Goal: Task Accomplishment & Management: Manage account settings

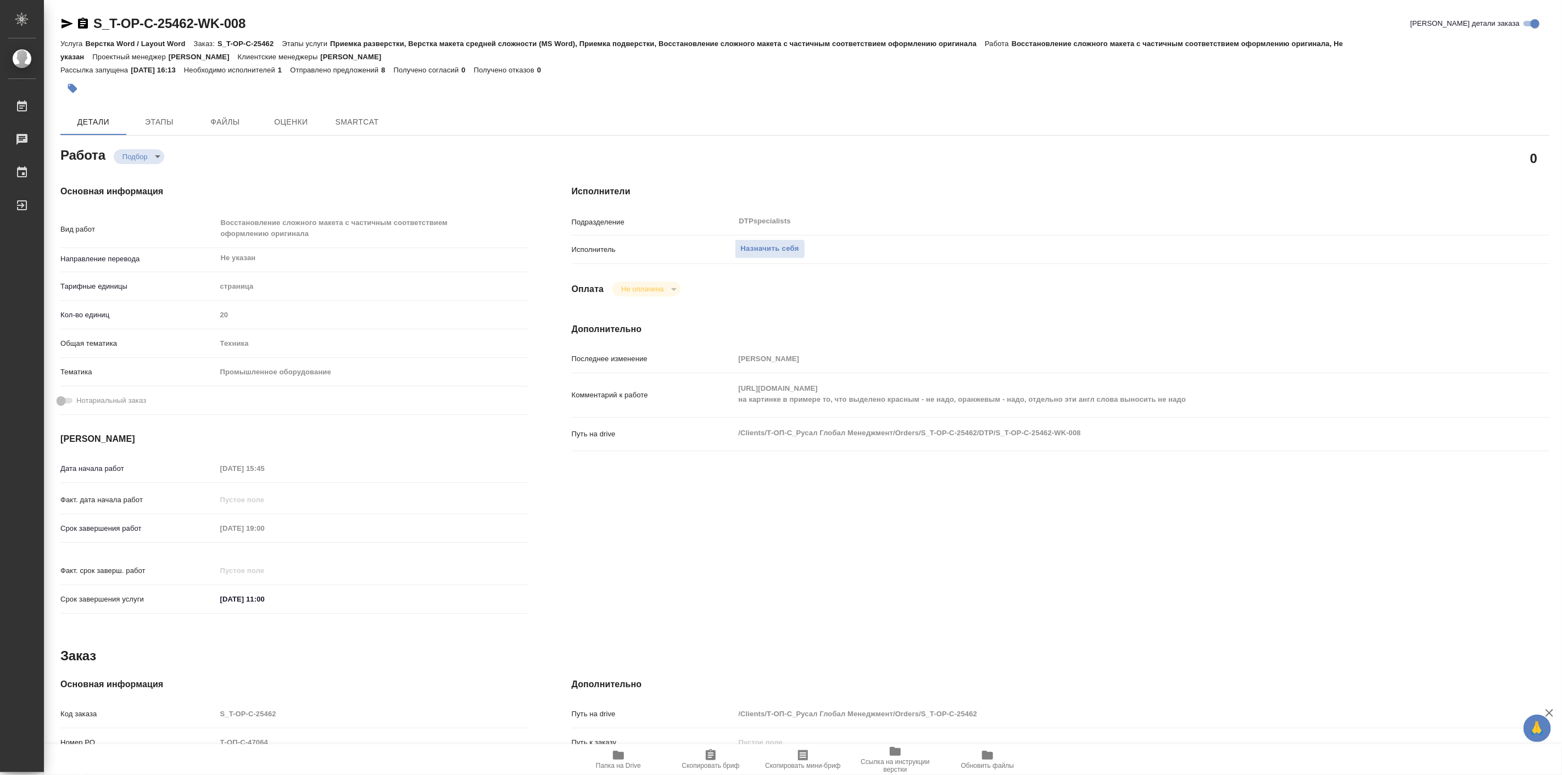
type textarea "x"
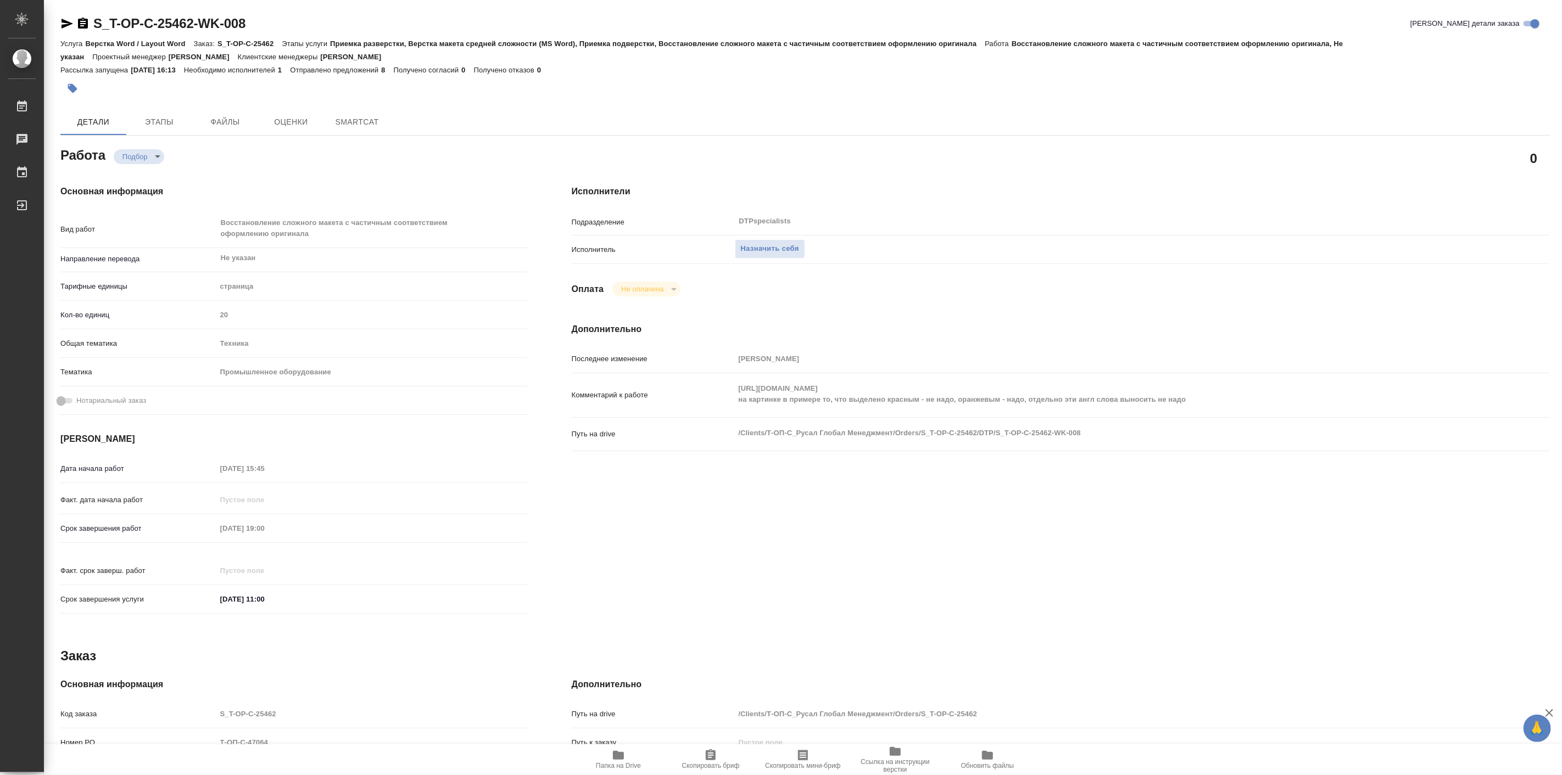
type textarea "x"
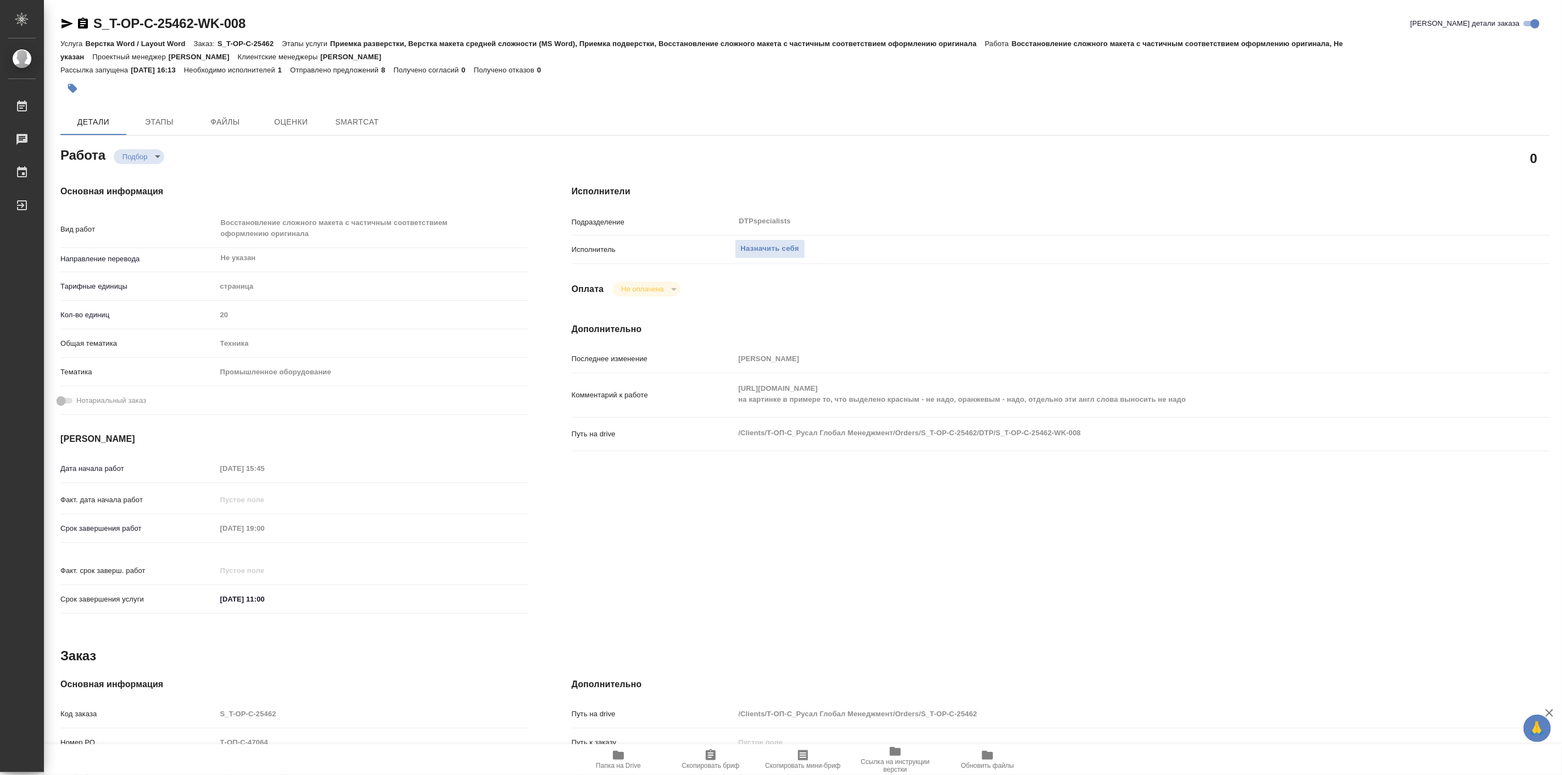
type textarea "x"
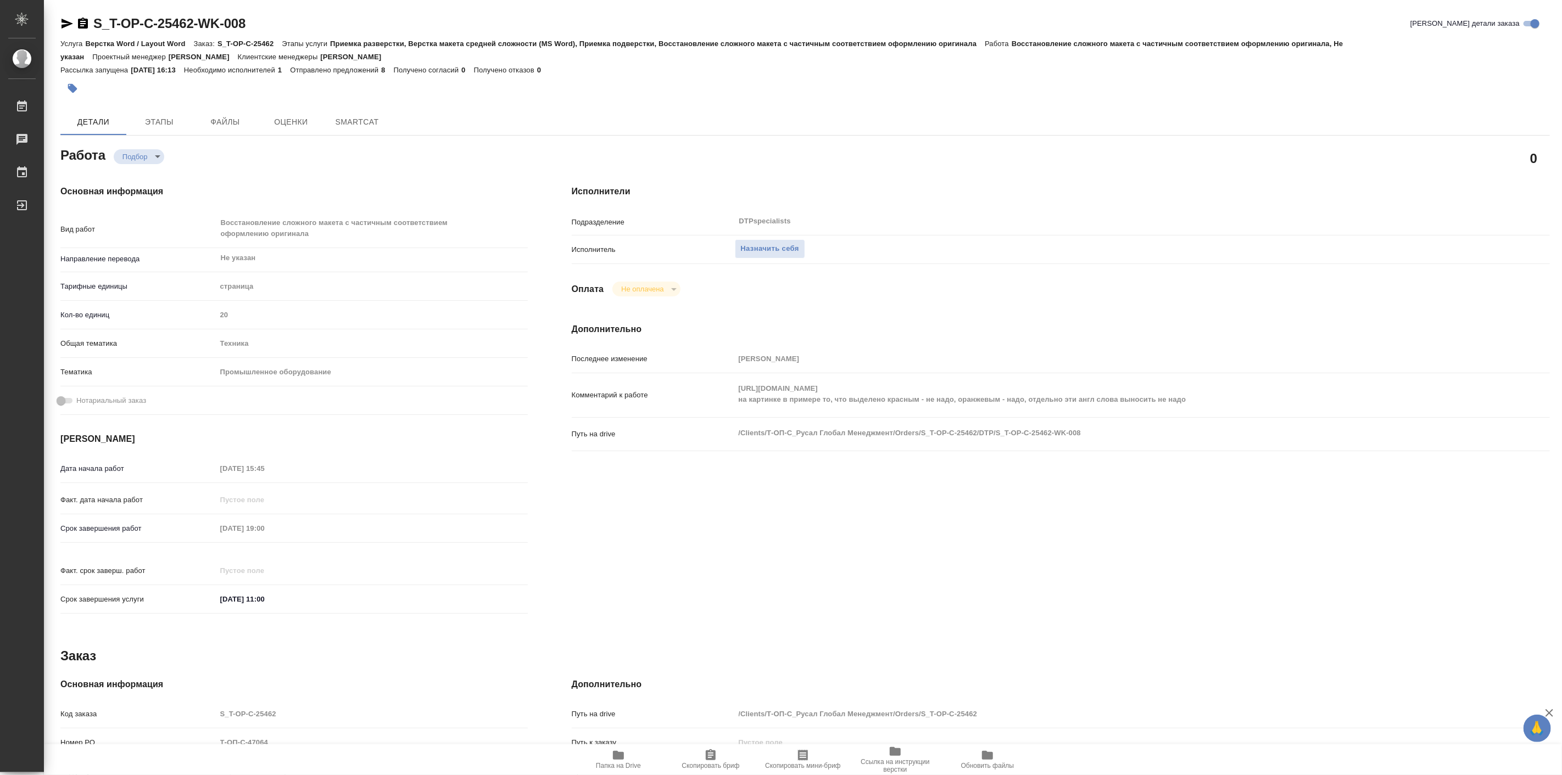
type textarea "x"
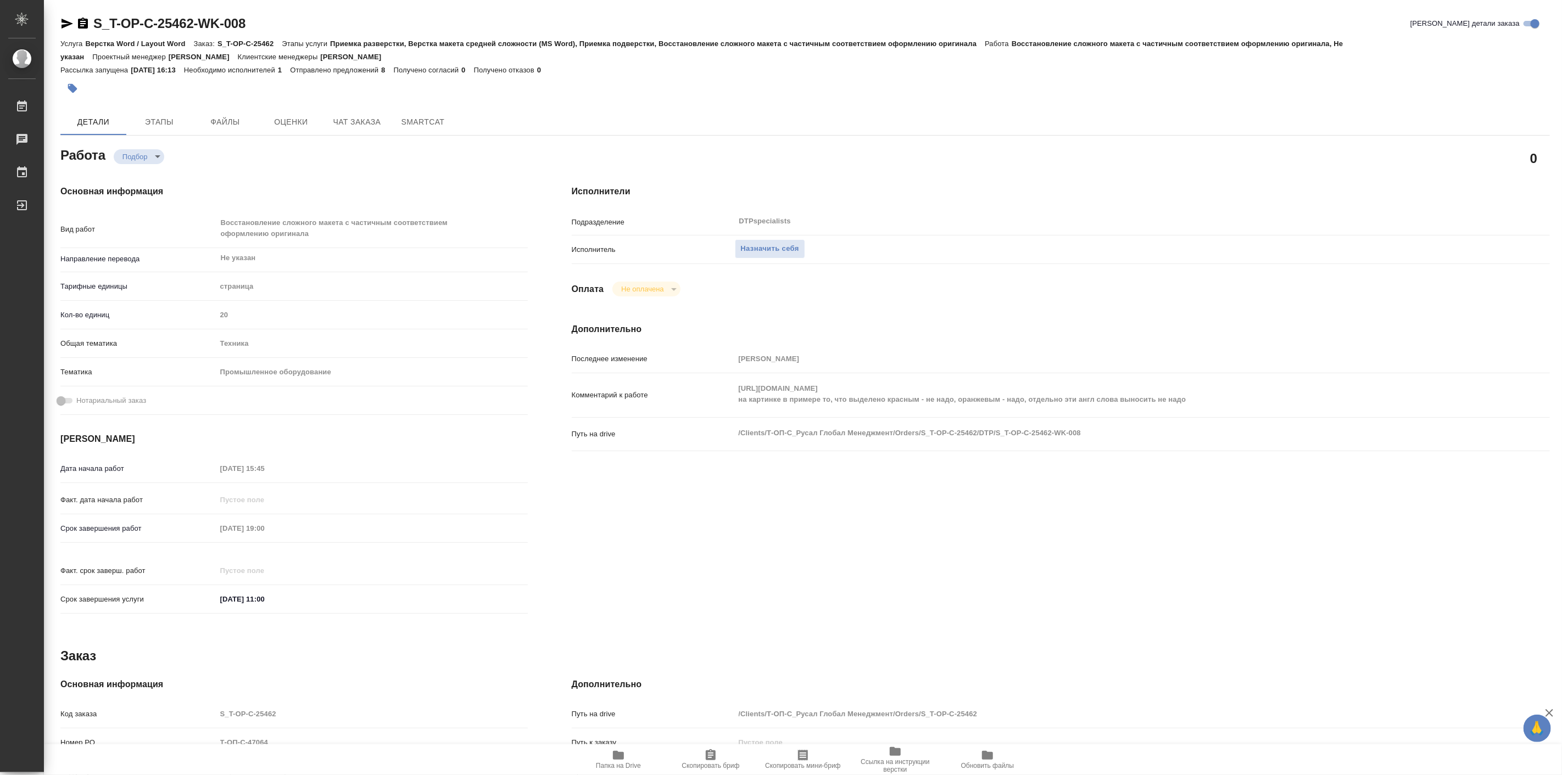
type textarea "x"
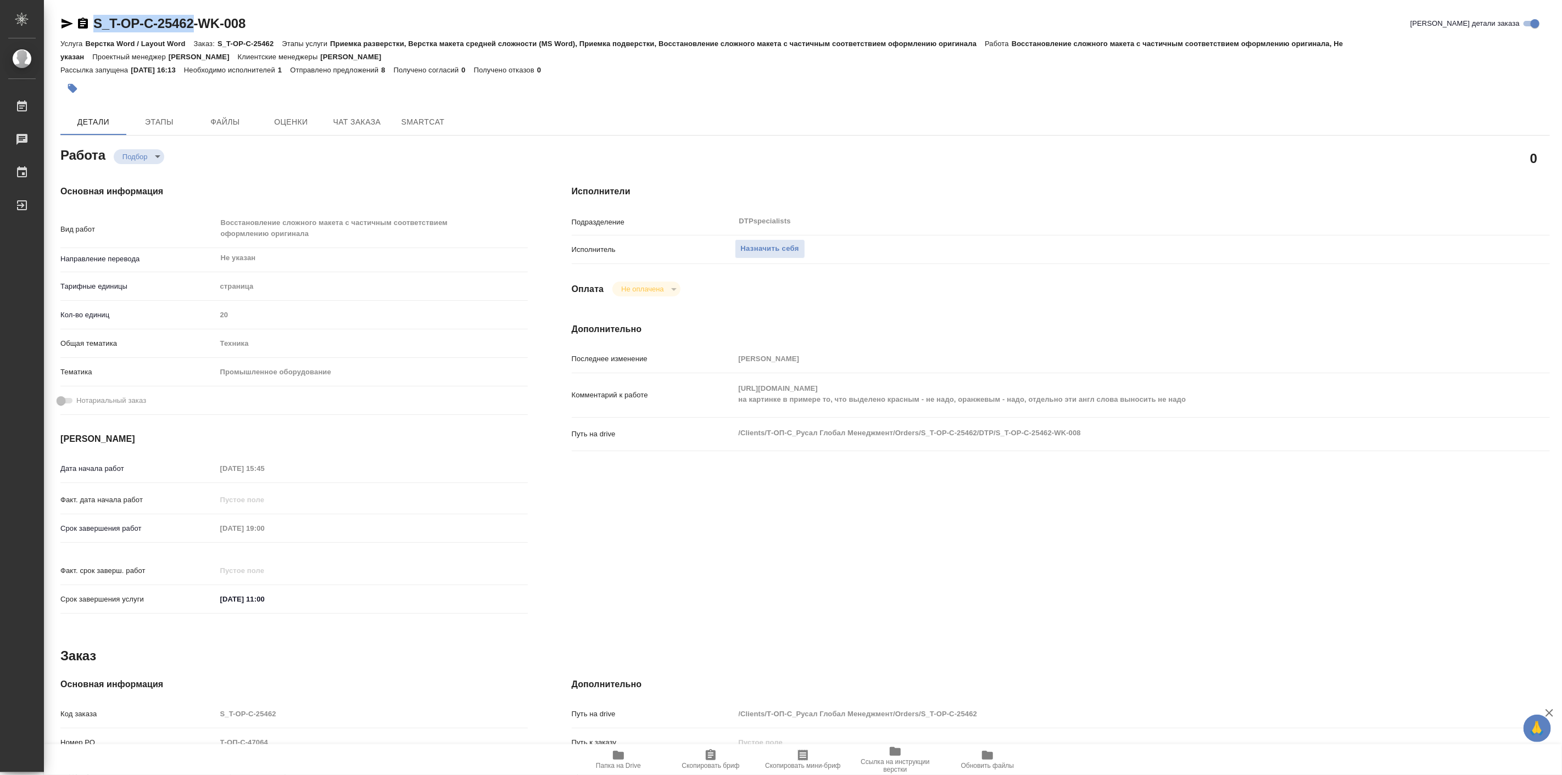
type textarea "x"
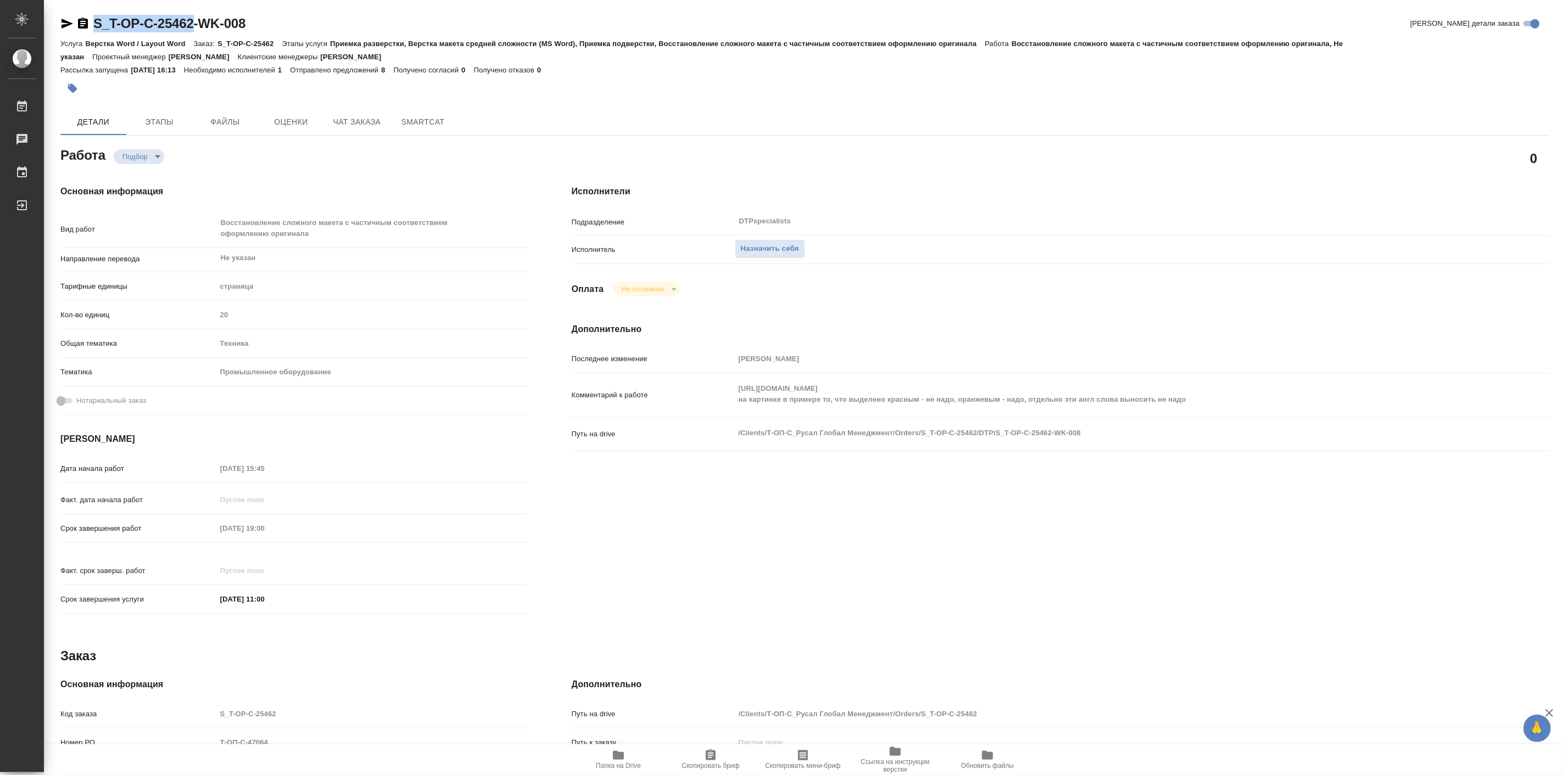
drag, startPoint x: 90, startPoint y: 11, endPoint x: 201, endPoint y: 31, distance: 113.2
click at [201, 31] on div "S_T-OP-C-25462-WK-008 Кратко детали заказа Услуга Верстка Word / Layout Word За…" at bounding box center [805, 486] width 1502 height 972
copy link "S_T-OP-C-25462"
click at [1157, 178] on div "Исполнители Подразделение DTPspecialists ​ Исполнитель Назначить себя Оплата Не…" at bounding box center [1061, 403] width 1022 height 480
click at [962, 305] on div "Исполнители Подразделение DTPspecialists ​ Исполнитель Назначить себя Оплата Не…" at bounding box center [1061, 403] width 1022 height 480
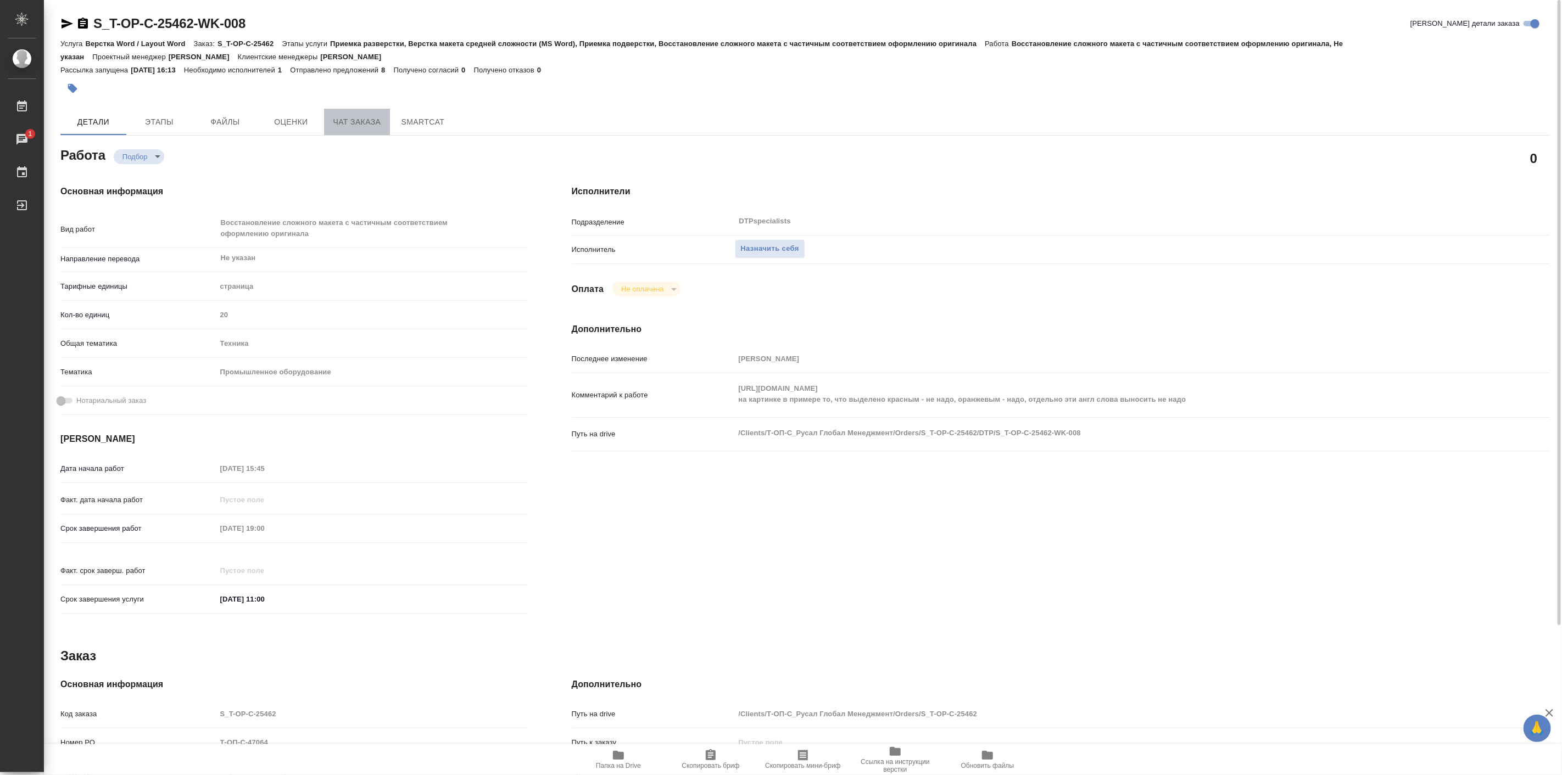
click at [349, 122] on span "Чат заказа" at bounding box center [357, 122] width 53 height 14
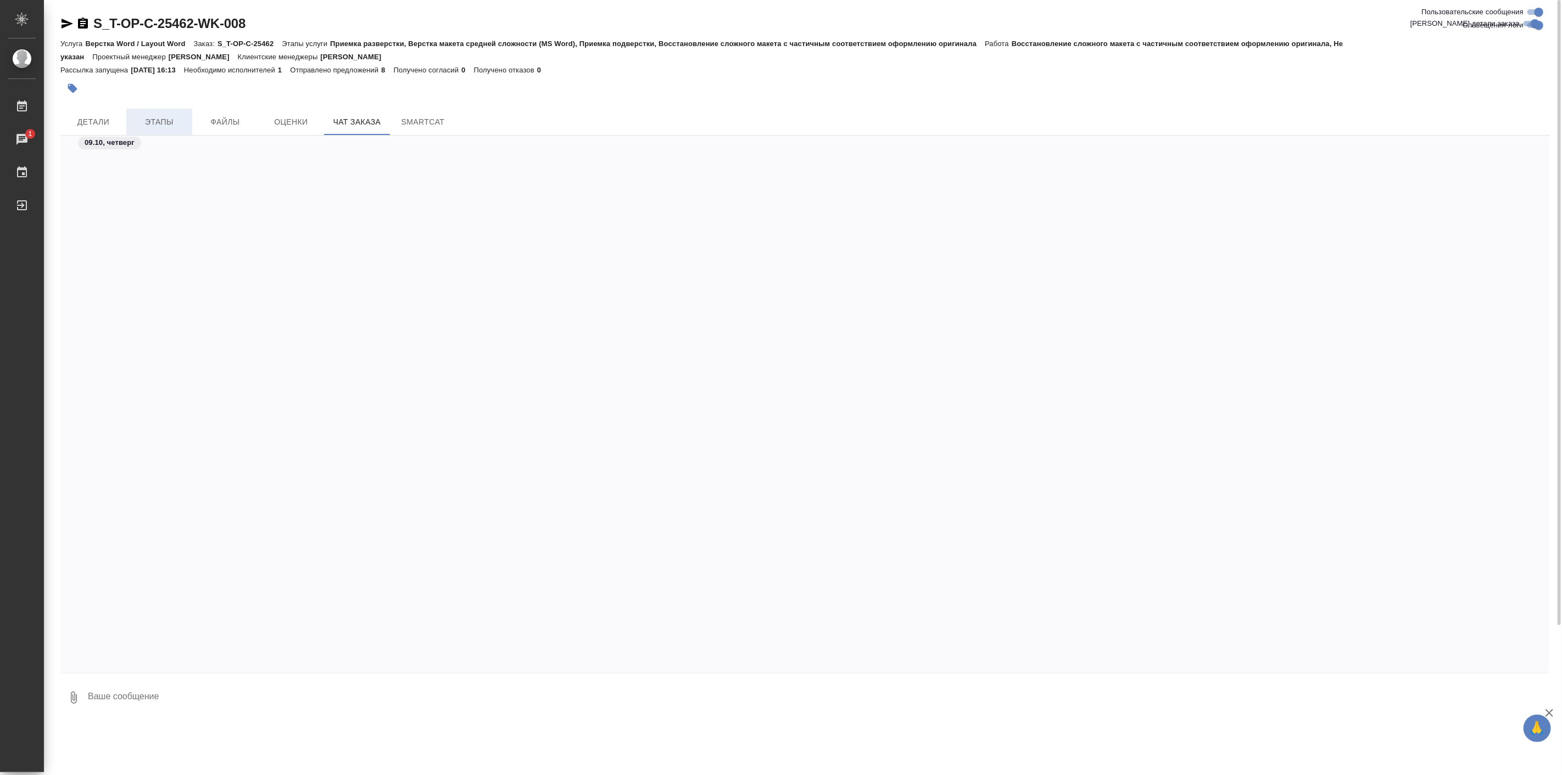
scroll to position [2448, 0]
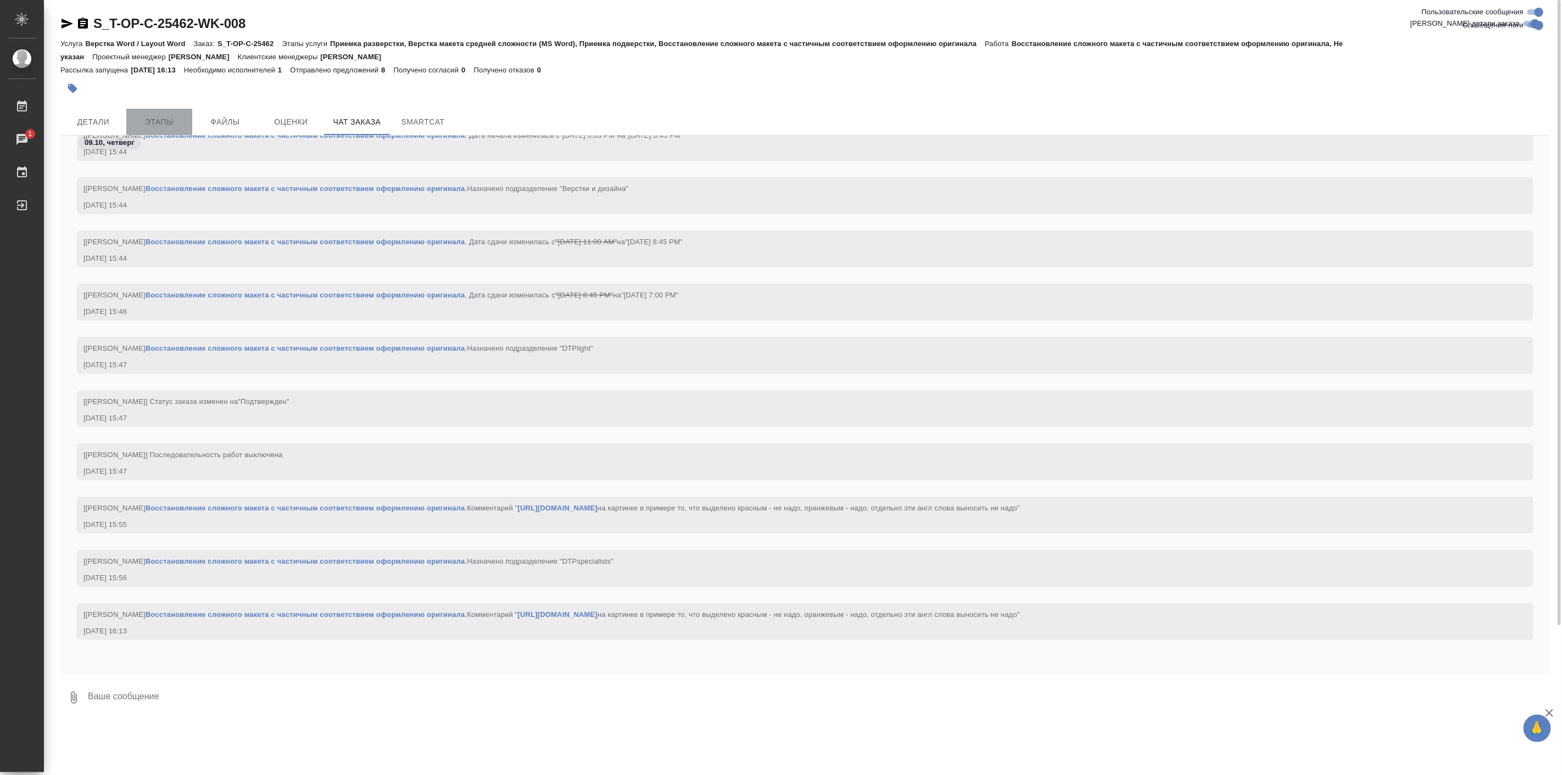
click at [174, 121] on span "Этапы" at bounding box center [159, 122] width 53 height 14
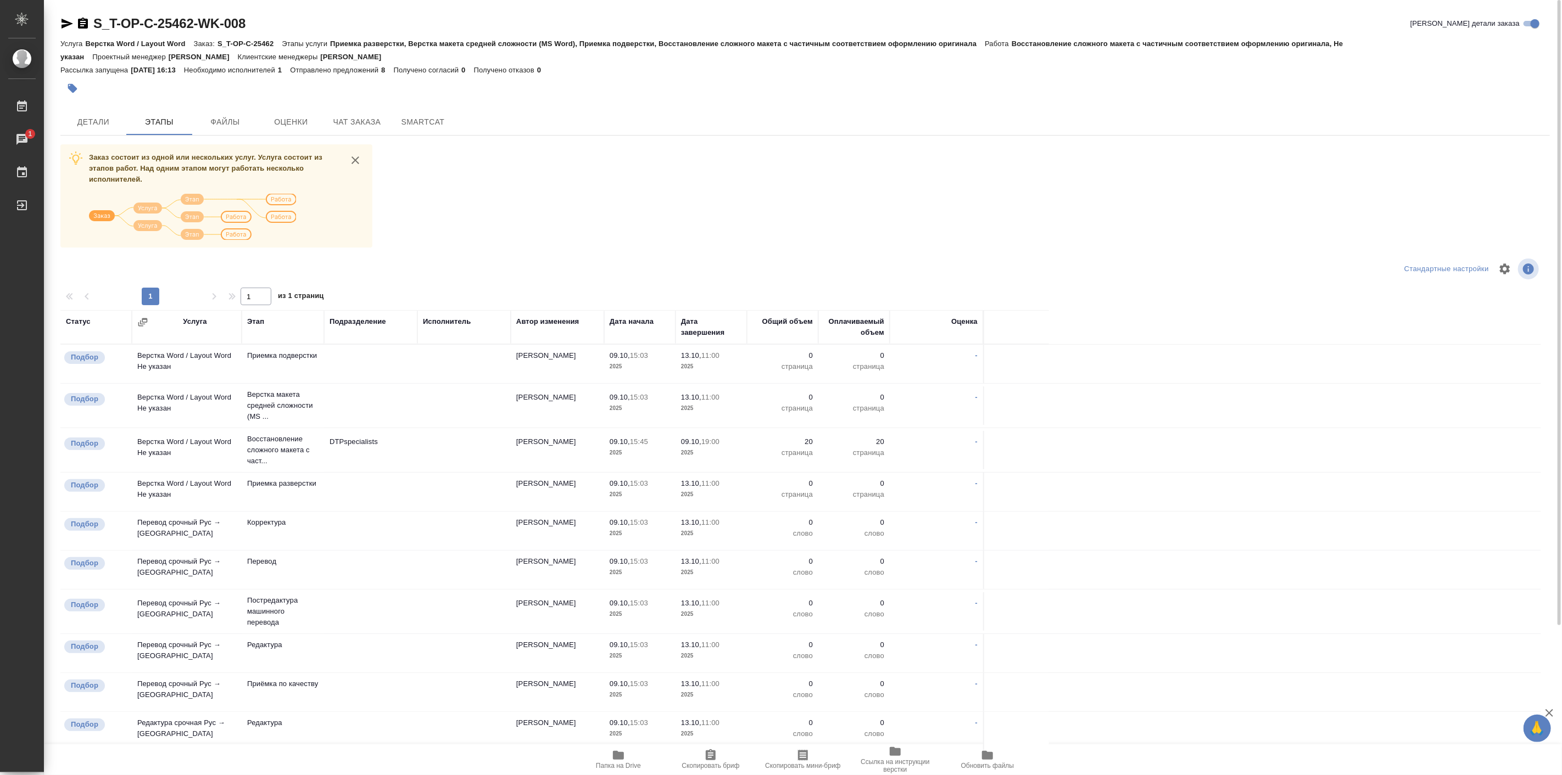
drag, startPoint x: 174, startPoint y: 121, endPoint x: 505, endPoint y: 202, distance: 341.5
click at [505, 202] on div "Заказ состоит из одной или нескольких услуг. Услуга состоит из этапов работ. На…" at bounding box center [804, 501] width 1489 height 715
click at [357, 118] on span "Чат заказа" at bounding box center [357, 122] width 53 height 14
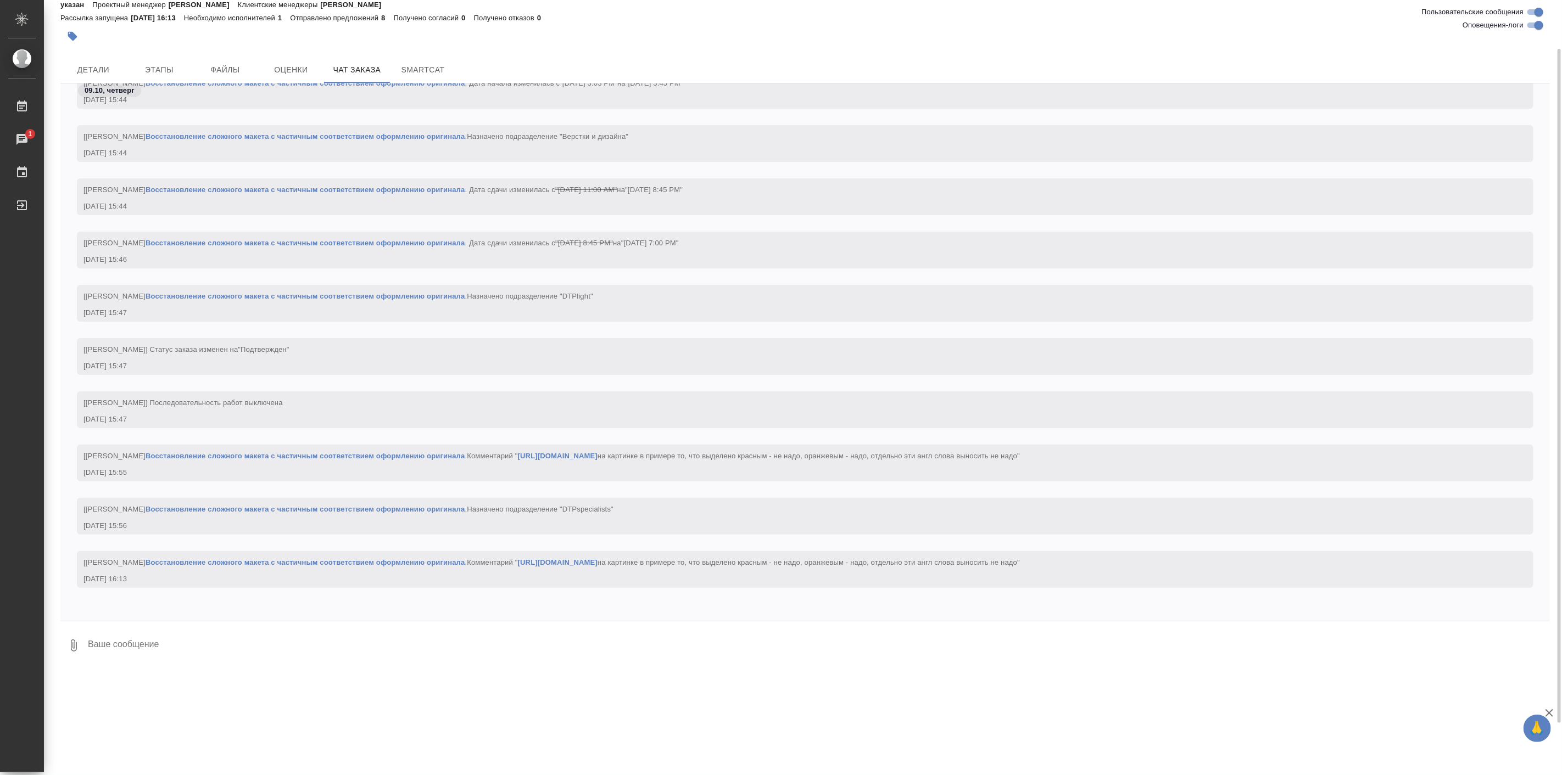
scroll to position [1296, 0]
click at [1049, 44] on div at bounding box center [556, 36] width 993 height 24
click at [91, 66] on span "Детали" at bounding box center [93, 70] width 53 height 14
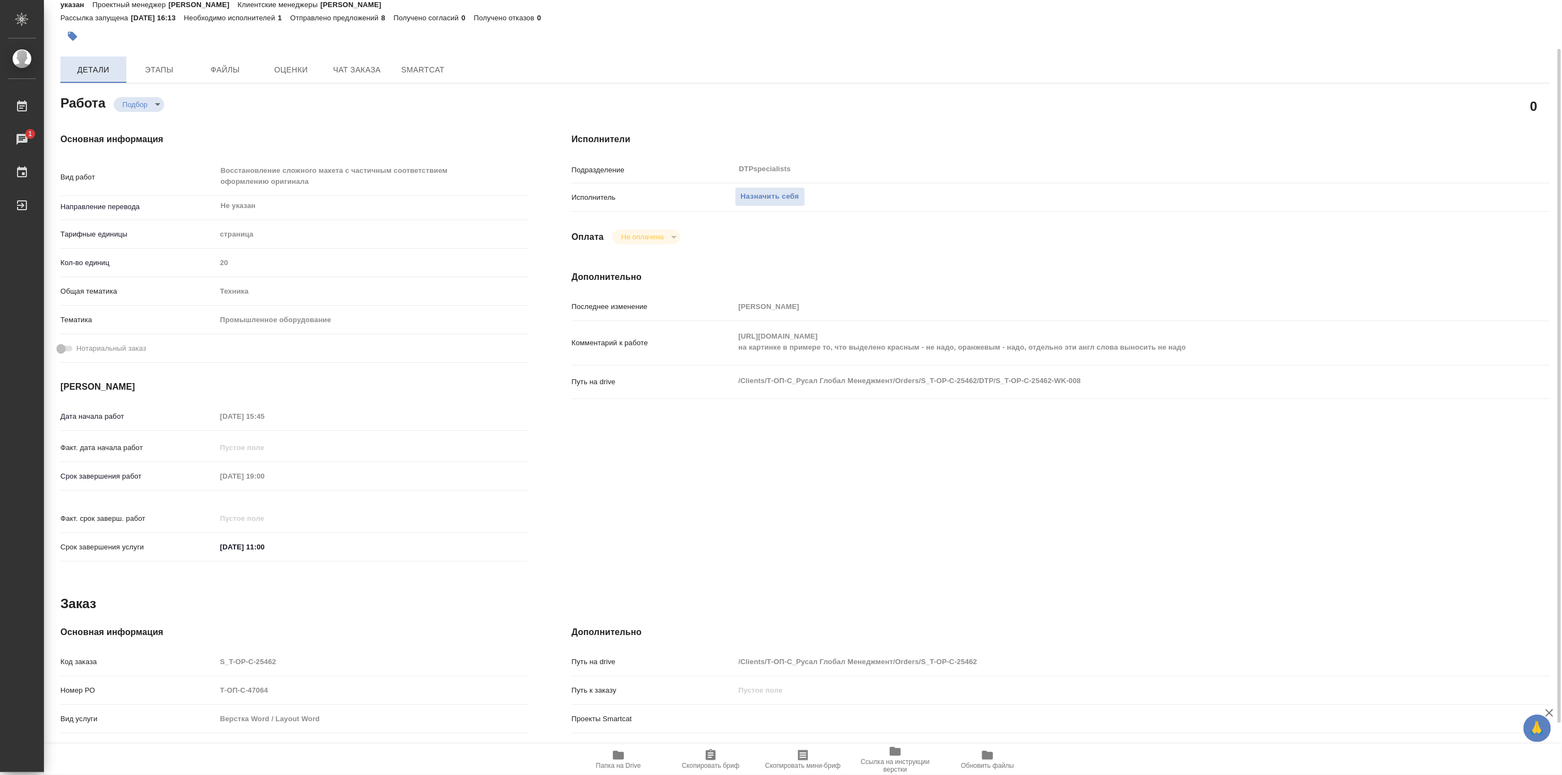
type textarea "x"
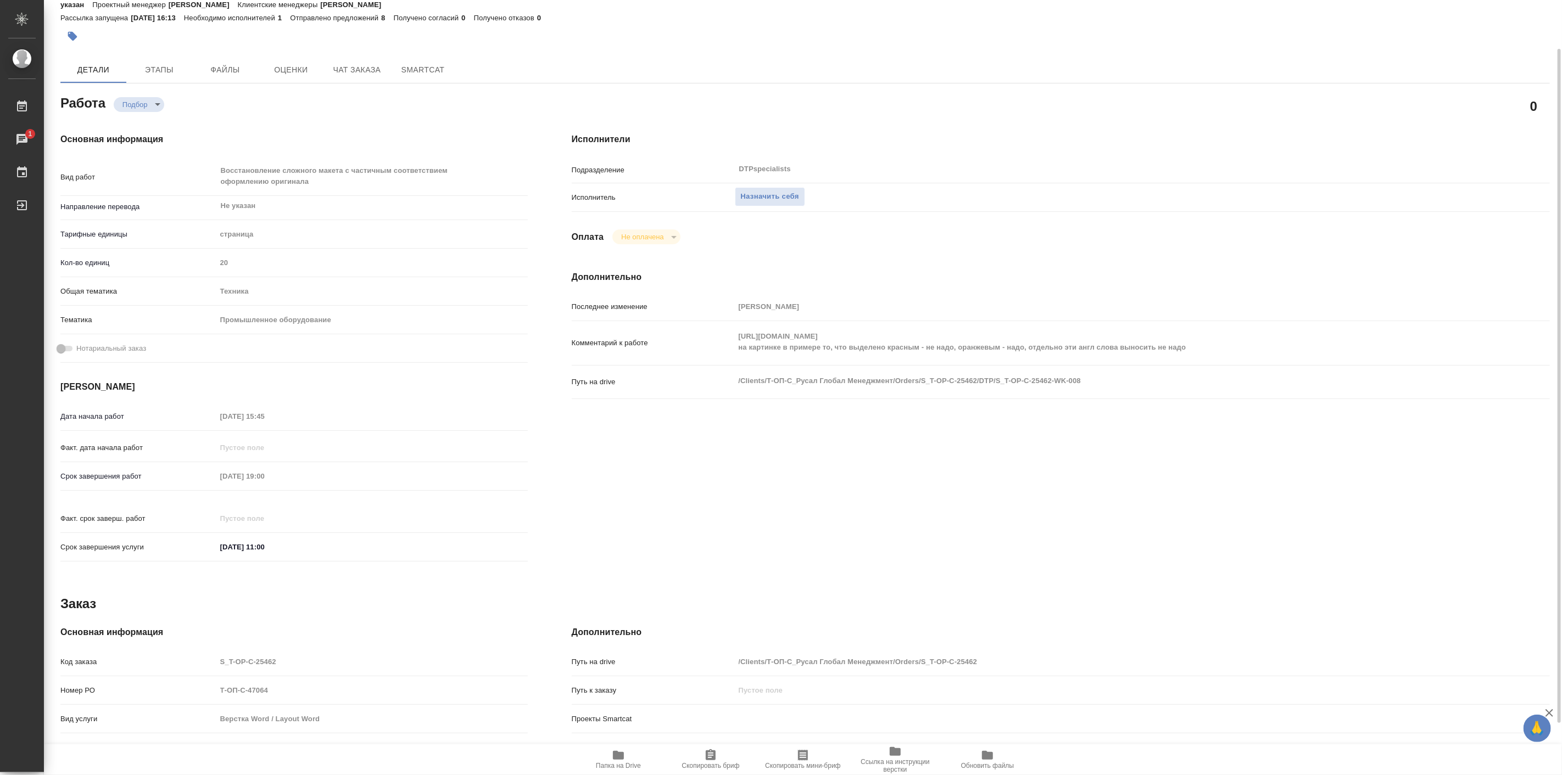
type textarea "x"
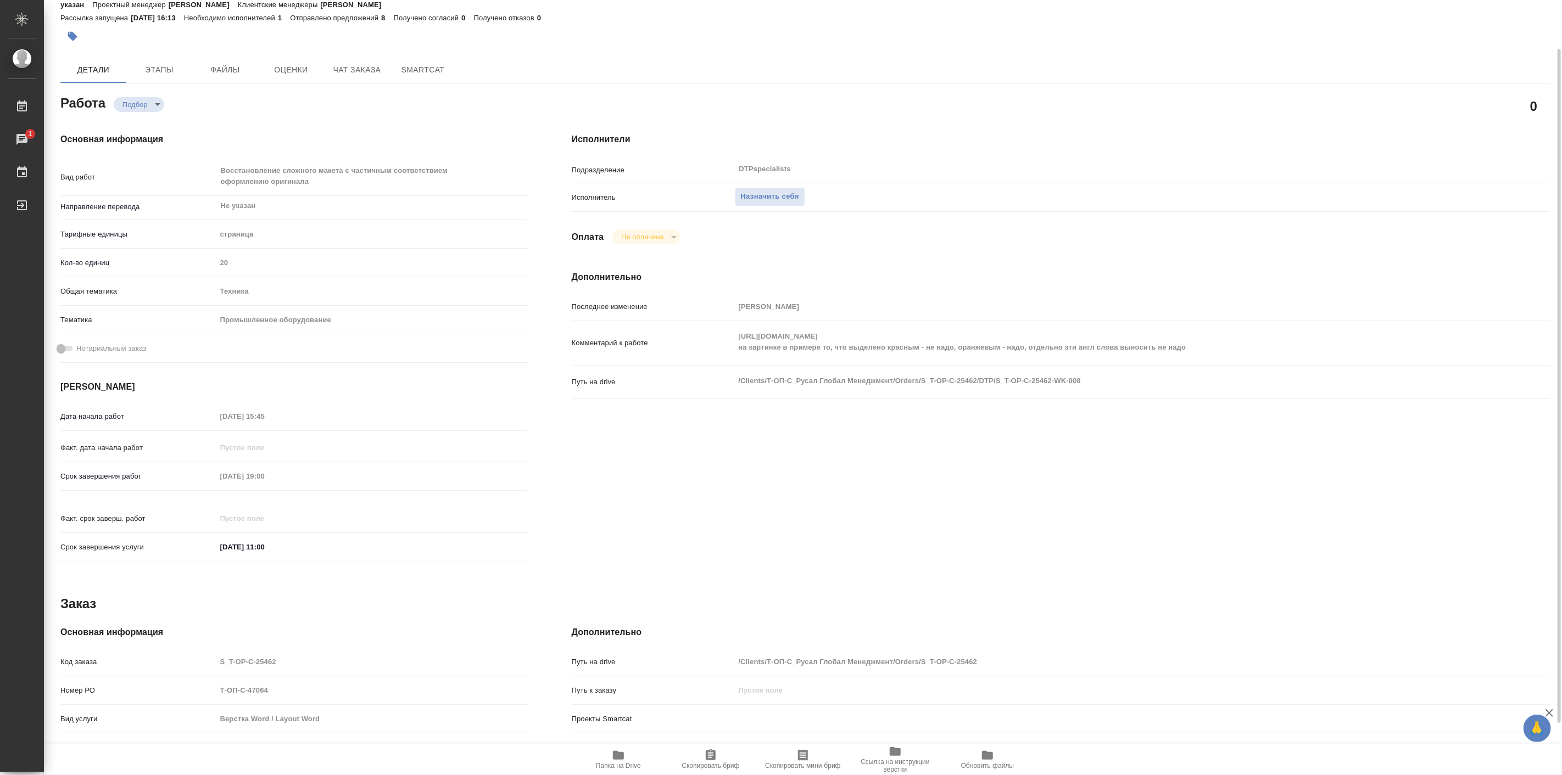
click at [494, 130] on div "Основная информация Вид работ Восстановление сложного макета с частичным соотве…" at bounding box center [293, 351] width 511 height 480
click at [1058, 126] on div "Исполнители Подразделение DTPspecialists ​ Исполнитель Назначить себя Оплата Не…" at bounding box center [1061, 351] width 1022 height 480
type textarea "x"
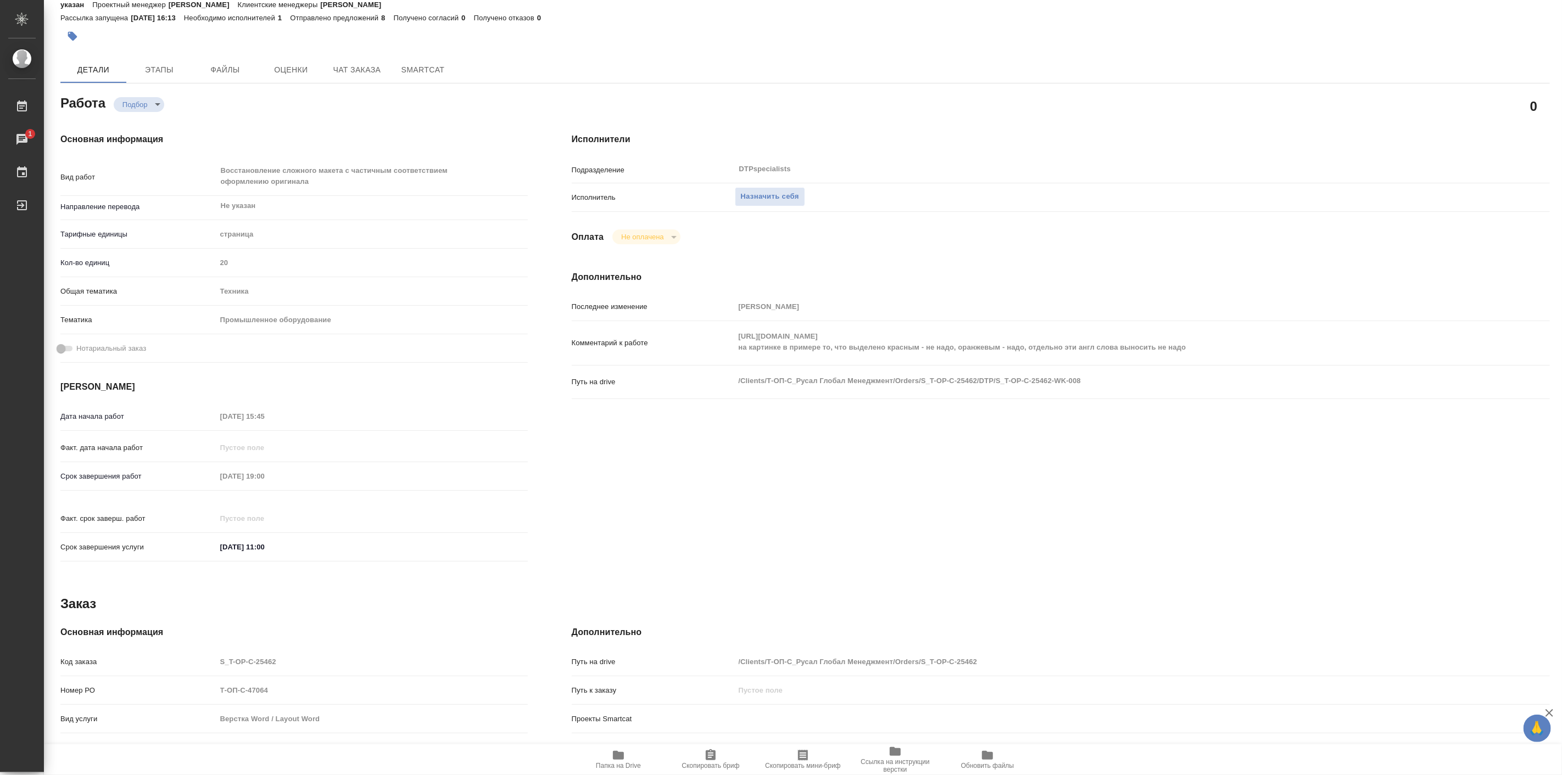
type textarea "x"
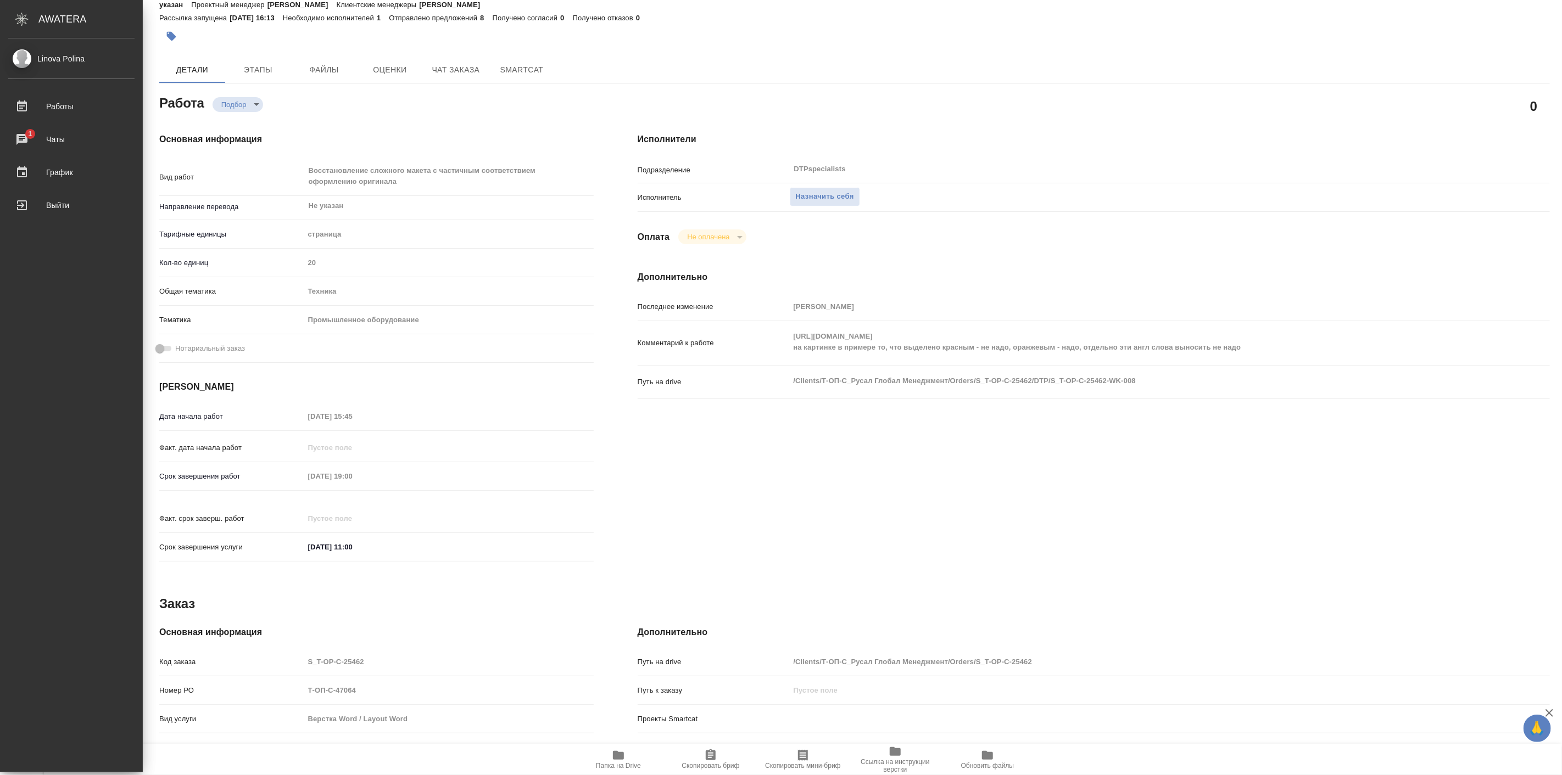
type textarea "x"
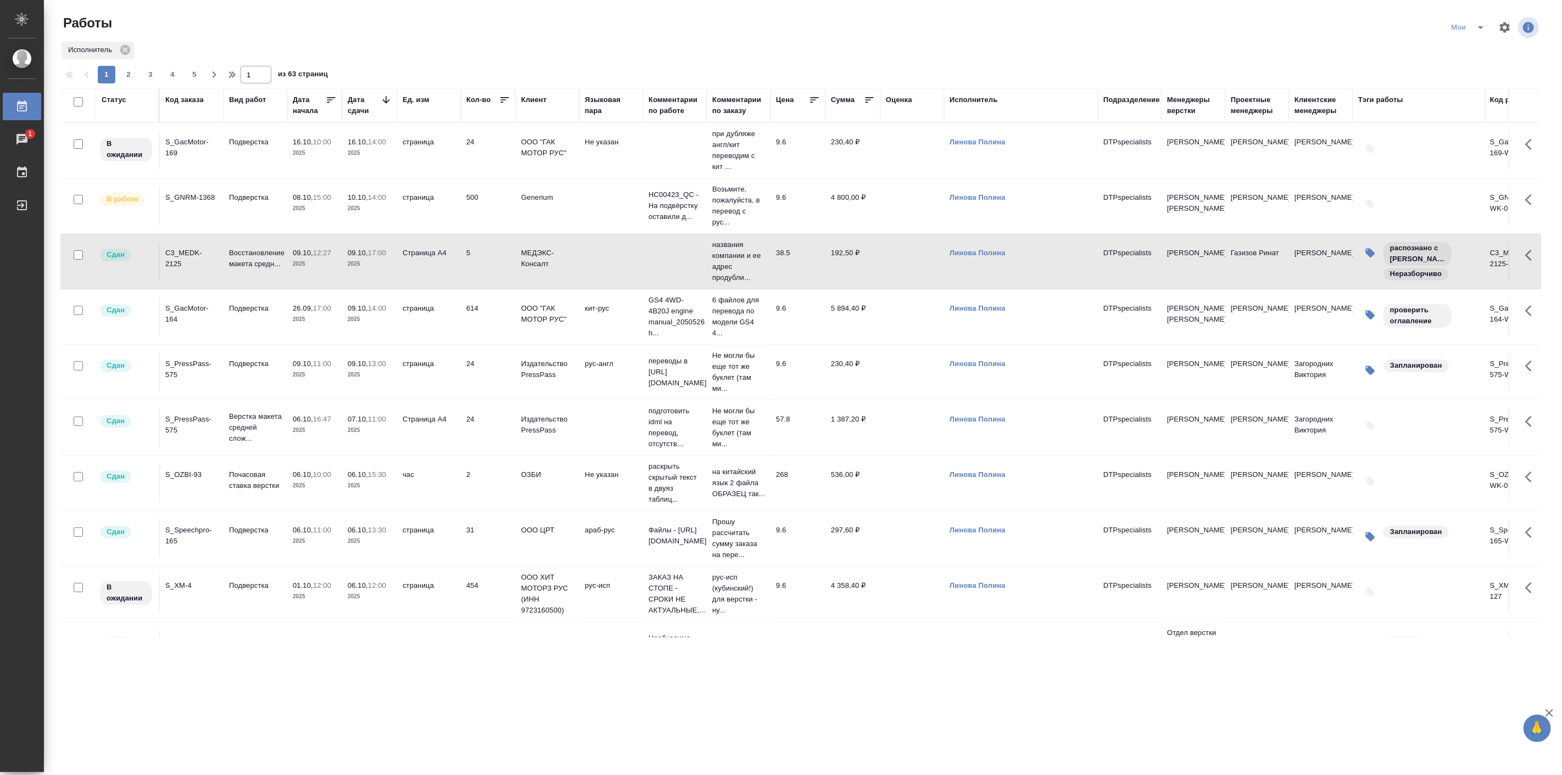
click at [1484, 27] on icon "split button" at bounding box center [1480, 27] width 13 height 13
click at [1461, 100] on li "все" at bounding box center [1469, 102] width 65 height 18
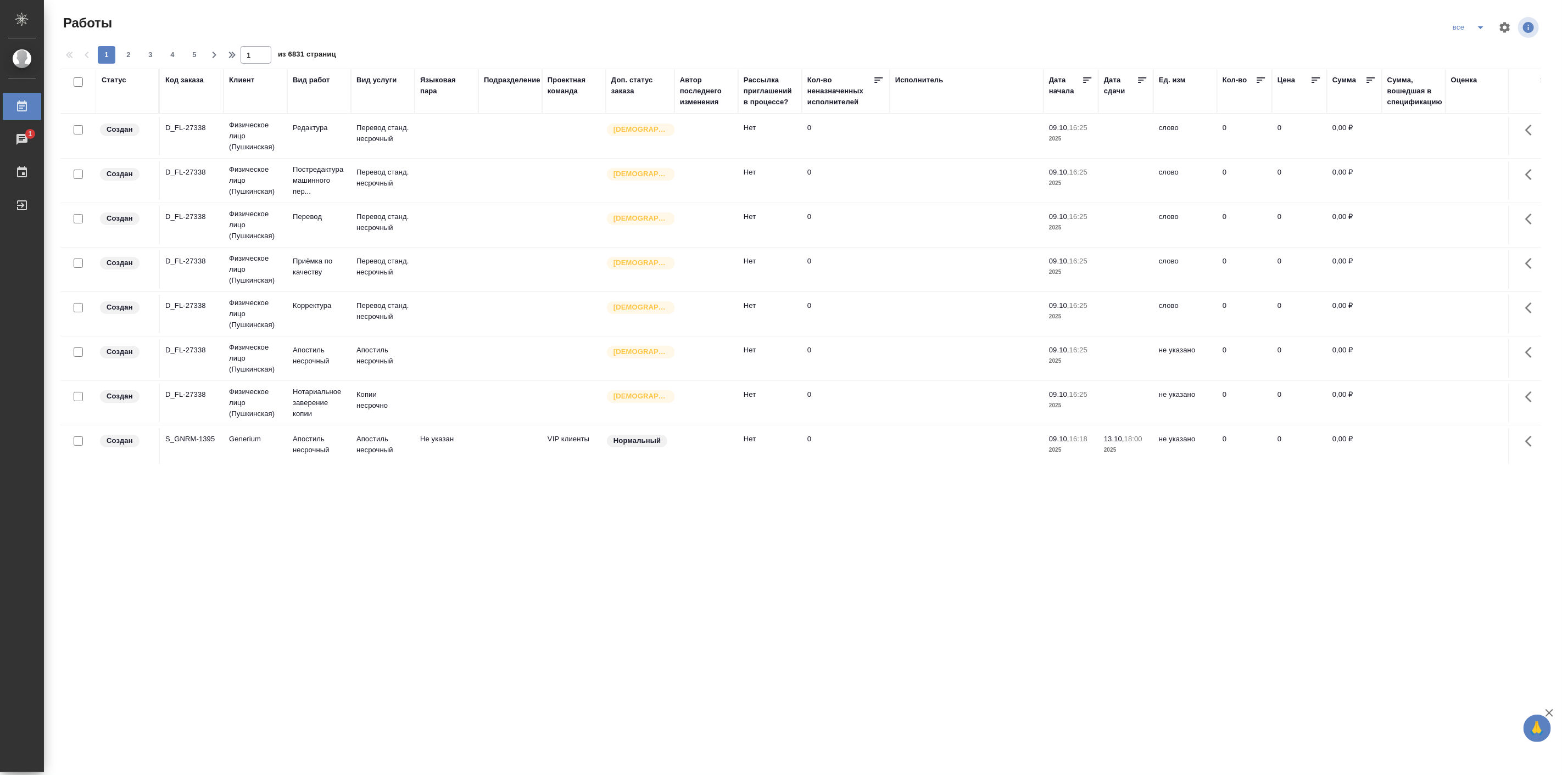
click at [186, 80] on div "Код заказа" at bounding box center [184, 80] width 38 height 11
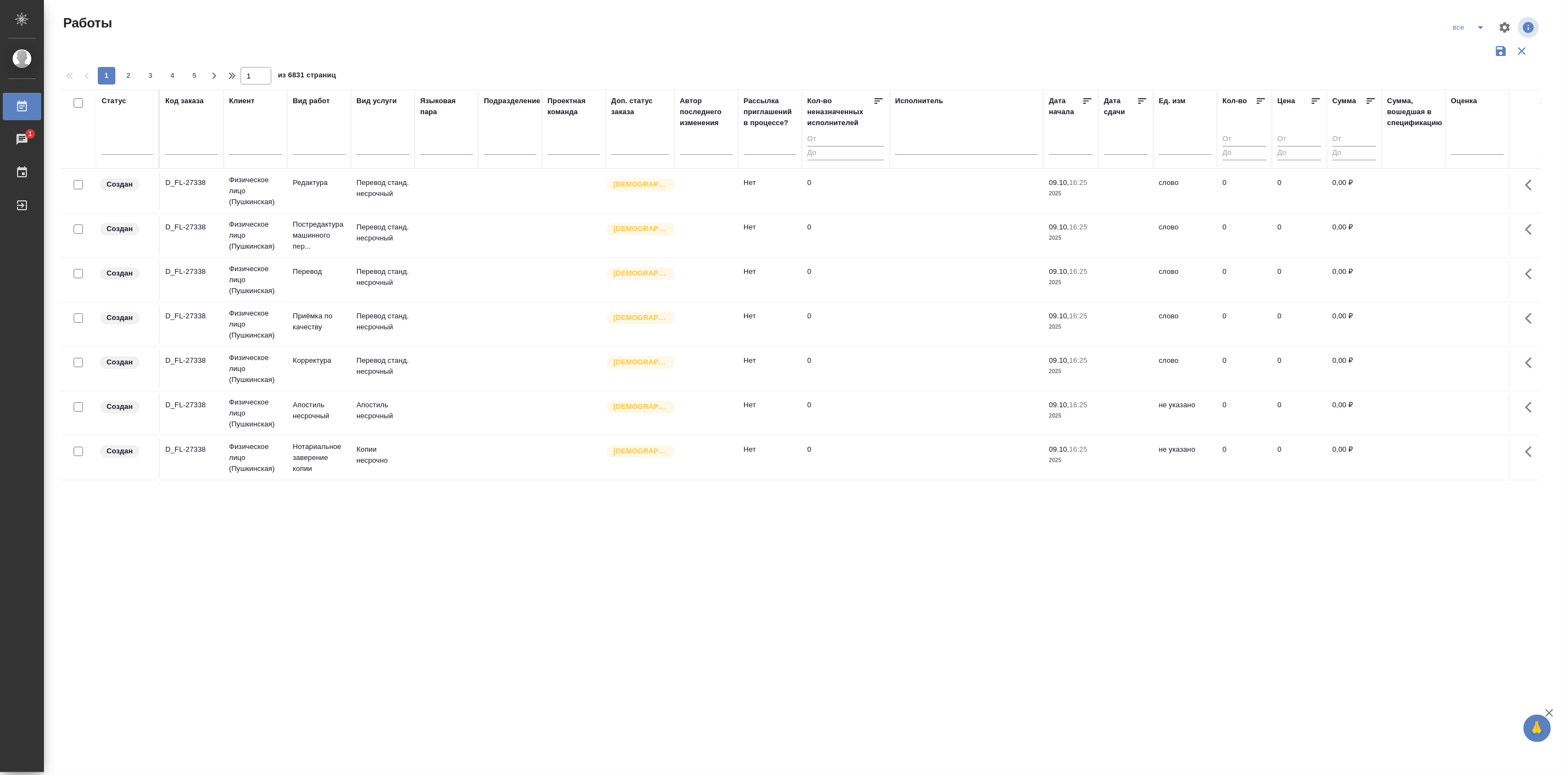
click at [188, 136] on div at bounding box center [191, 148] width 53 height 27
click at [189, 147] on input "text" at bounding box center [191, 148] width 53 height 14
paste input "S_T-OP-C-25462-WK-008 такой сделаем"
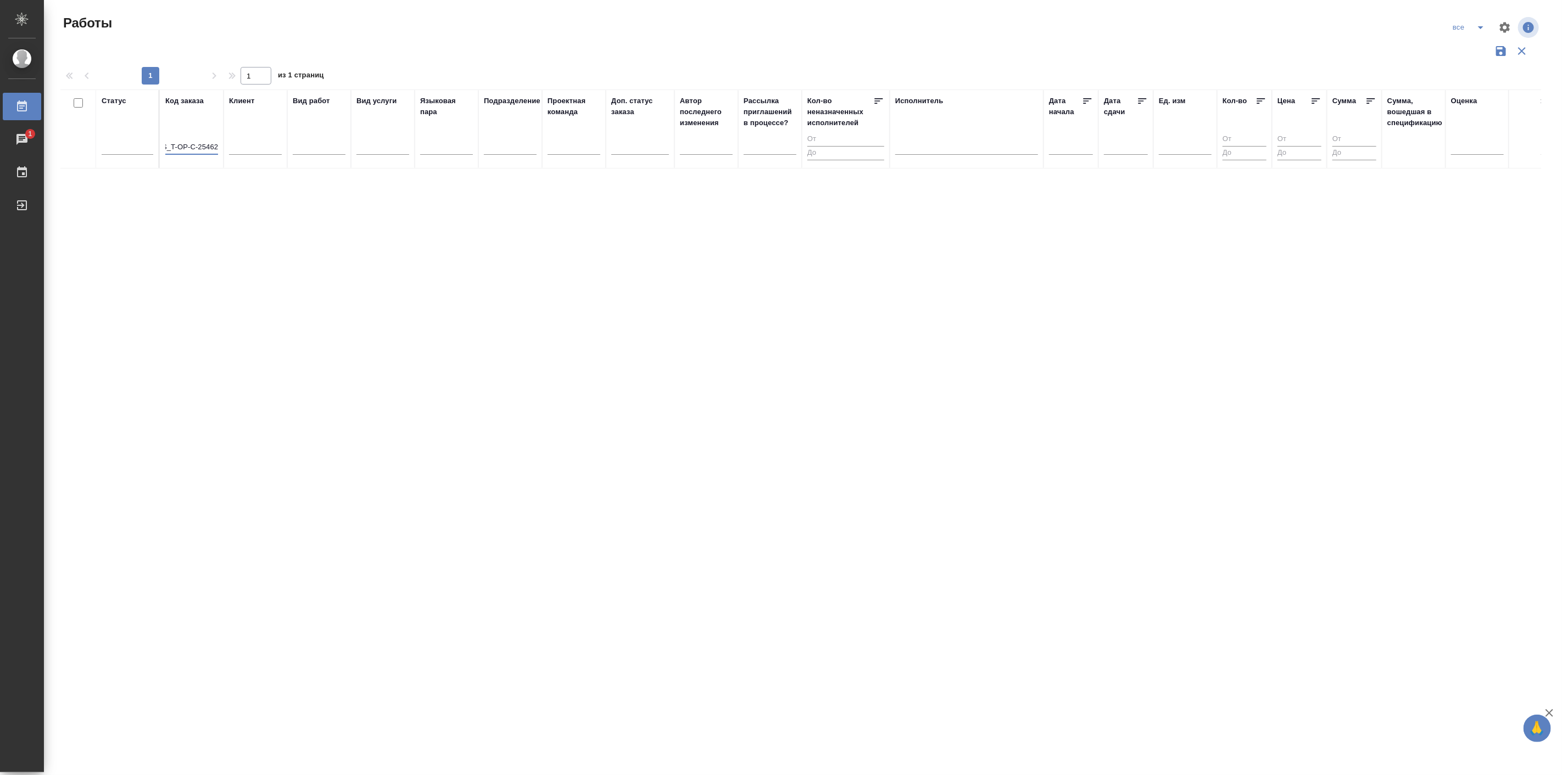
scroll to position [0, 6]
type input "S_T-OP-C-25462"
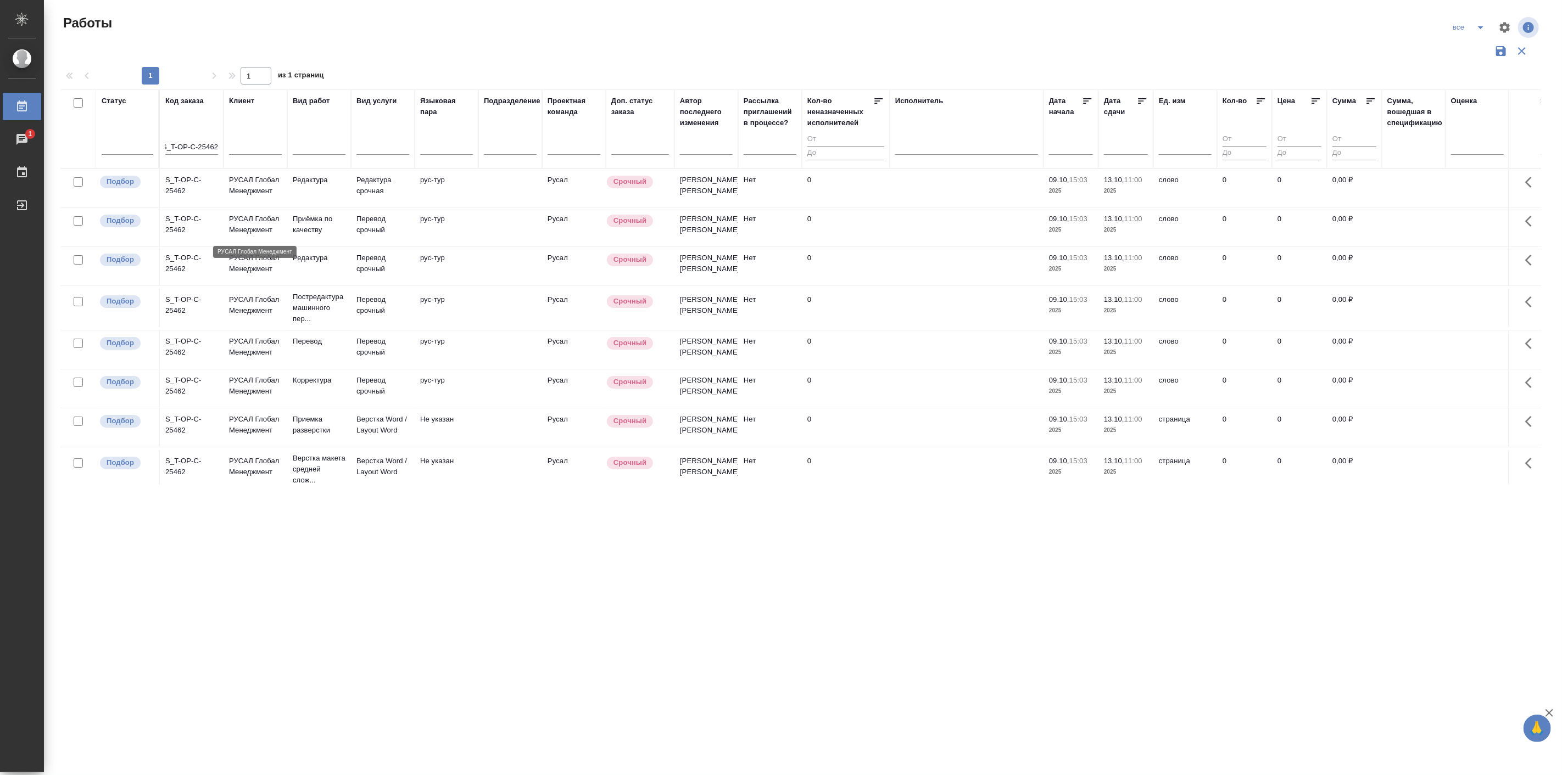
click at [238, 226] on p "РУСАЛ Глобал Менеджмент" at bounding box center [255, 225] width 53 height 22
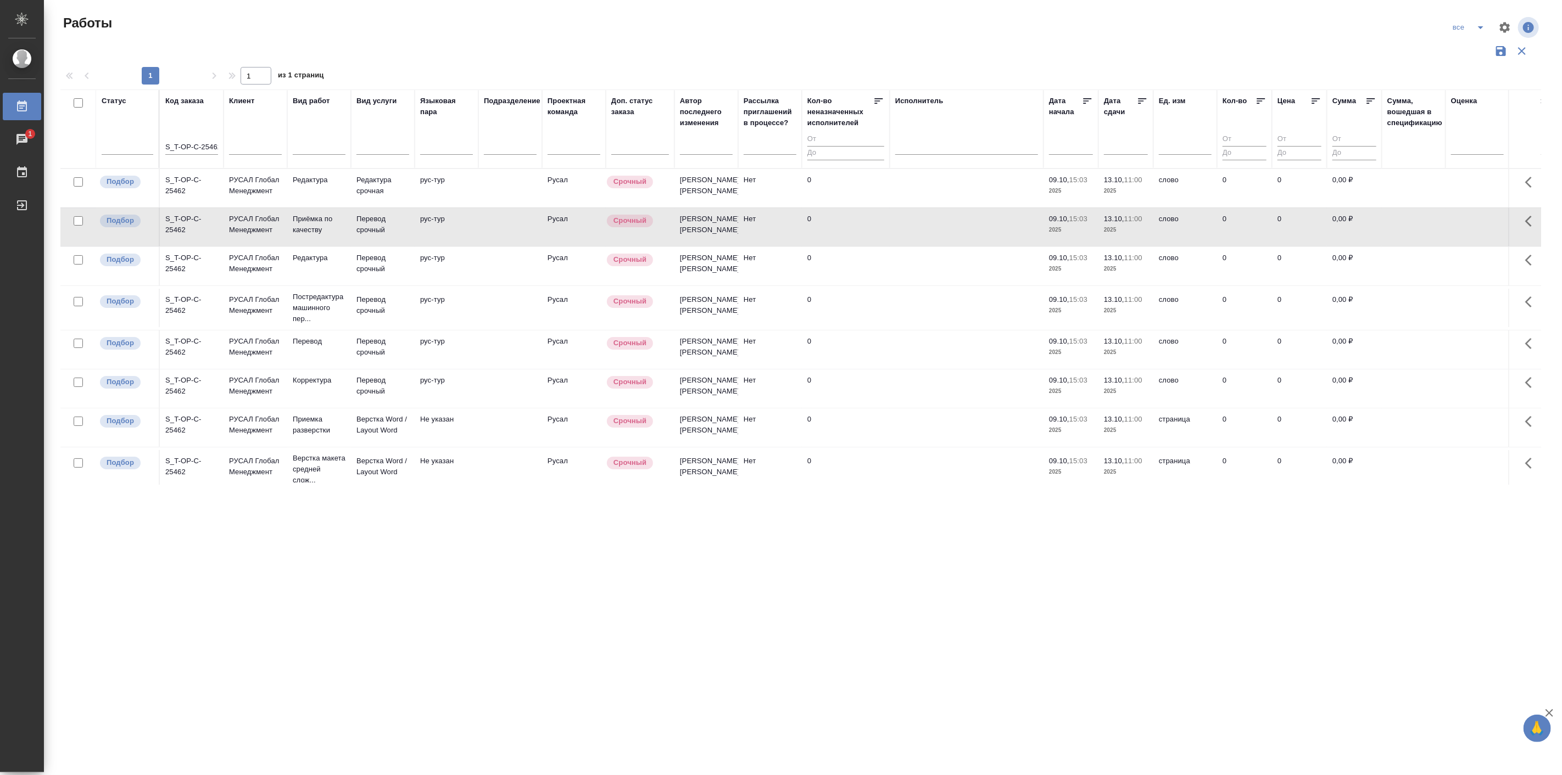
click at [1483, 27] on icon "split button" at bounding box center [1480, 27] width 13 height 13
click at [1464, 85] on li "Подбор Лайт" at bounding box center [1469, 85] width 65 height 18
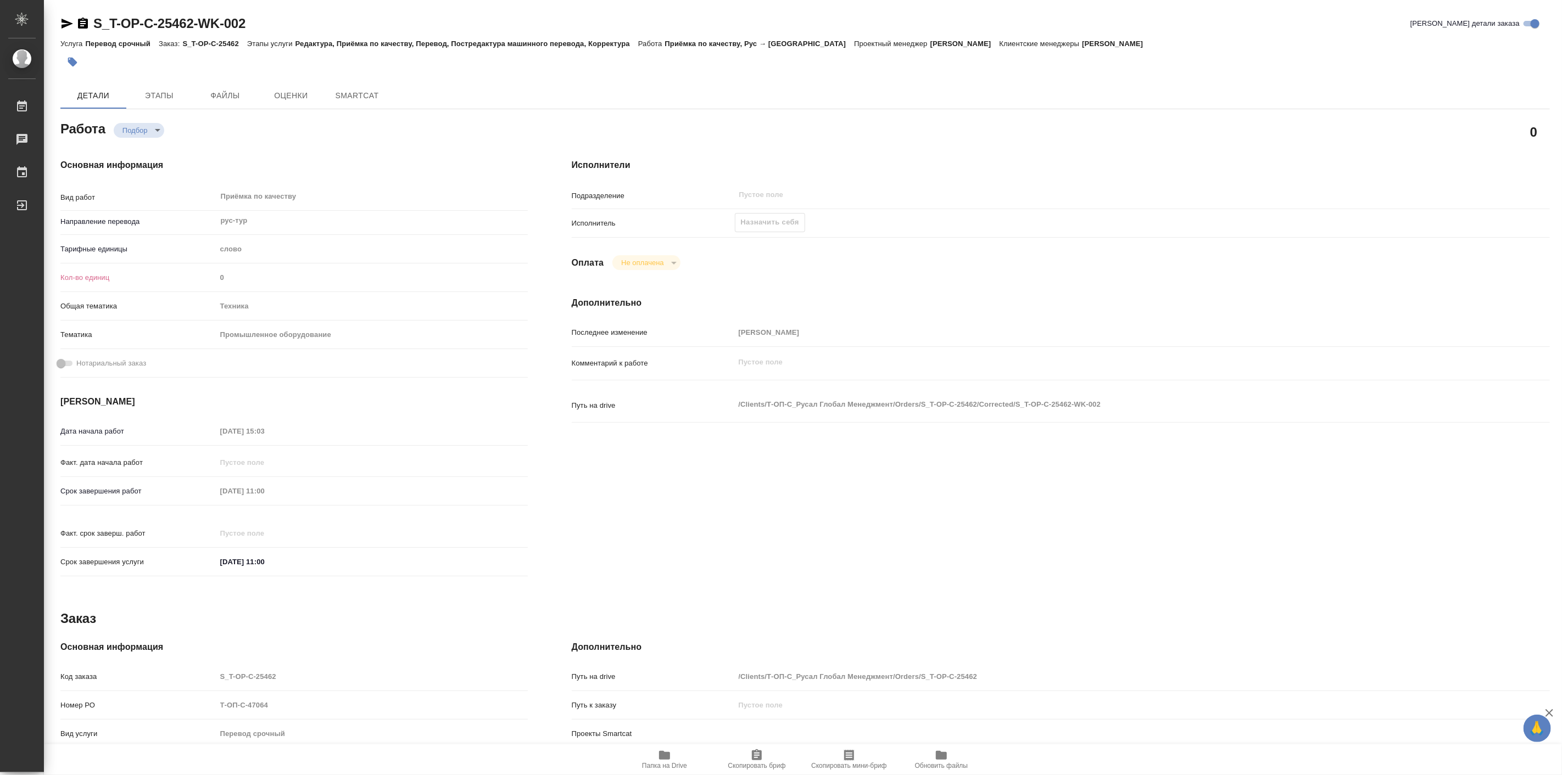
type textarea "x"
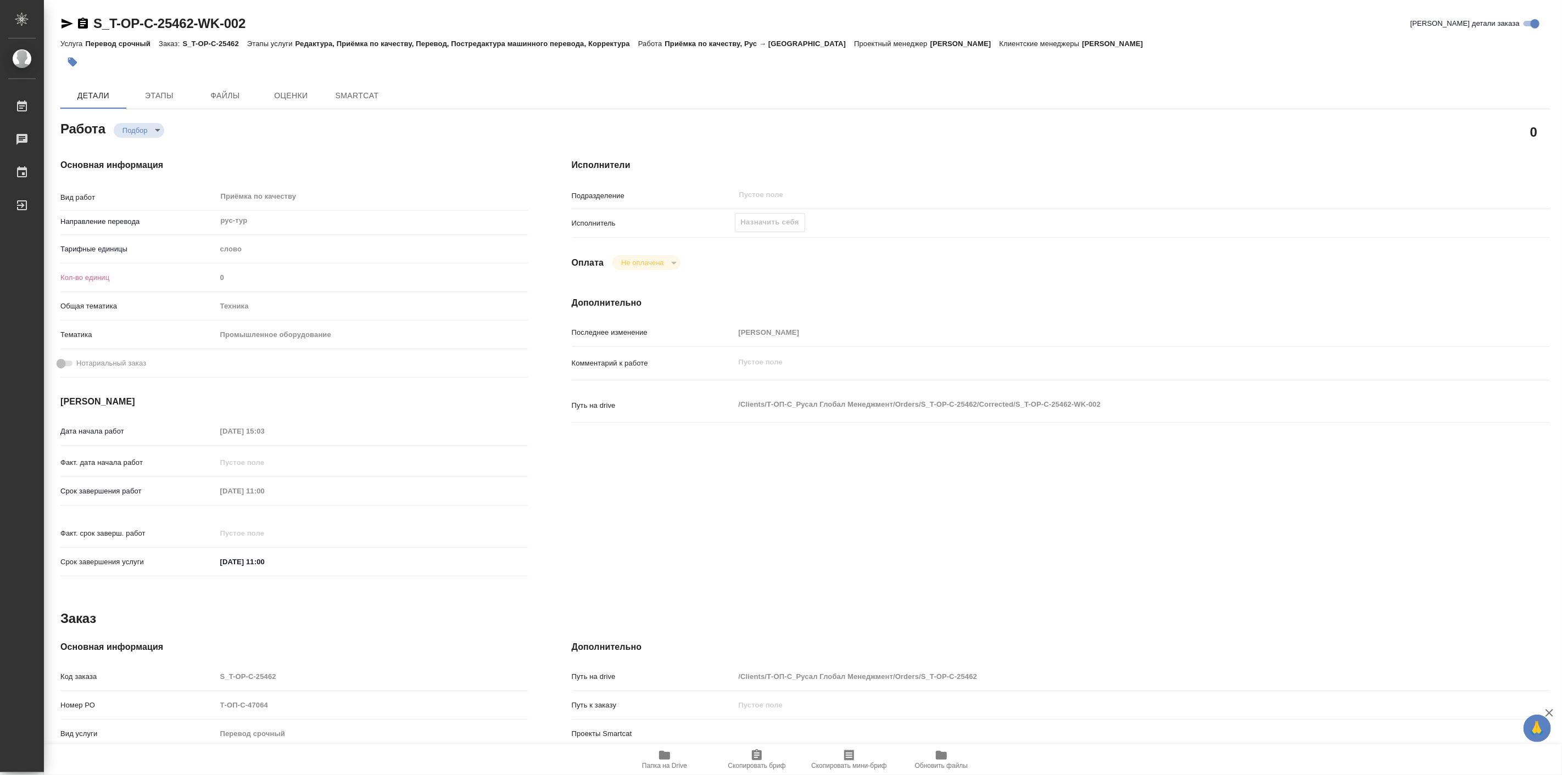
type textarea "x"
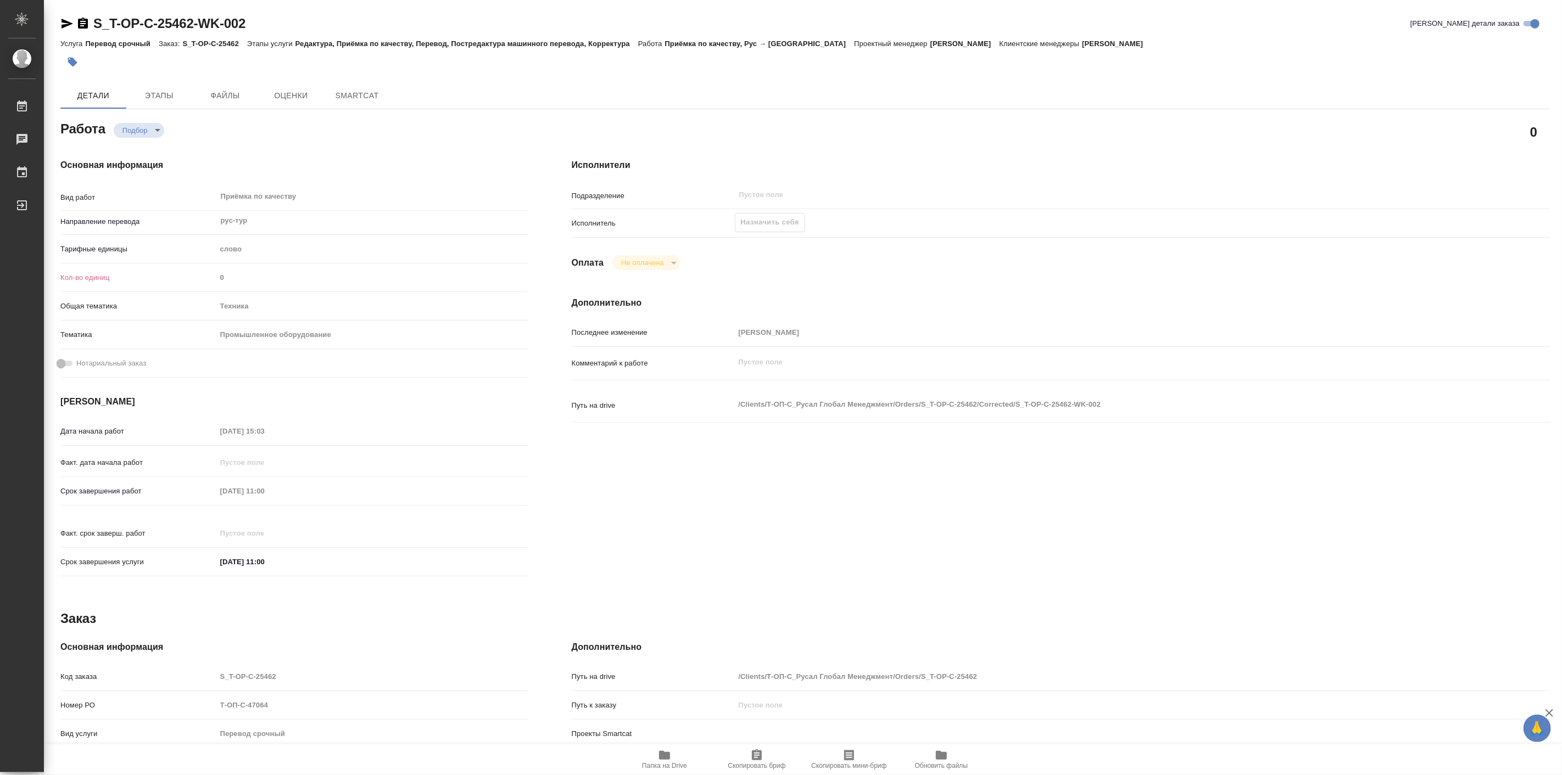
type textarea "x"
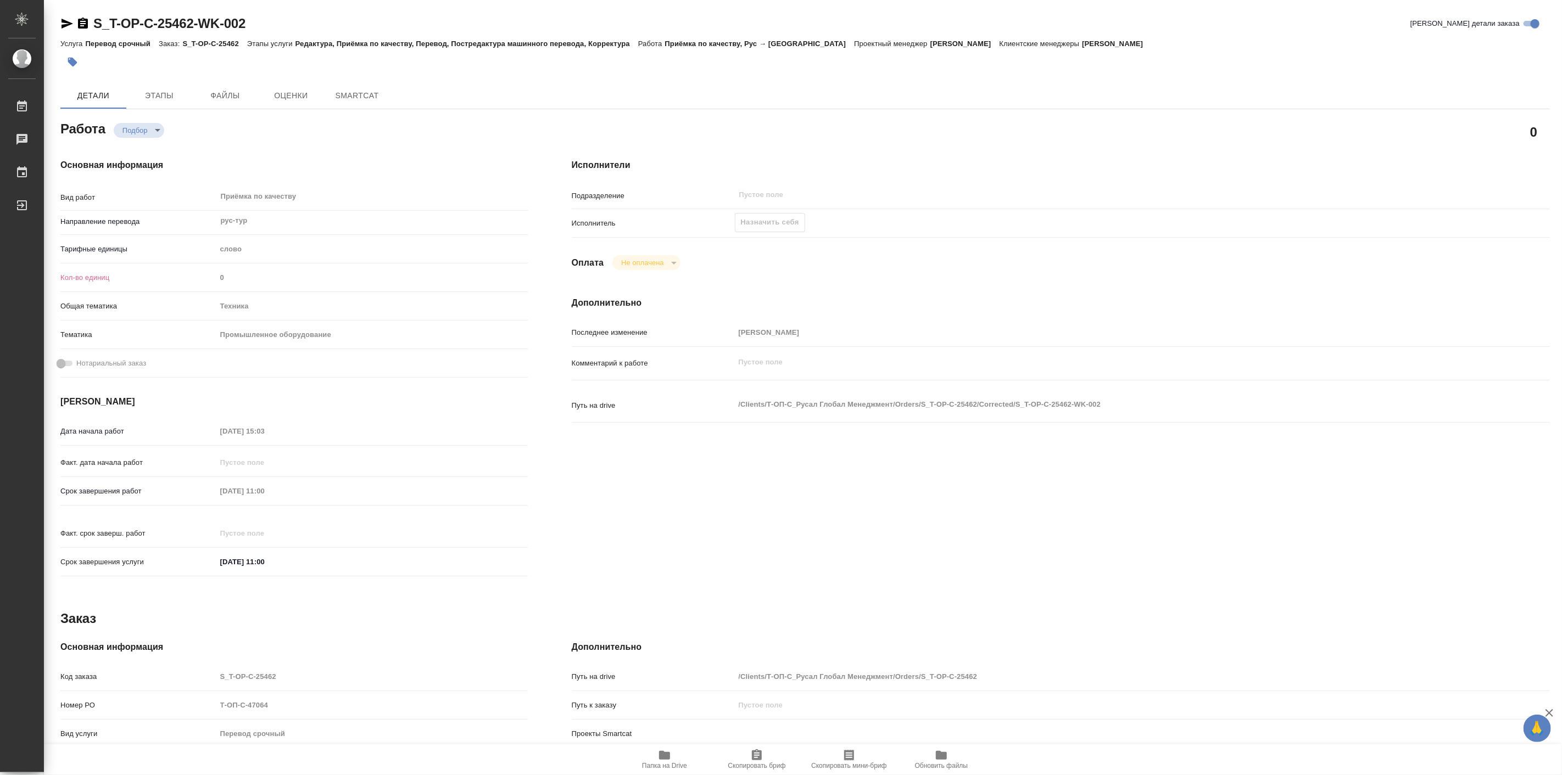
type textarea "x"
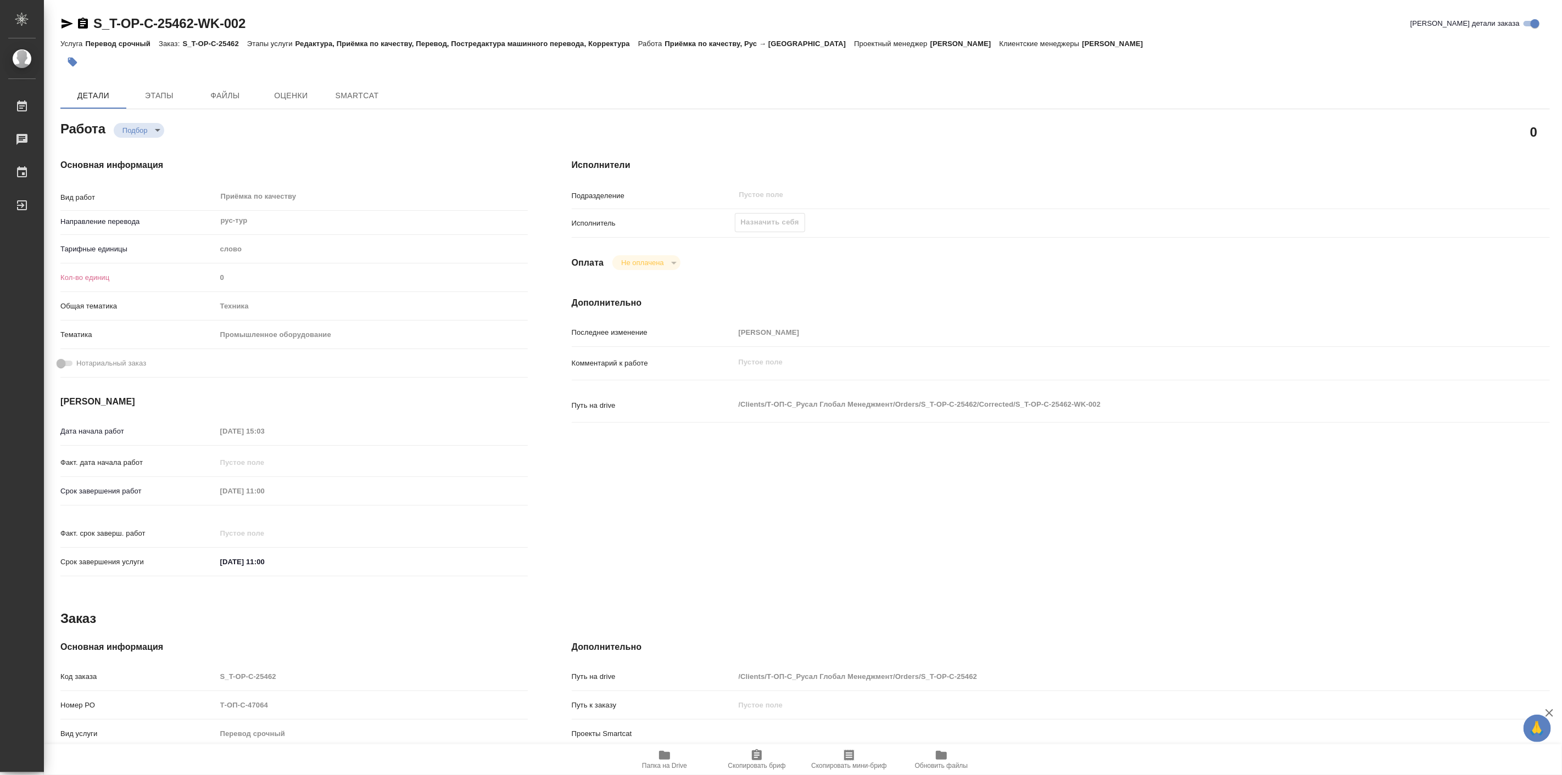
type textarea "x"
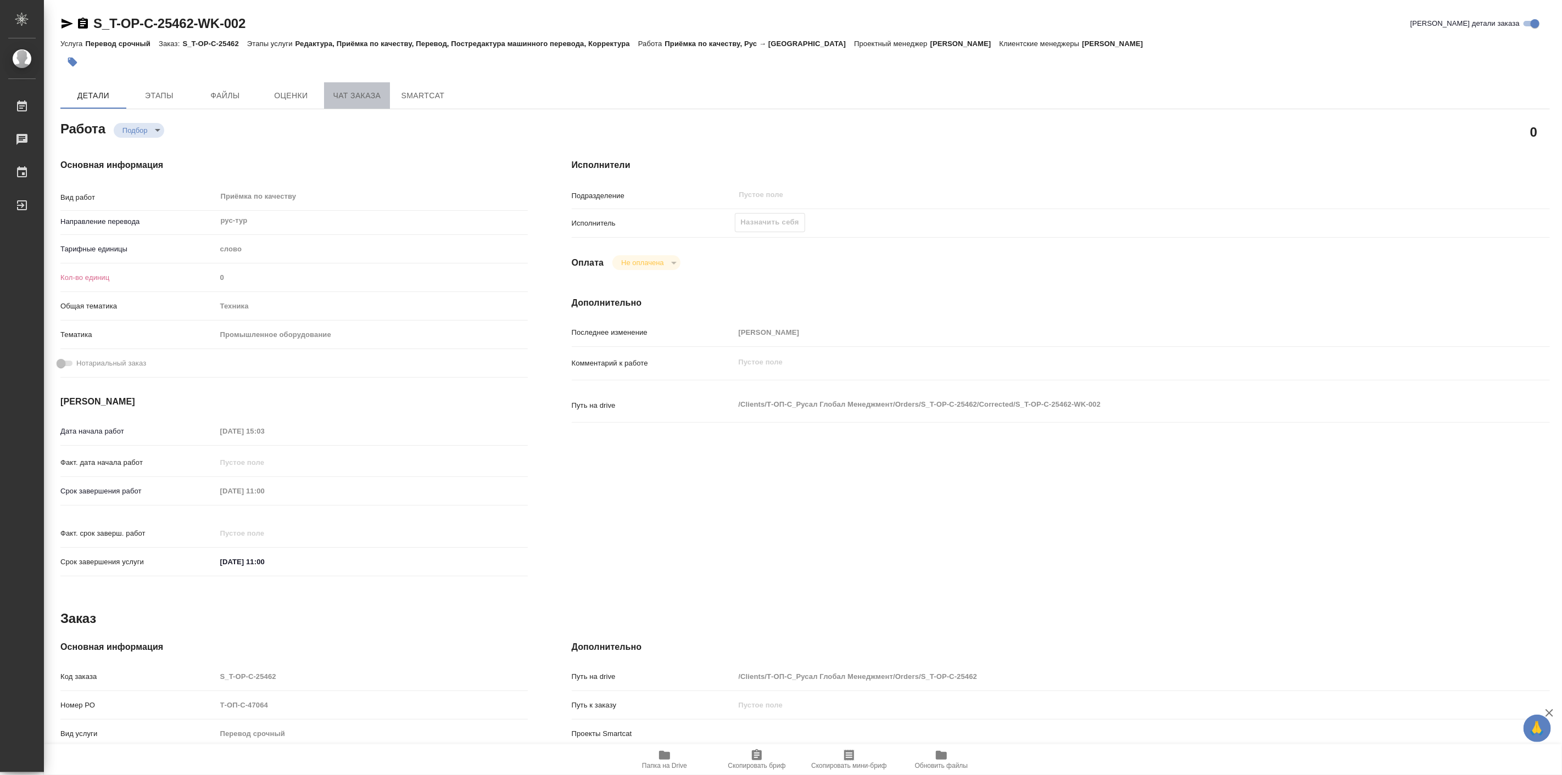
click at [366, 92] on span "Чат заказа" at bounding box center [357, 96] width 53 height 14
type textarea "x"
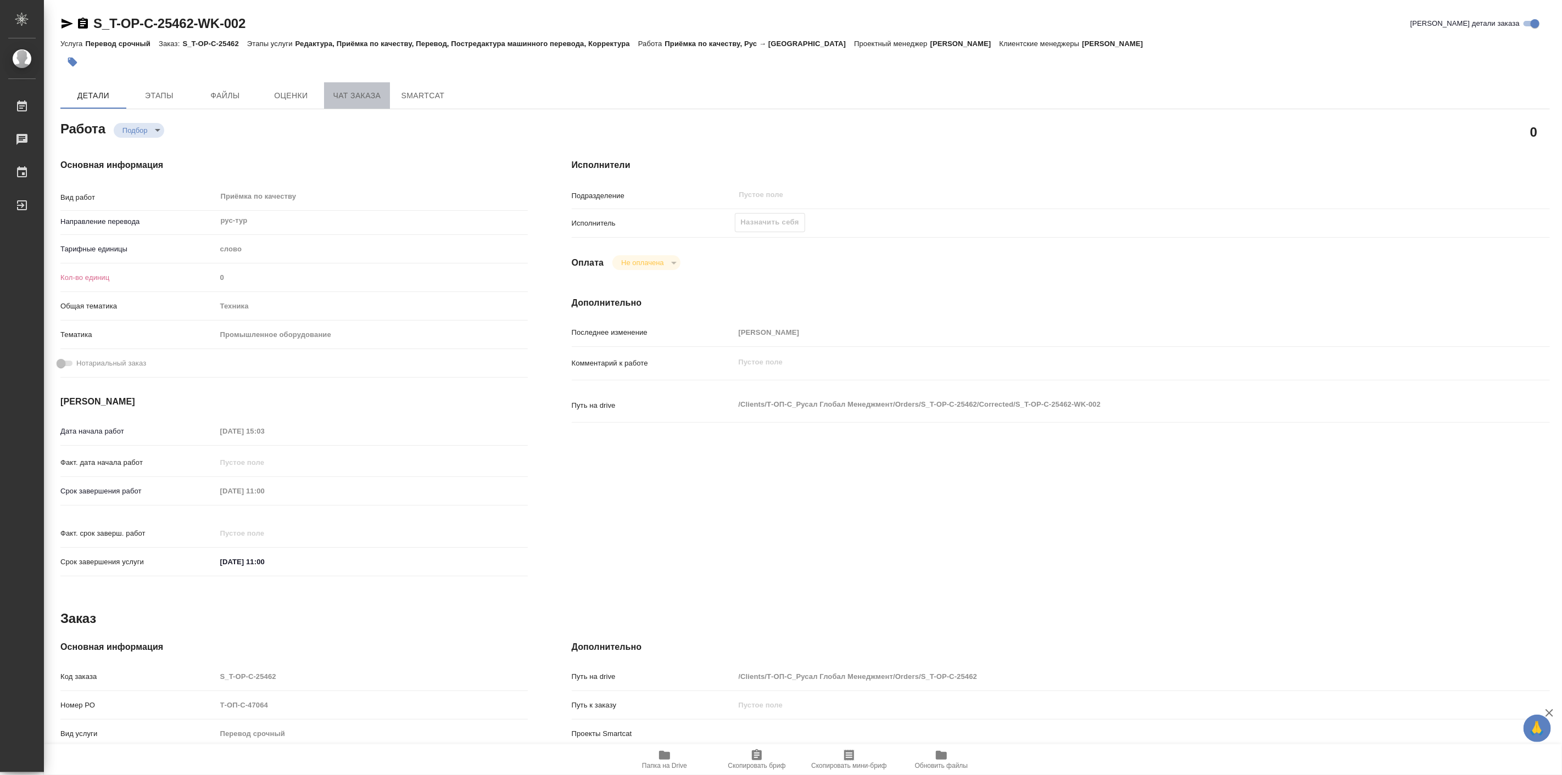
type textarea "x"
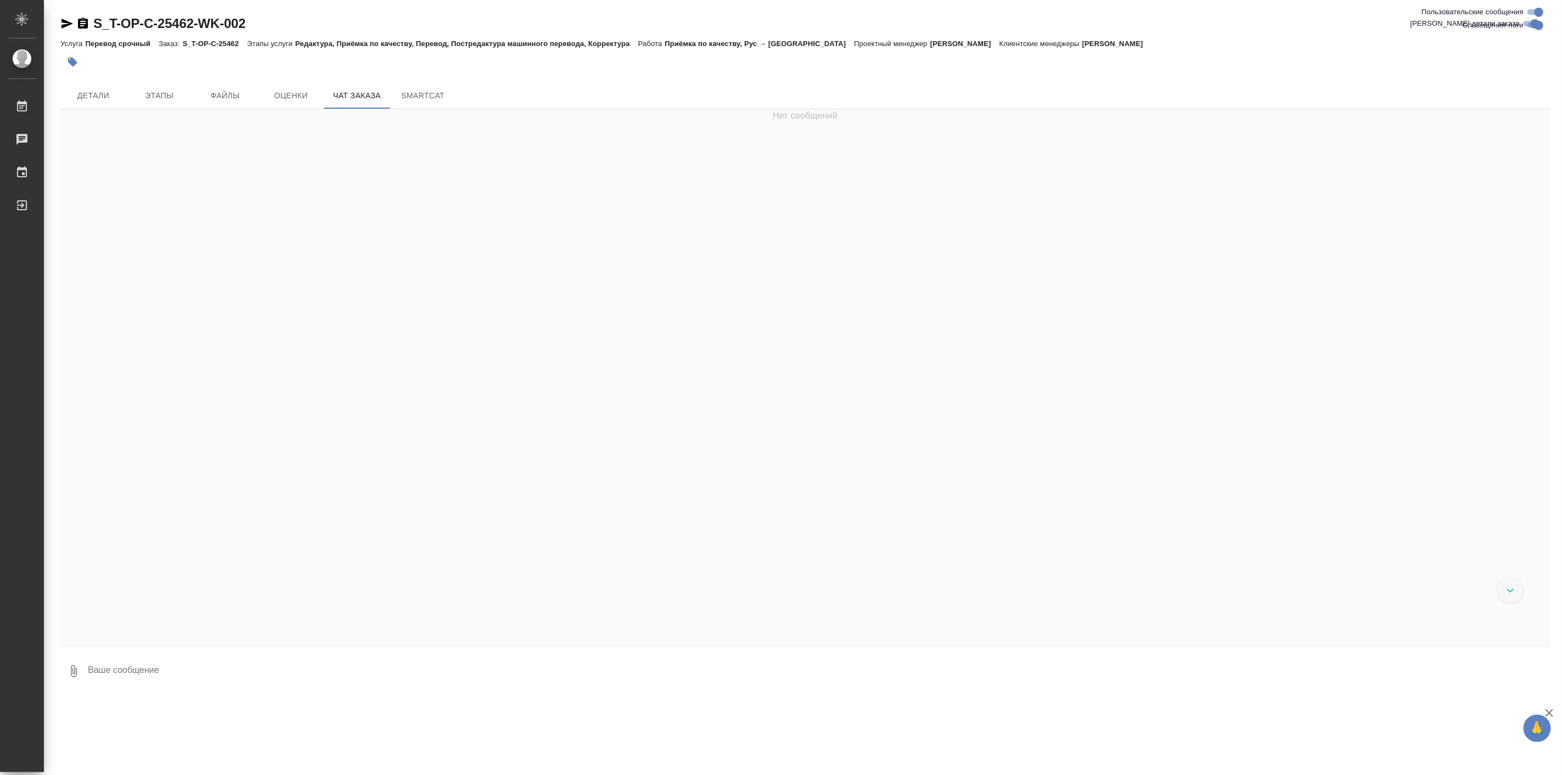
scroll to position [2567, 0]
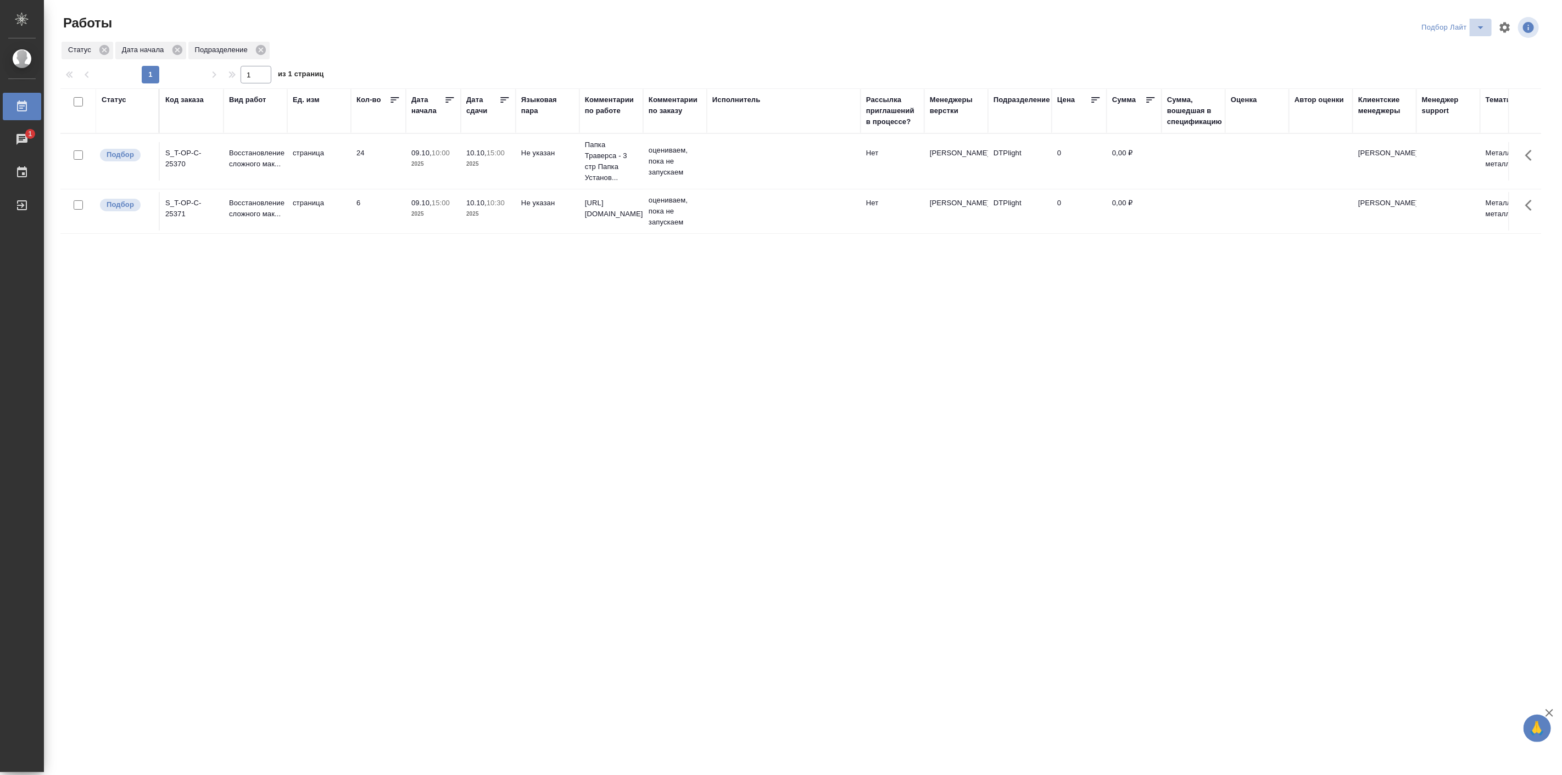
click at [1481, 26] on icon "split button" at bounding box center [1480, 27] width 5 height 3
click at [1443, 151] on li "Подбор Спец" at bounding box center [1454, 155] width 76 height 18
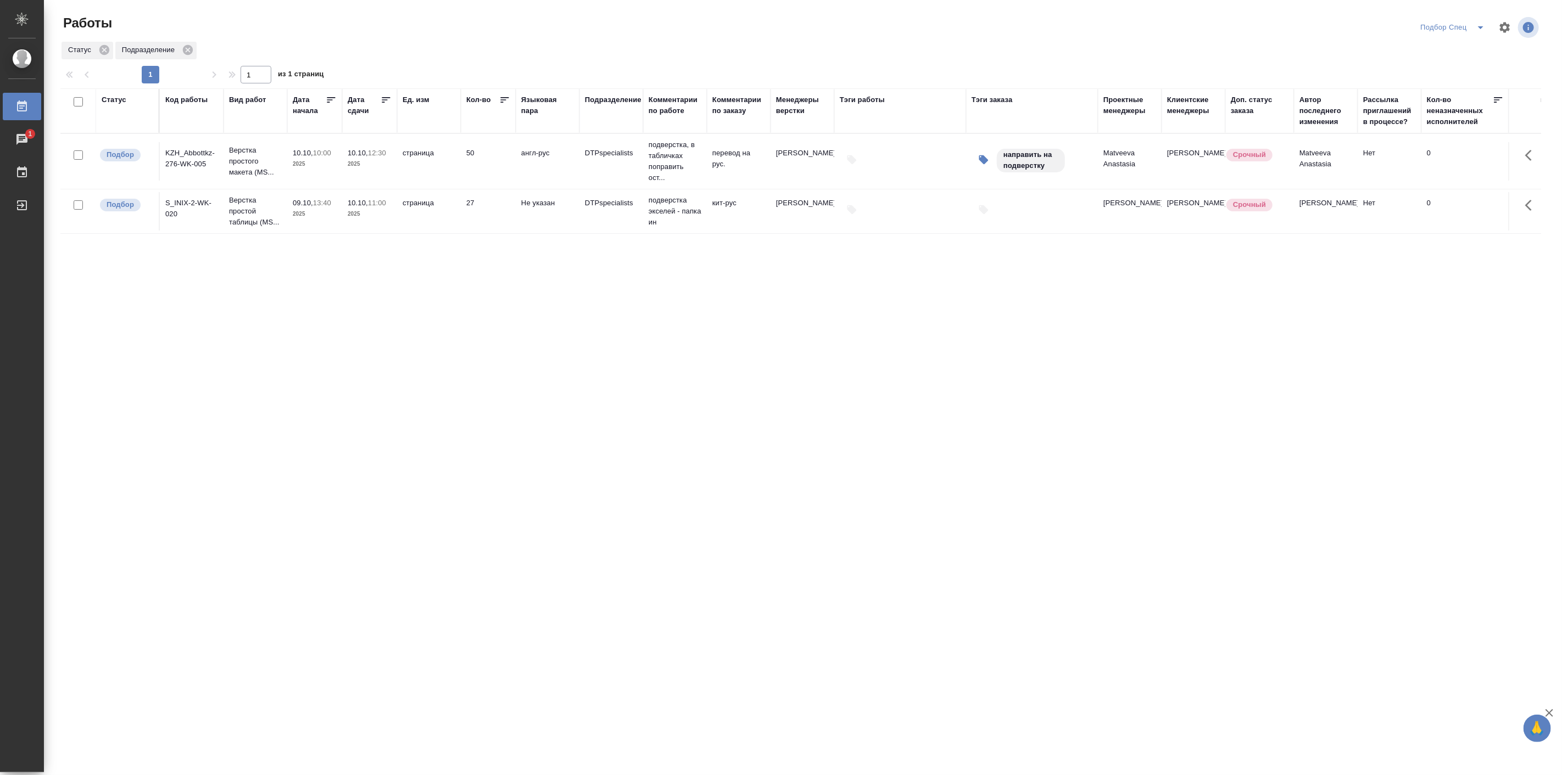
click at [328, 287] on div "Статус Код работы Вид работ [PERSON_NAME] начала Дата сдачи [PERSON_NAME]. изм …" at bounding box center [800, 285] width 1481 height 395
click at [1478, 26] on icon "split button" at bounding box center [1480, 27] width 13 height 13
click at [1443, 97] on li "Мои" at bounding box center [1453, 102] width 77 height 18
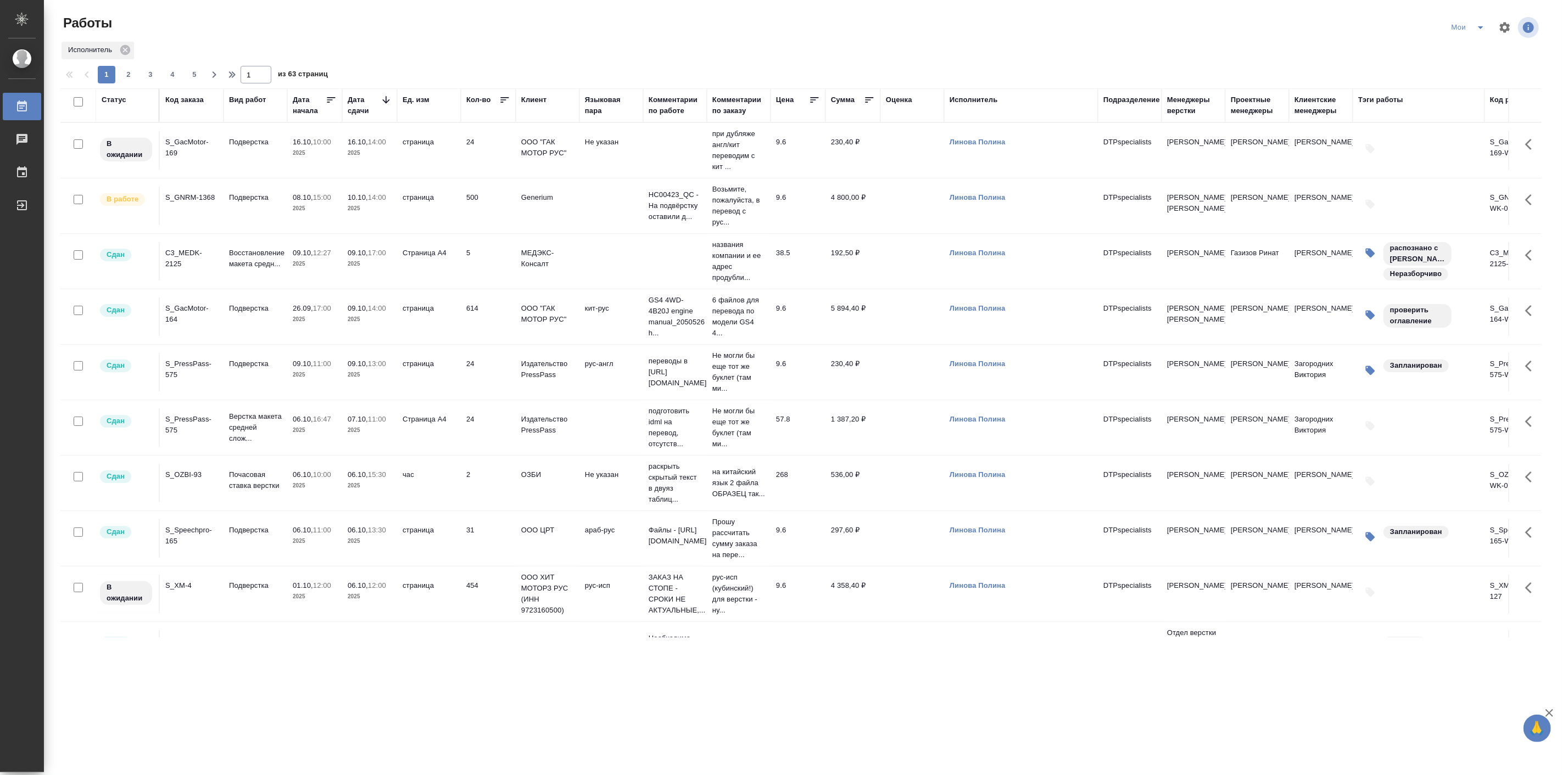
click at [317, 202] on span "08.10, 15:00" at bounding box center [315, 197] width 44 height 11
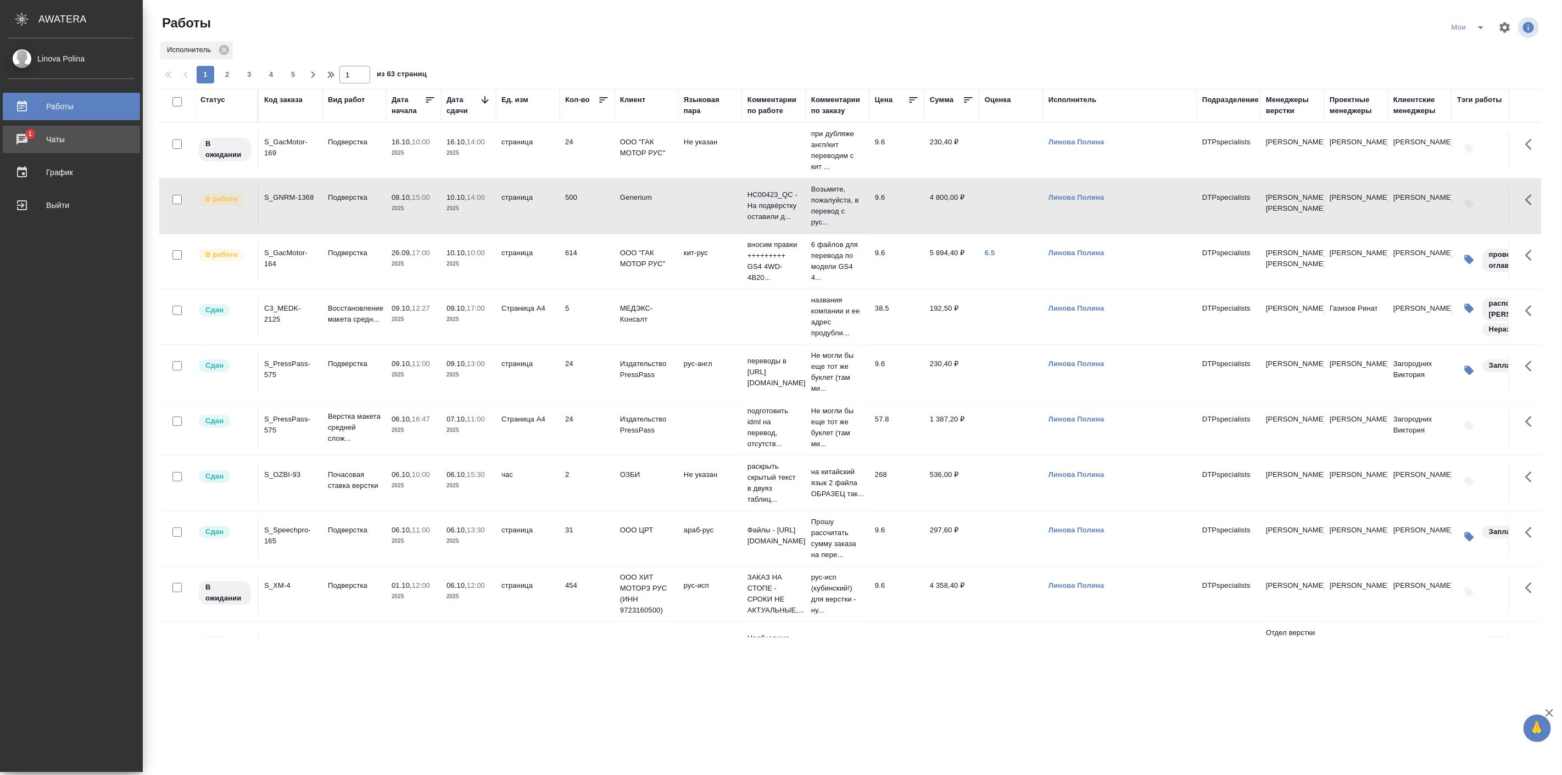
click at [34, 138] on div "Чаты" at bounding box center [71, 139] width 126 height 16
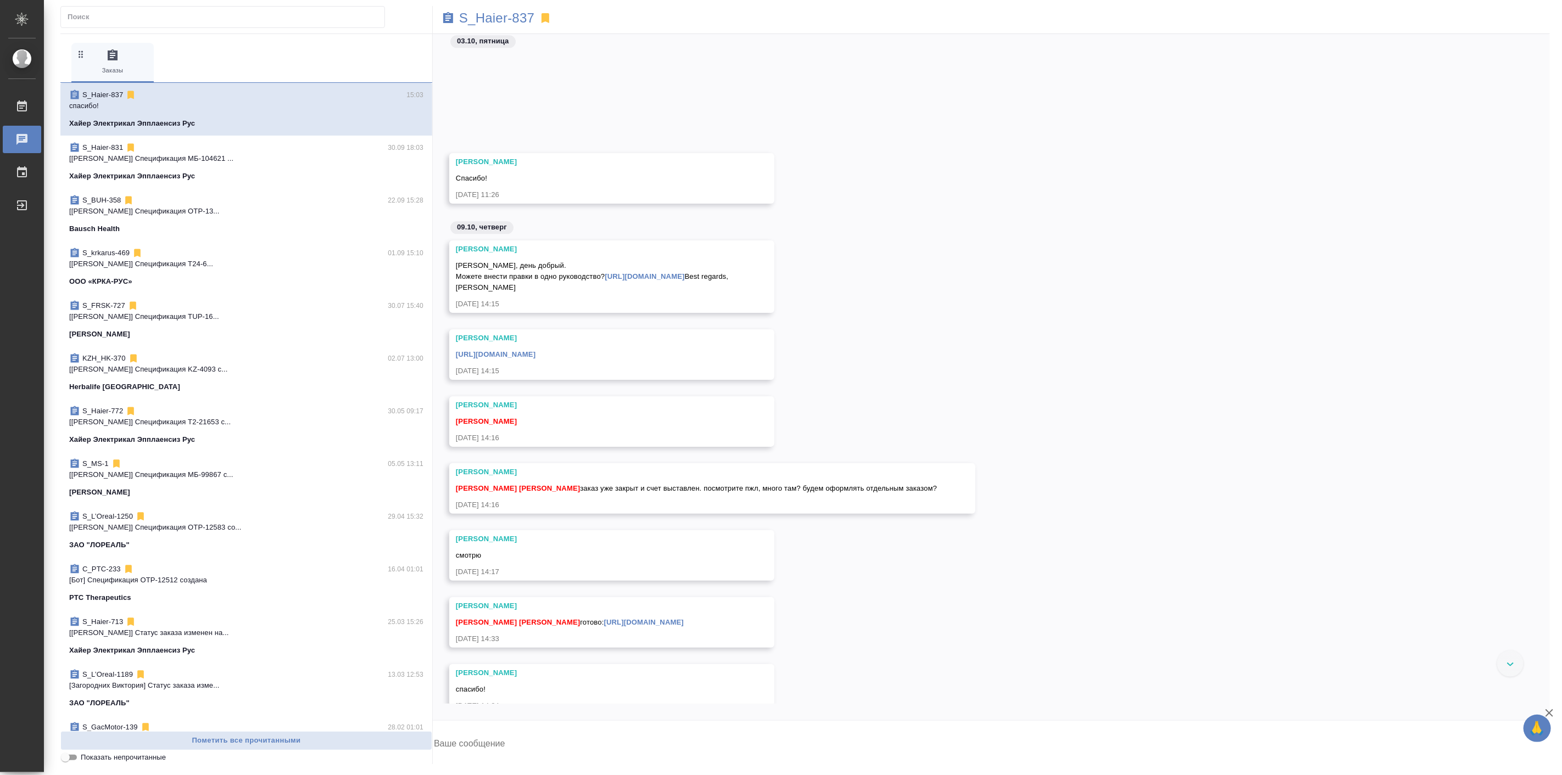
scroll to position [61933, 0]
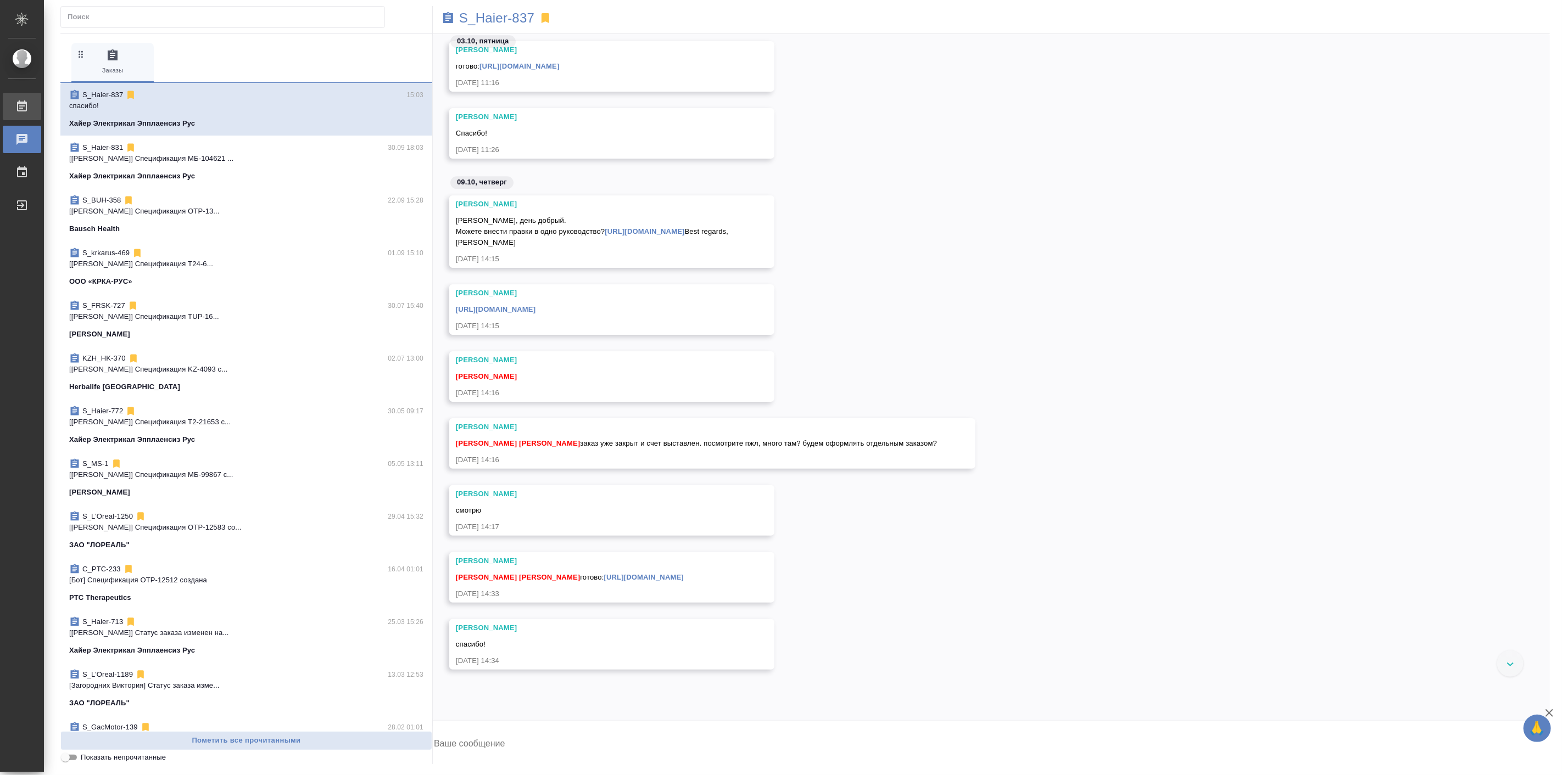
click at [22, 102] on div "Работы" at bounding box center [8, 106] width 27 height 16
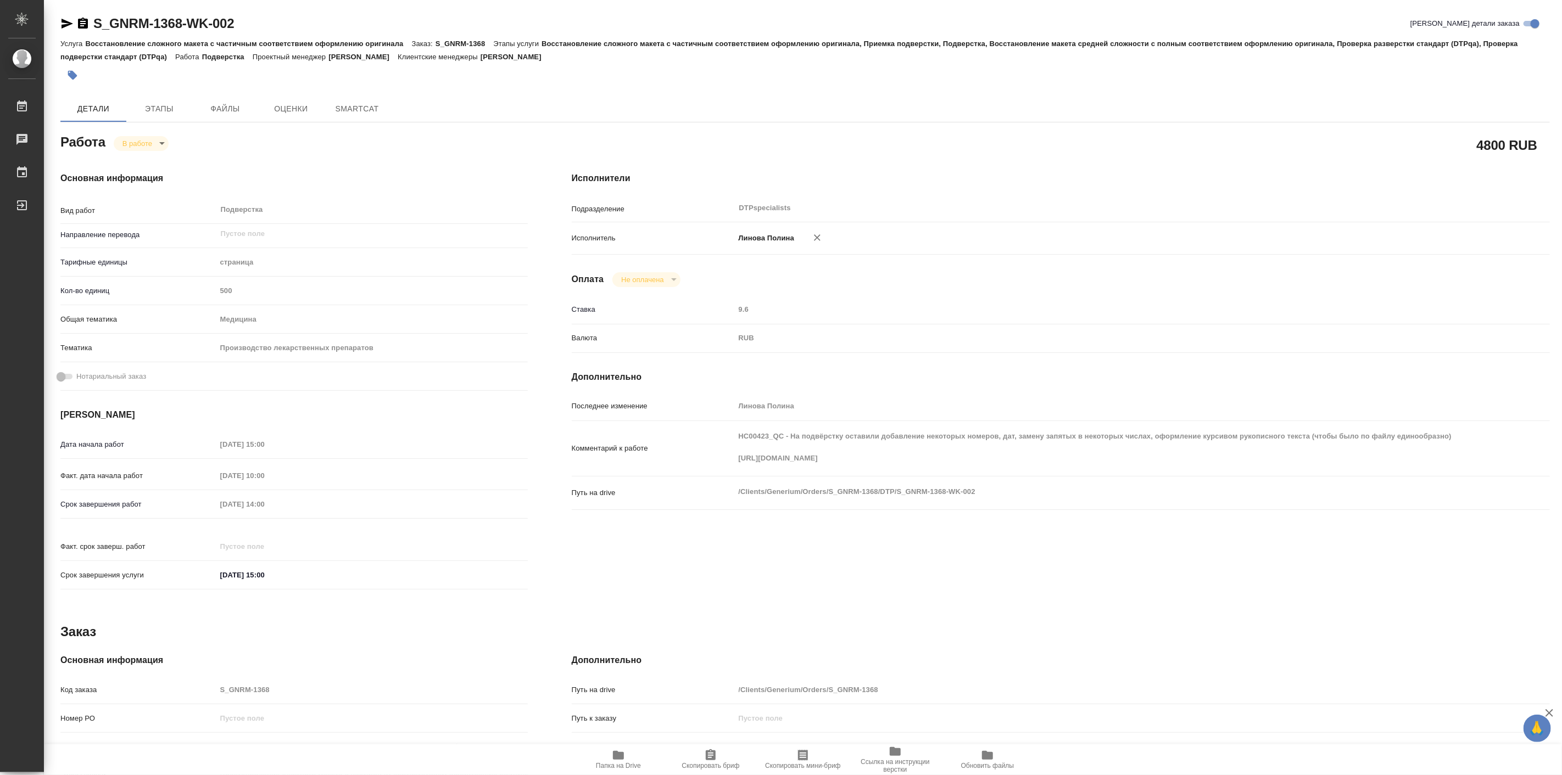
type textarea "x"
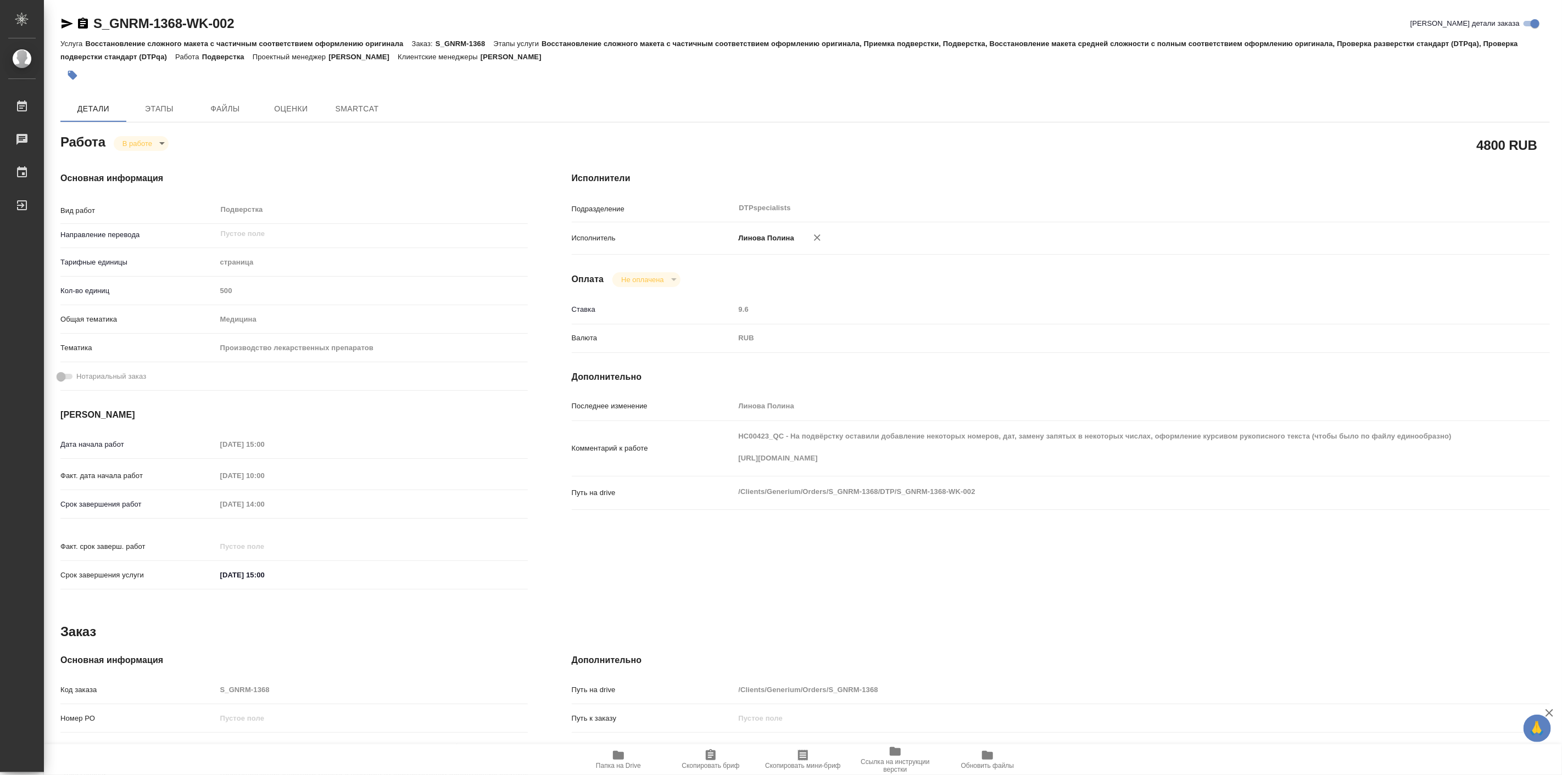
type textarea "x"
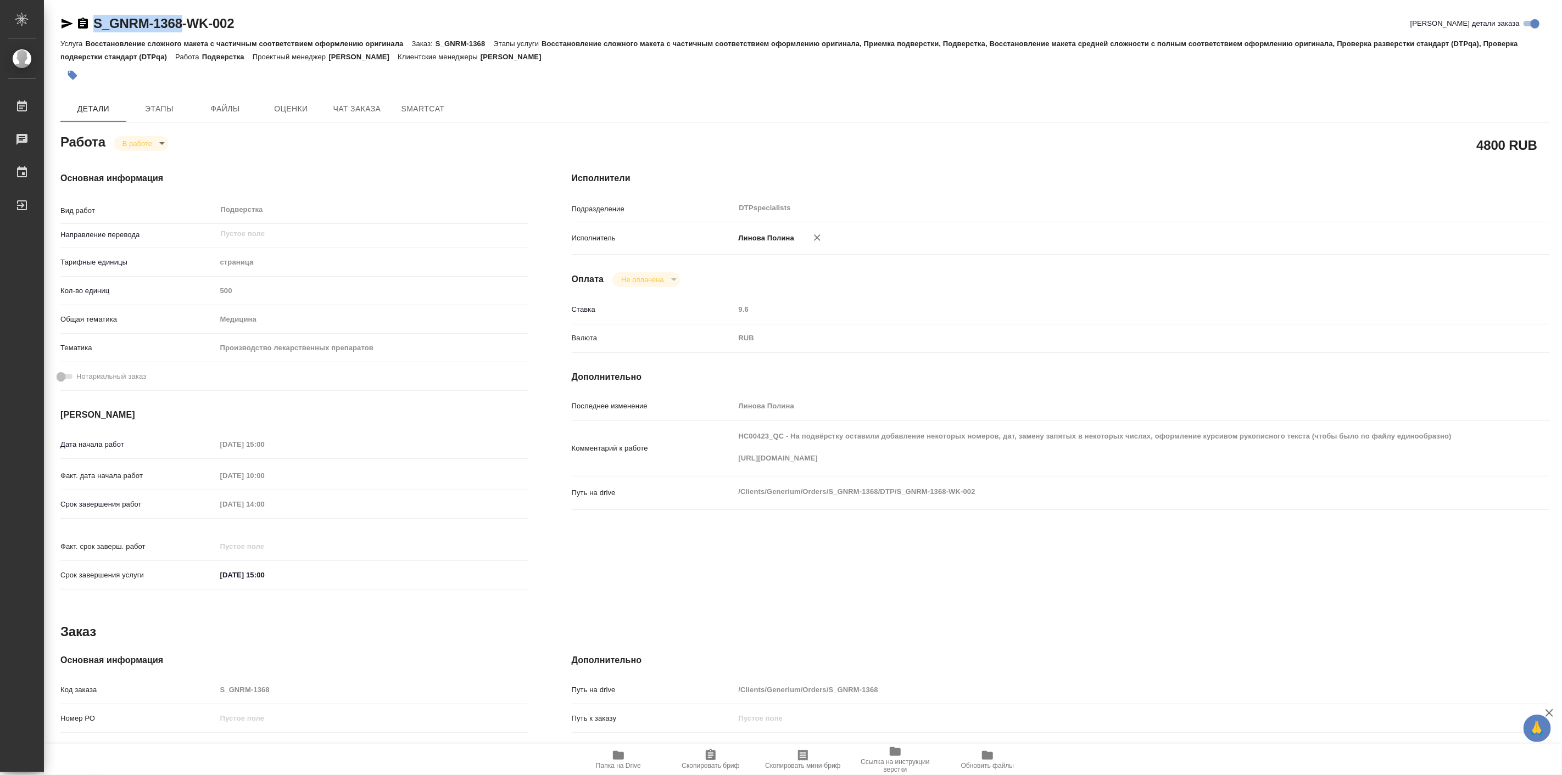
drag, startPoint x: 92, startPoint y: 12, endPoint x: 182, endPoint y: 18, distance: 89.8
click at [182, 18] on div "S_GNRM-1368-WK-002 Кратко детали заказа Услуга Восстановление сложного макета с…" at bounding box center [805, 474] width 1502 height 948
type textarea "x"
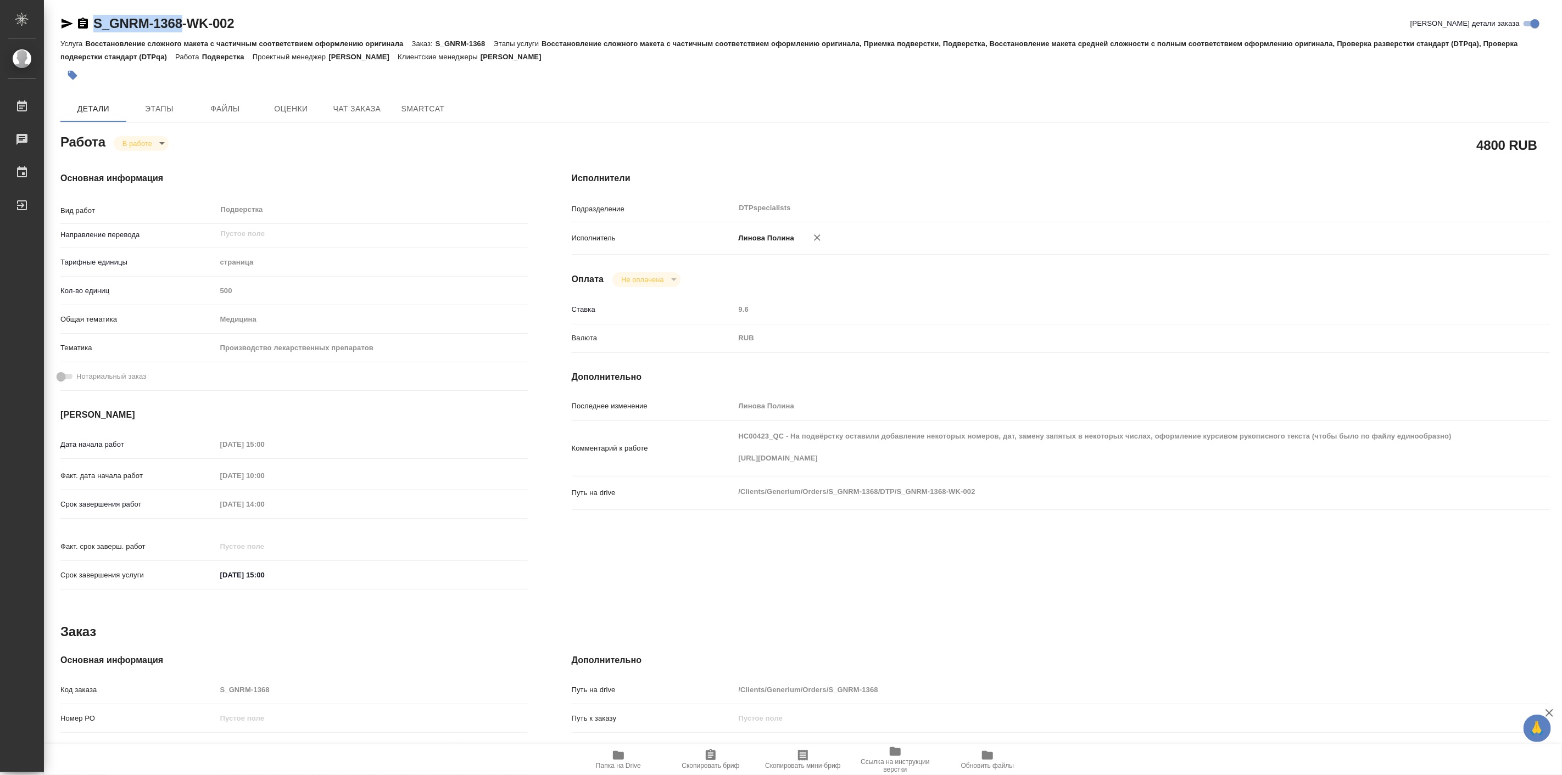
type textarea "x"
copy link "S_GNRM-1368"
type textarea "x"
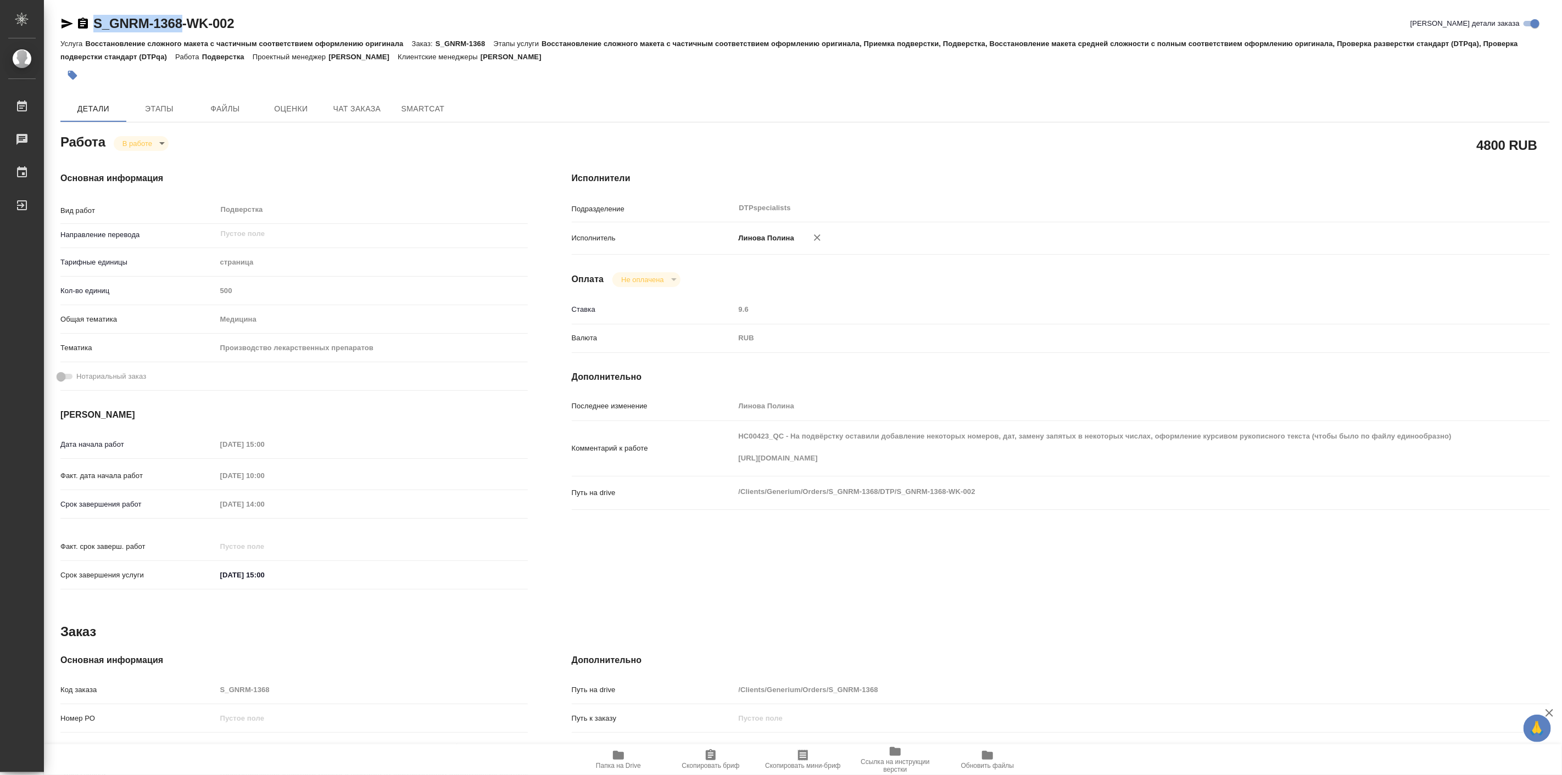
type textarea "x"
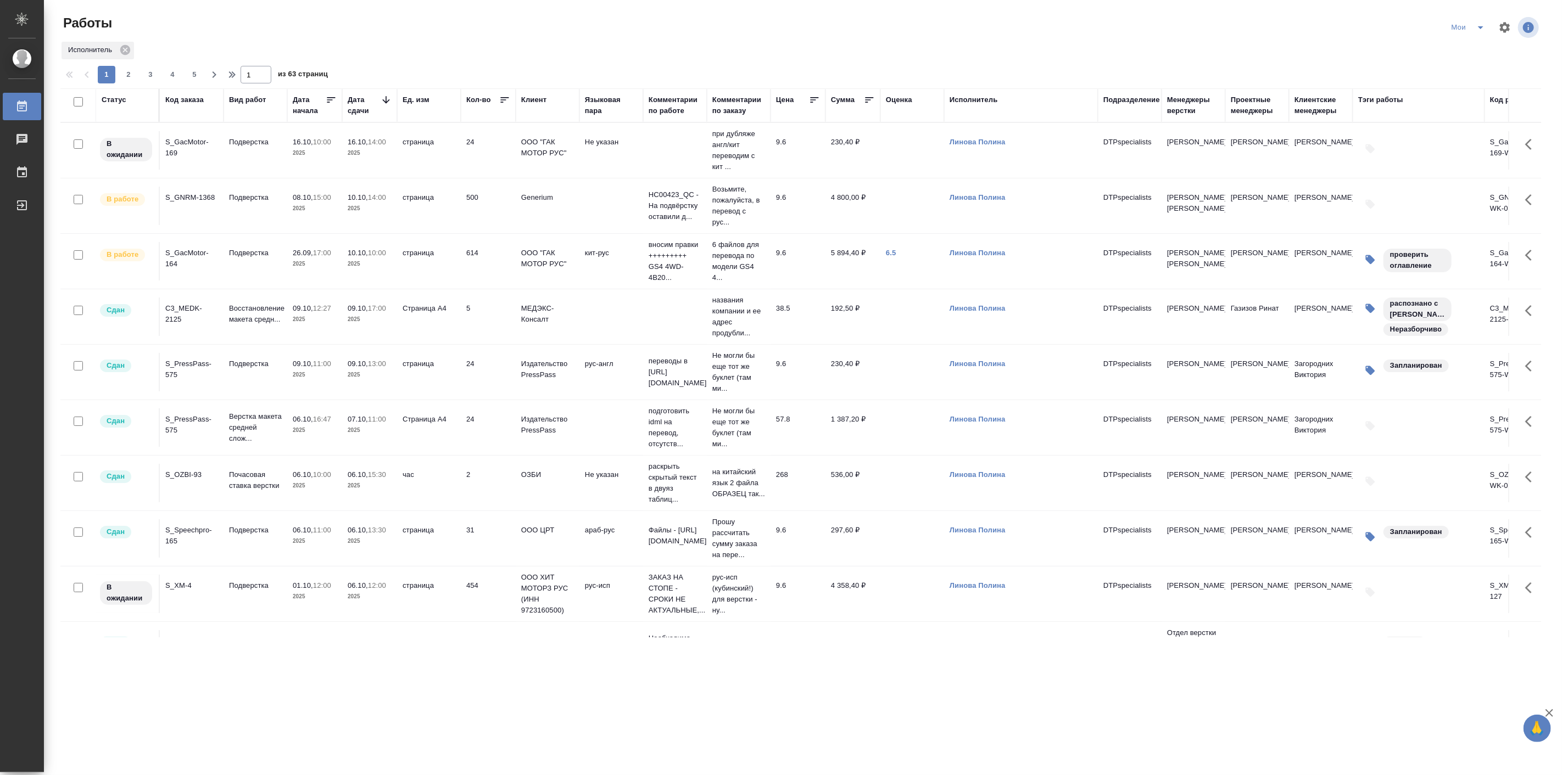
click at [357, 257] on p "10.10," at bounding box center [358, 253] width 20 height 8
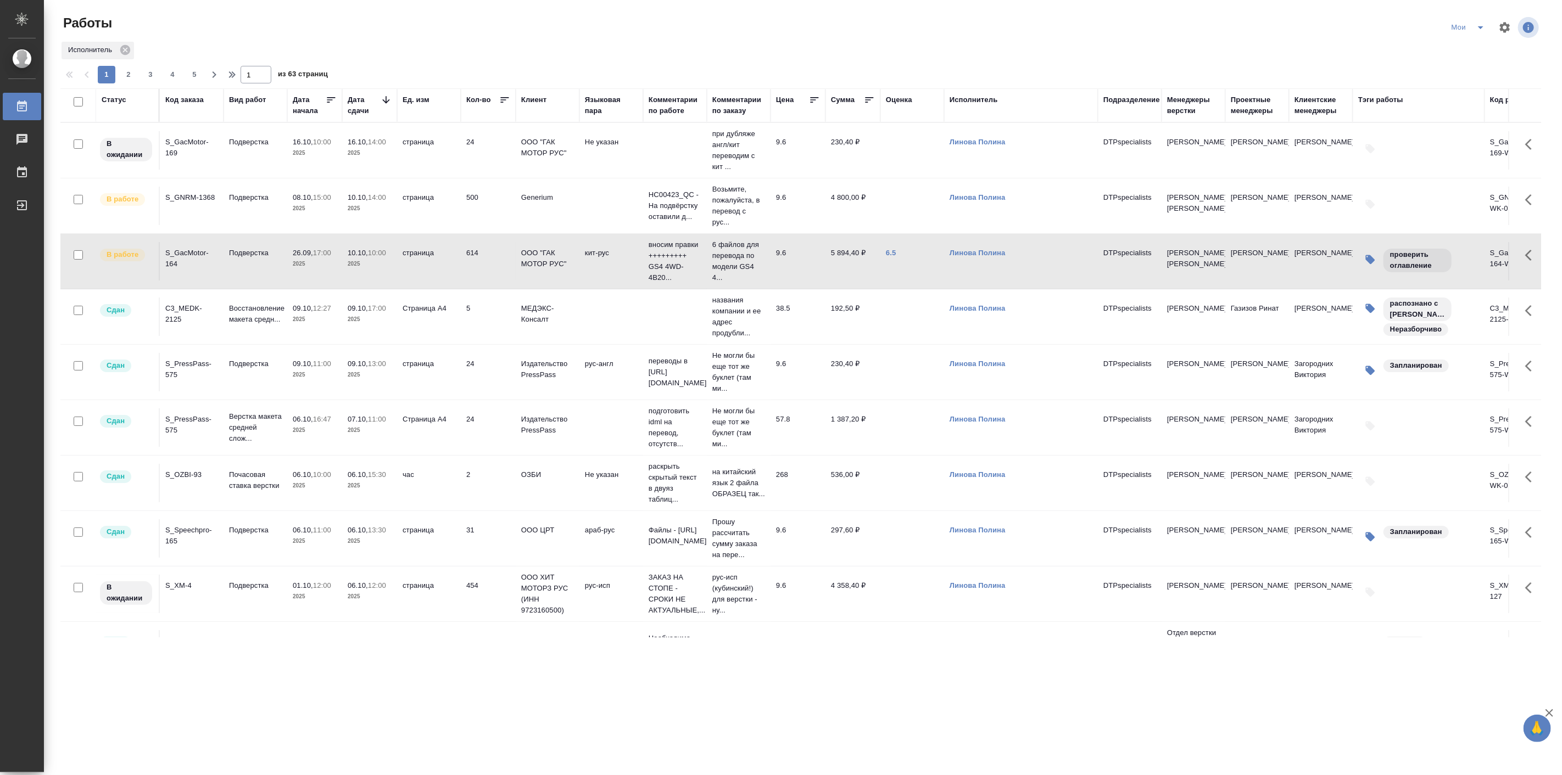
click at [357, 257] on p "10.10," at bounding box center [358, 253] width 20 height 8
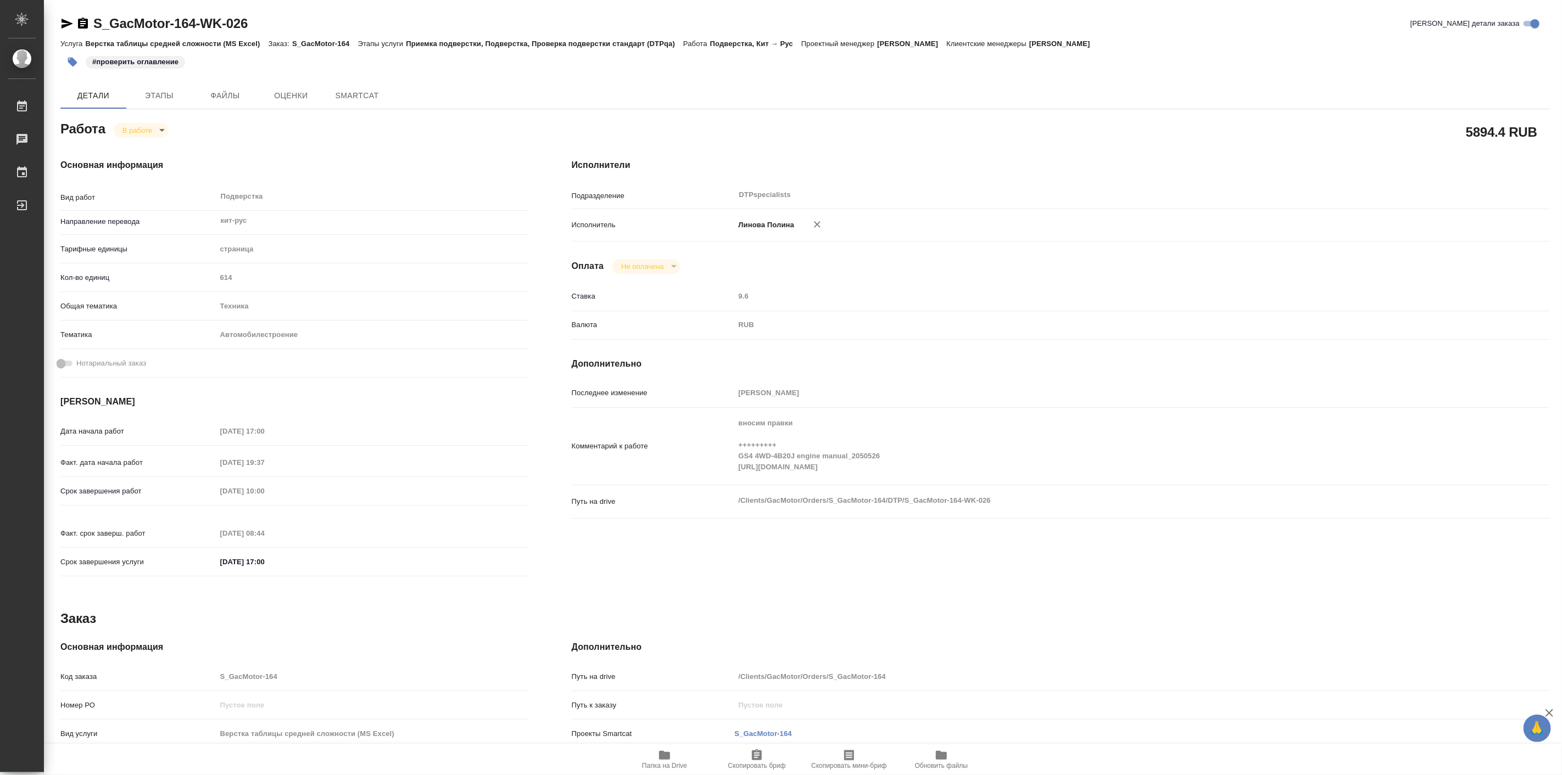
type textarea "x"
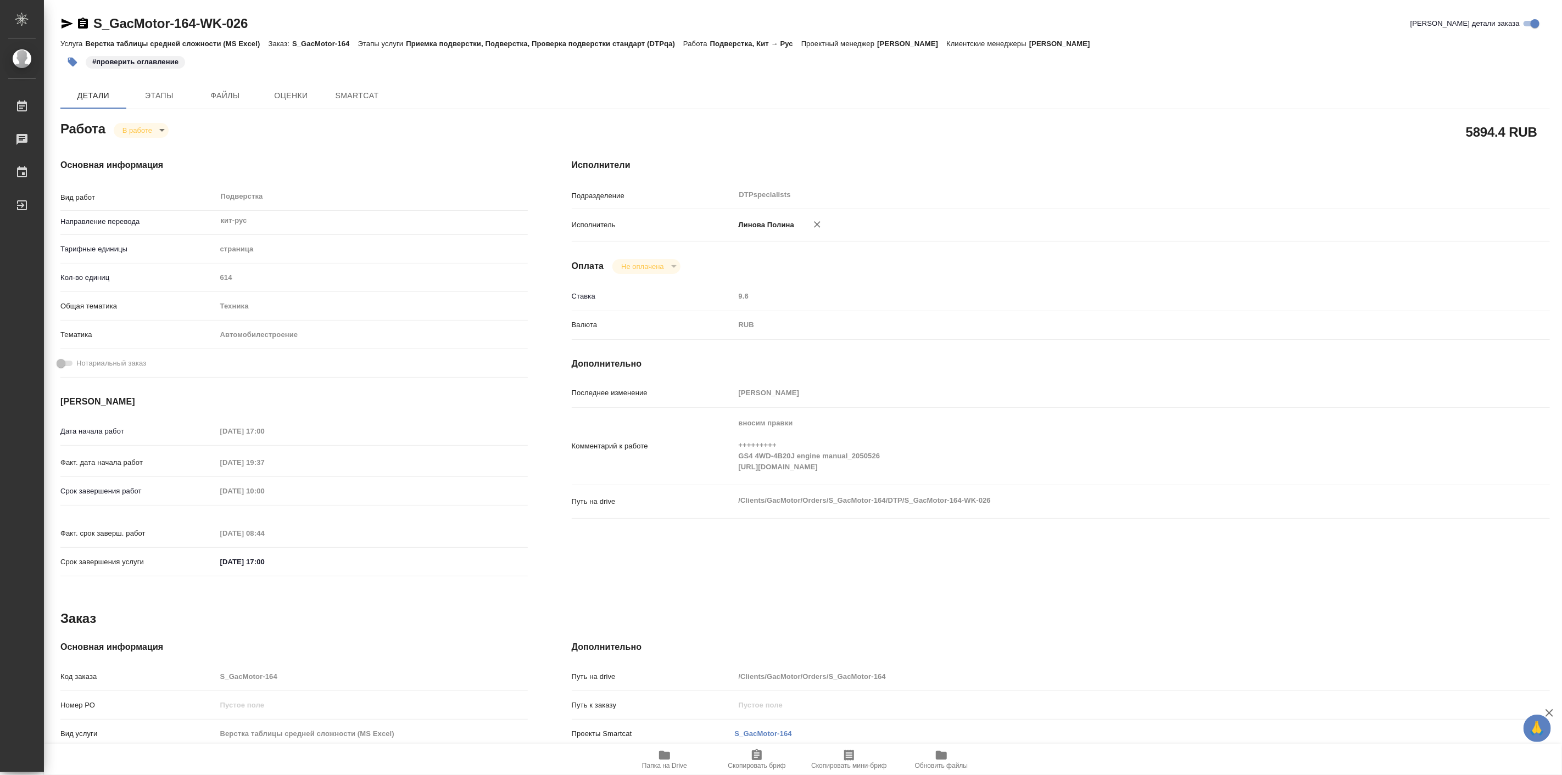
type textarea "x"
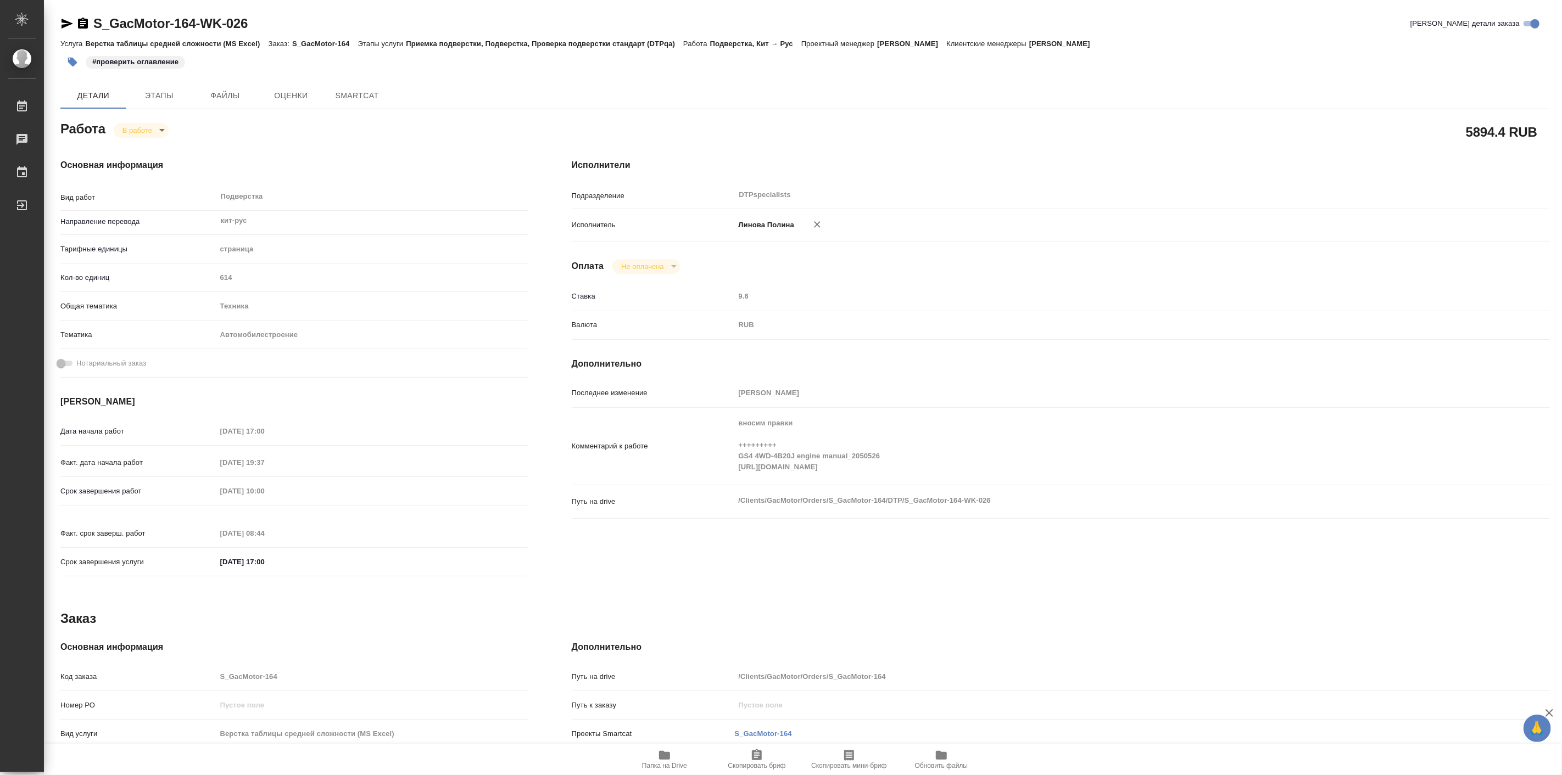
type textarea "x"
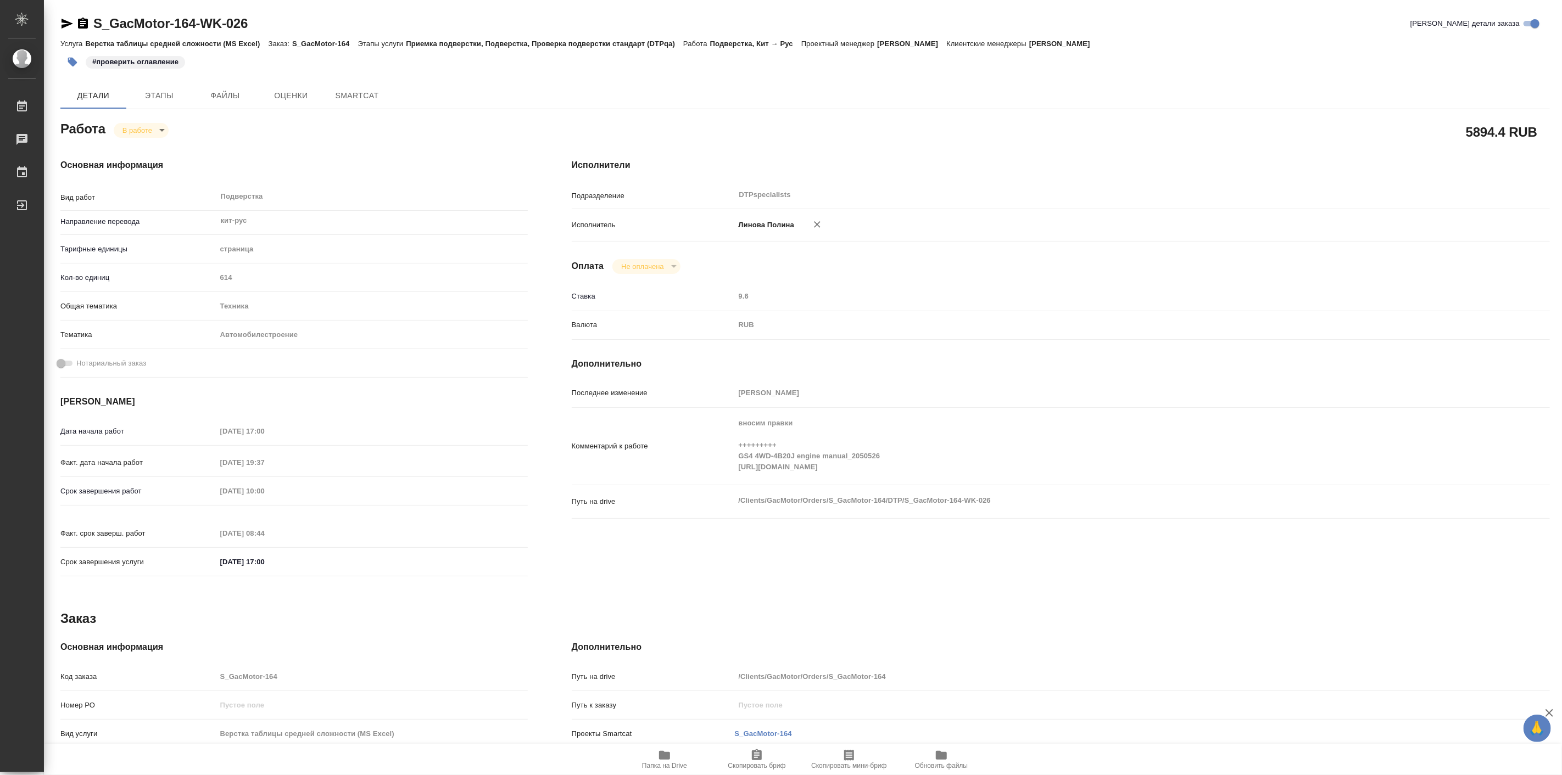
type textarea "x"
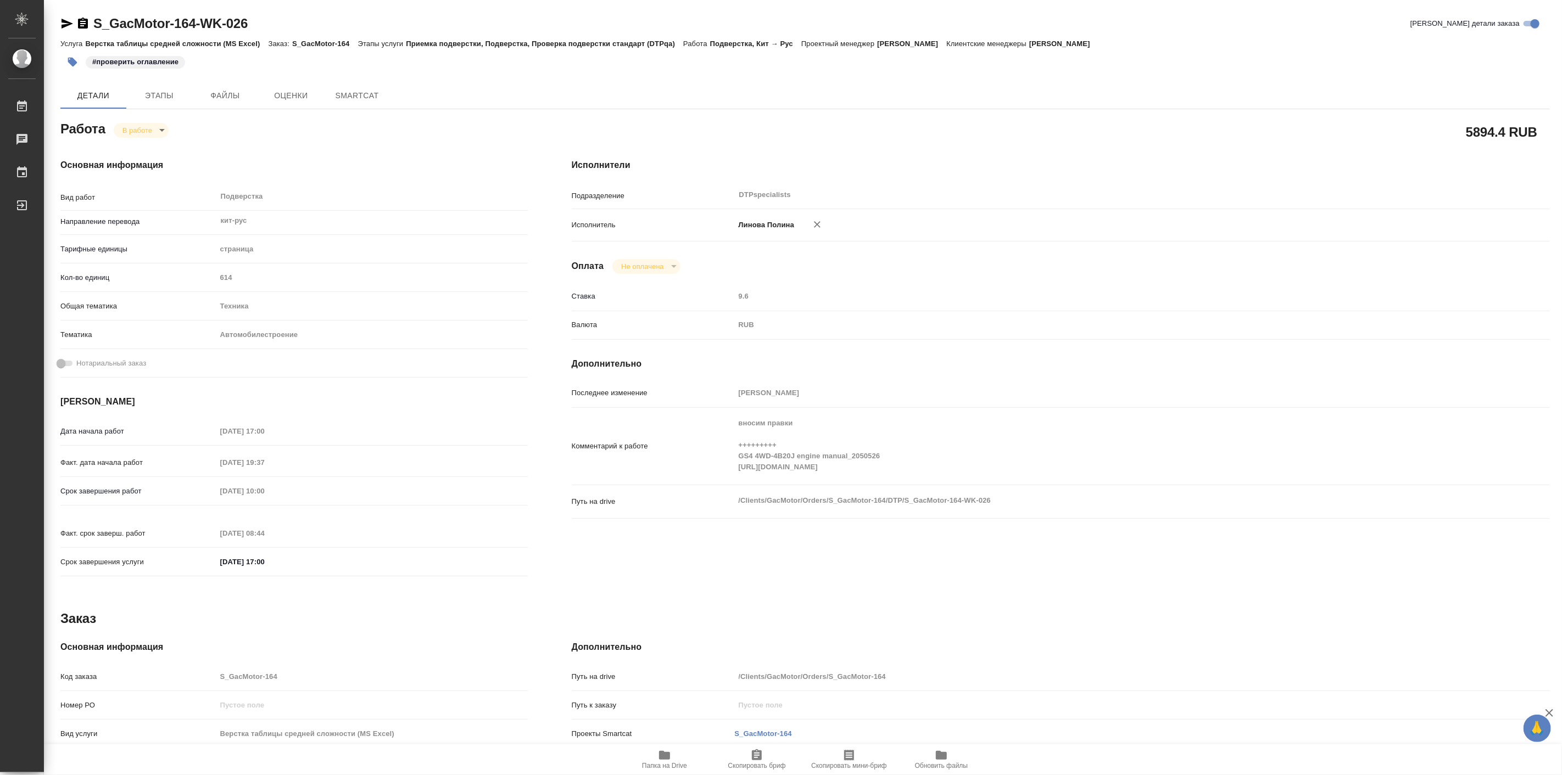
type textarea "x"
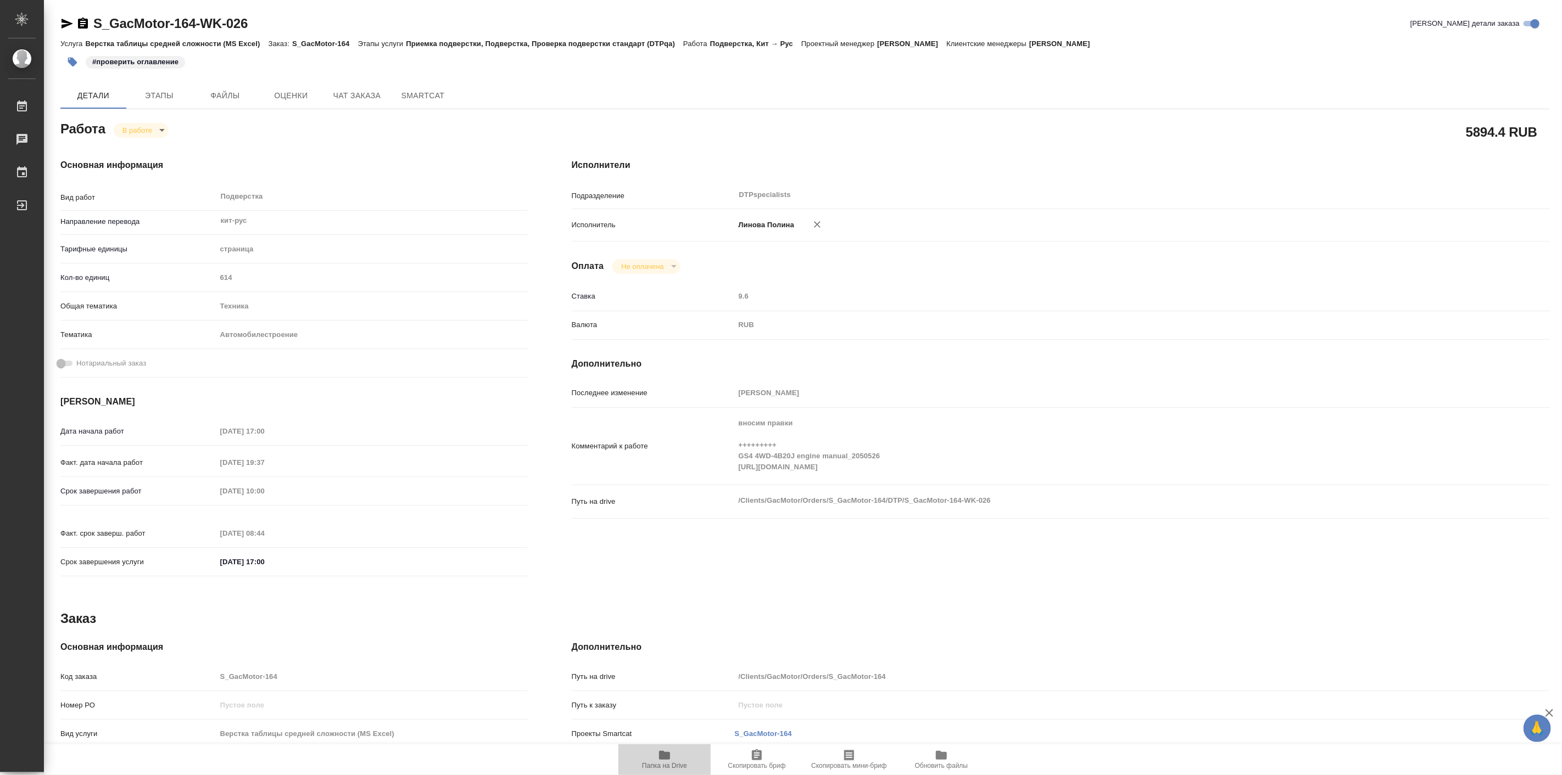
click at [651, 758] on span "Папка на Drive" at bounding box center [664, 759] width 79 height 21
type textarea "x"
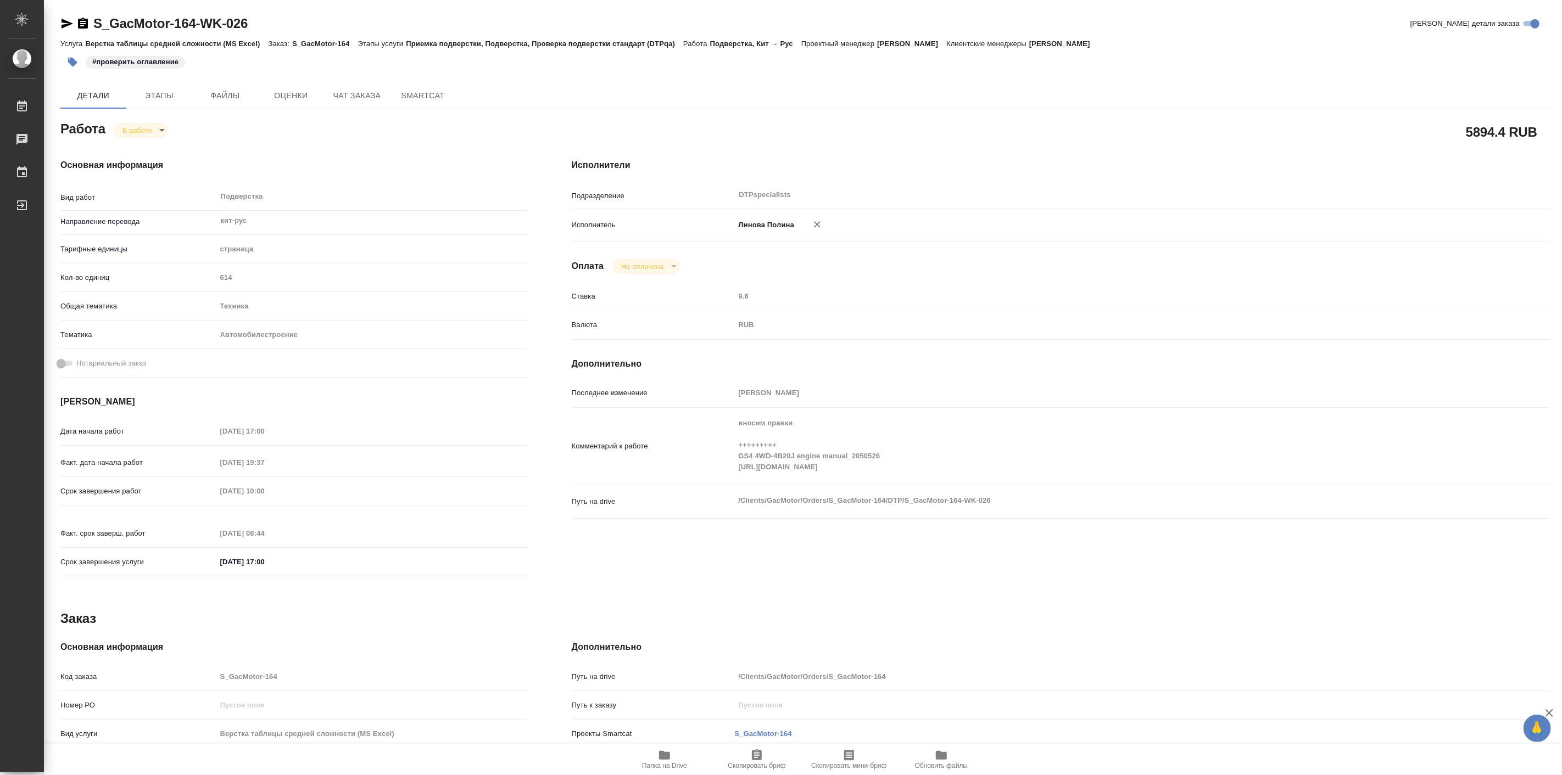
type textarea "x"
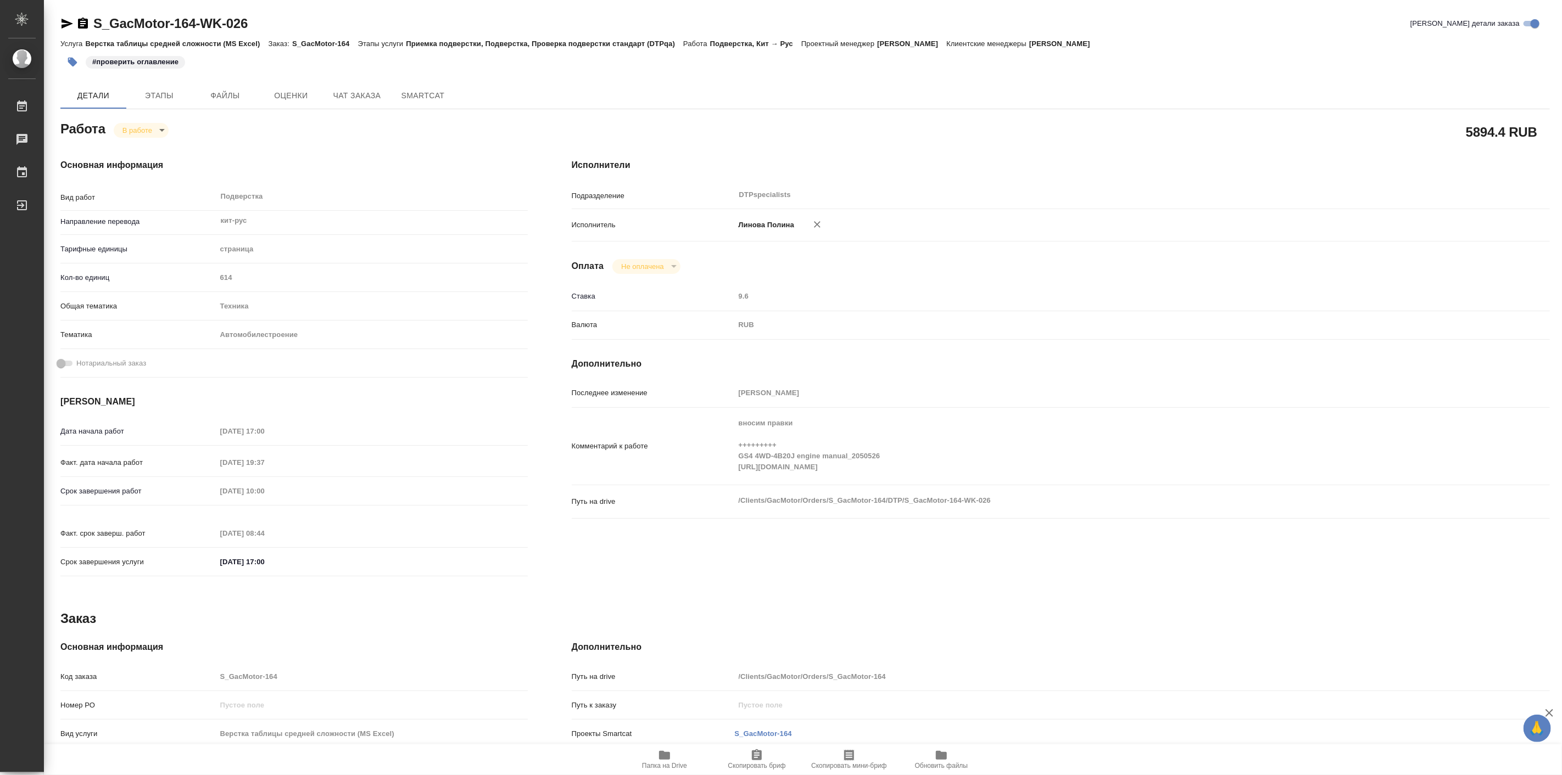
type textarea "x"
click at [146, 128] on body "🙏 .cls-1 fill:#fff; AWATERA Linova Polina Работы 0 Чаты График Выйти S_GacMotor…" at bounding box center [781, 387] width 1562 height 775
click at [147, 150] on button "Выполнен" at bounding box center [143, 149] width 40 height 12
type textarea "x"
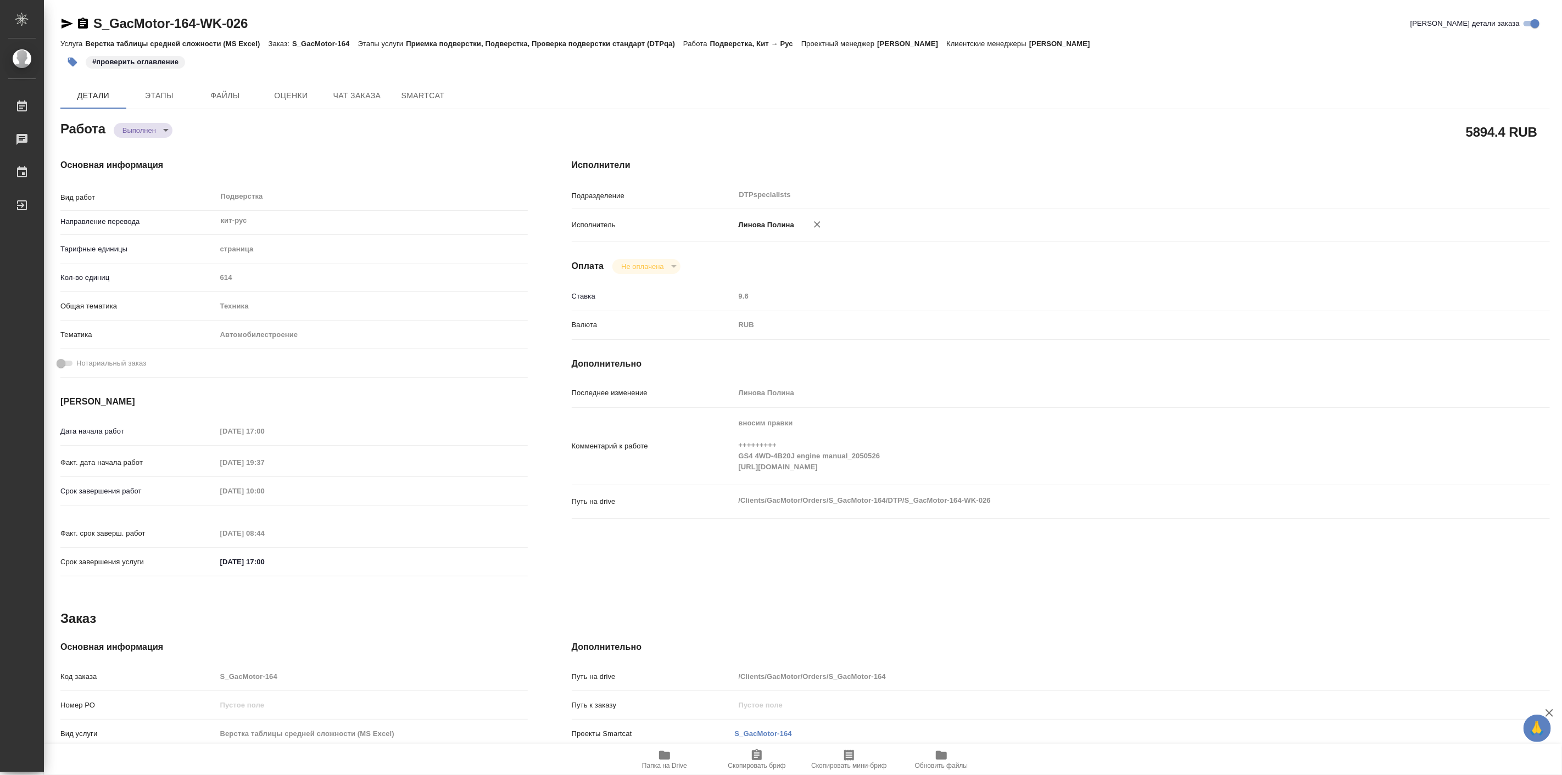
type textarea "x"
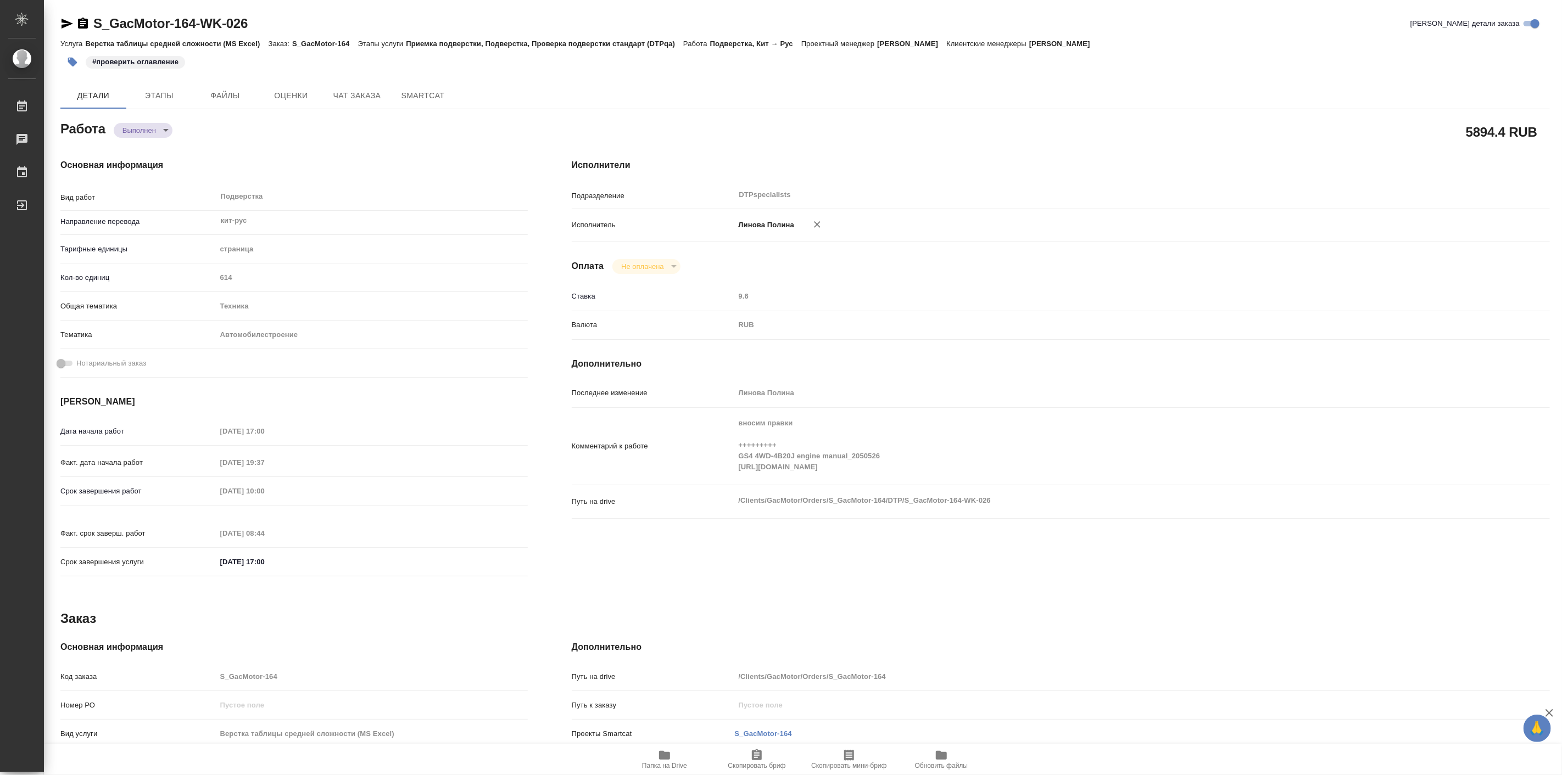
type textarea "x"
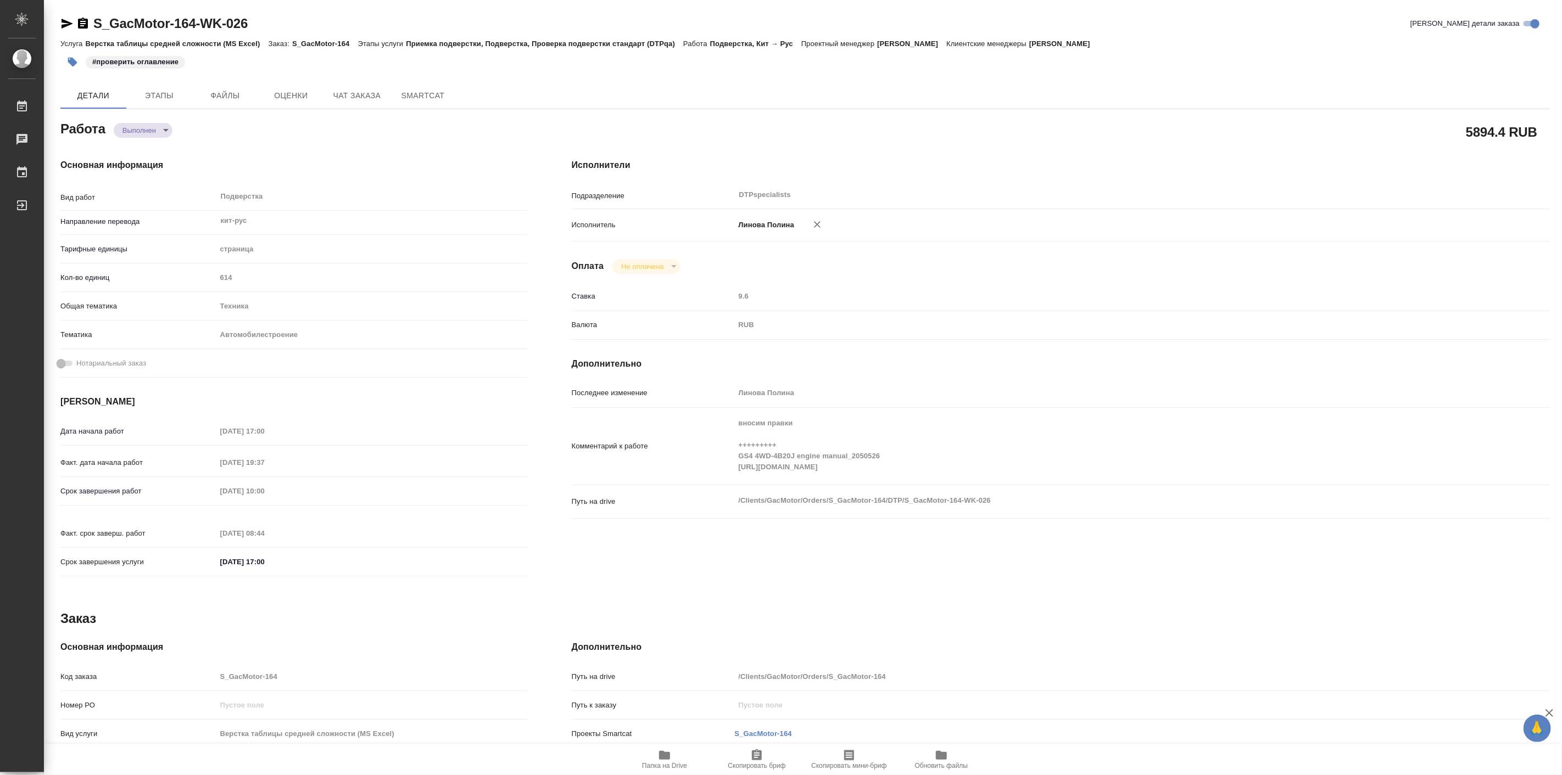
type textarea "x"
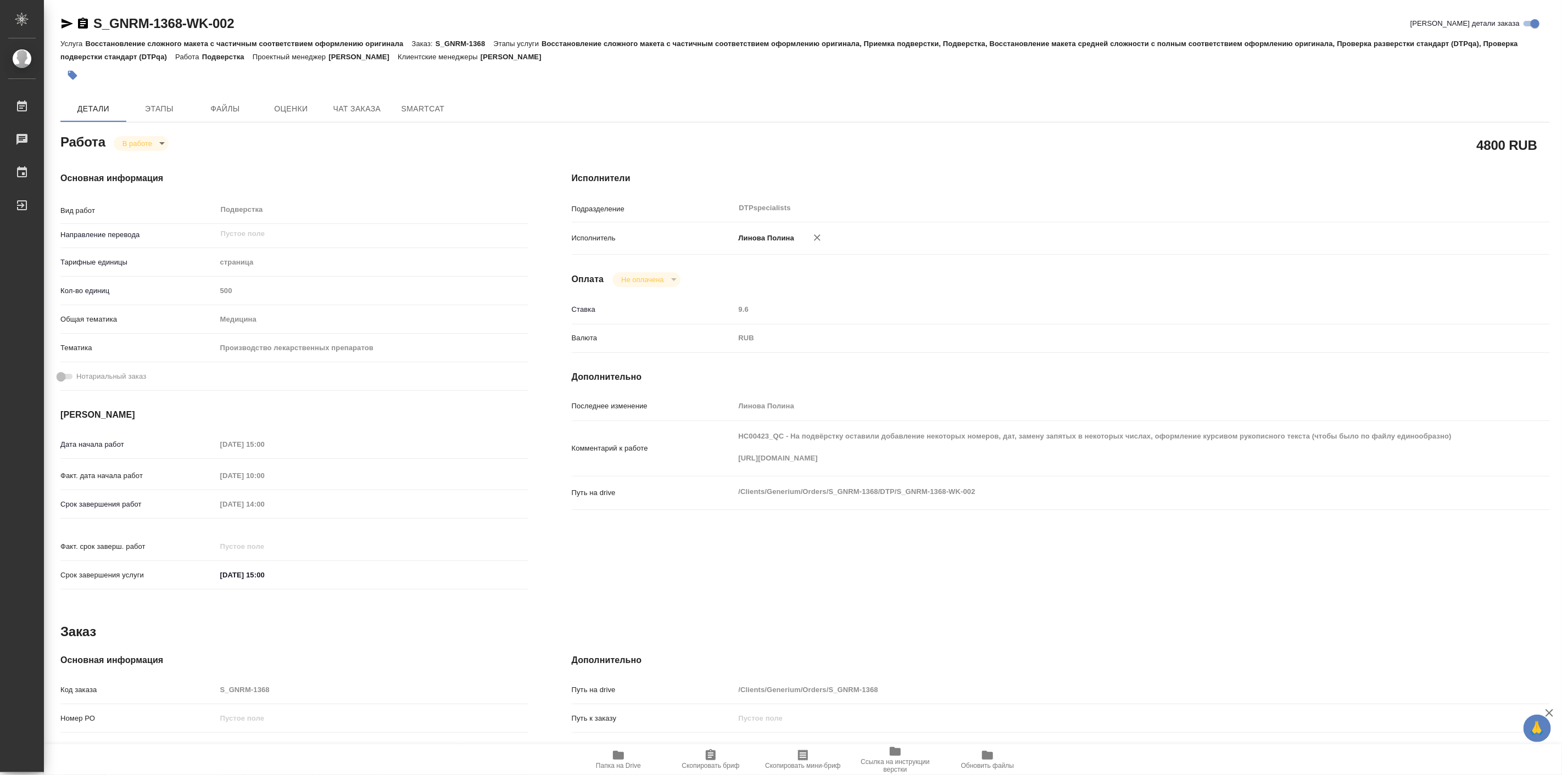
click at [147, 141] on body "🙏 .cls-1 fill:#fff; AWATERA [PERSON_NAME] Работы 0 Чаты График Выйти S_GNRM-136…" at bounding box center [781, 387] width 1562 height 775
click at [156, 161] on button "Выполнен" at bounding box center [143, 162] width 40 height 12
type textarea "x"
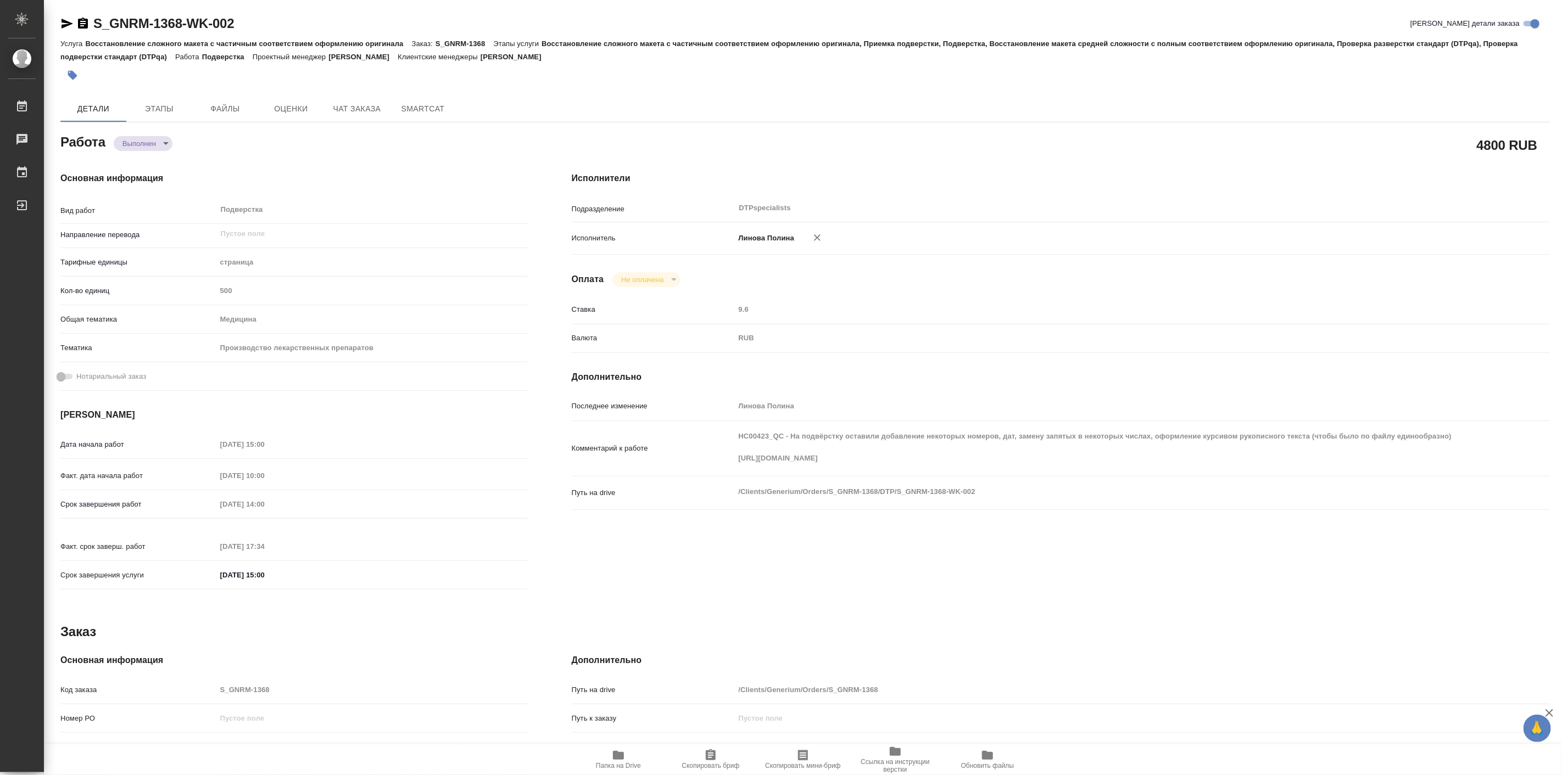
type textarea "x"
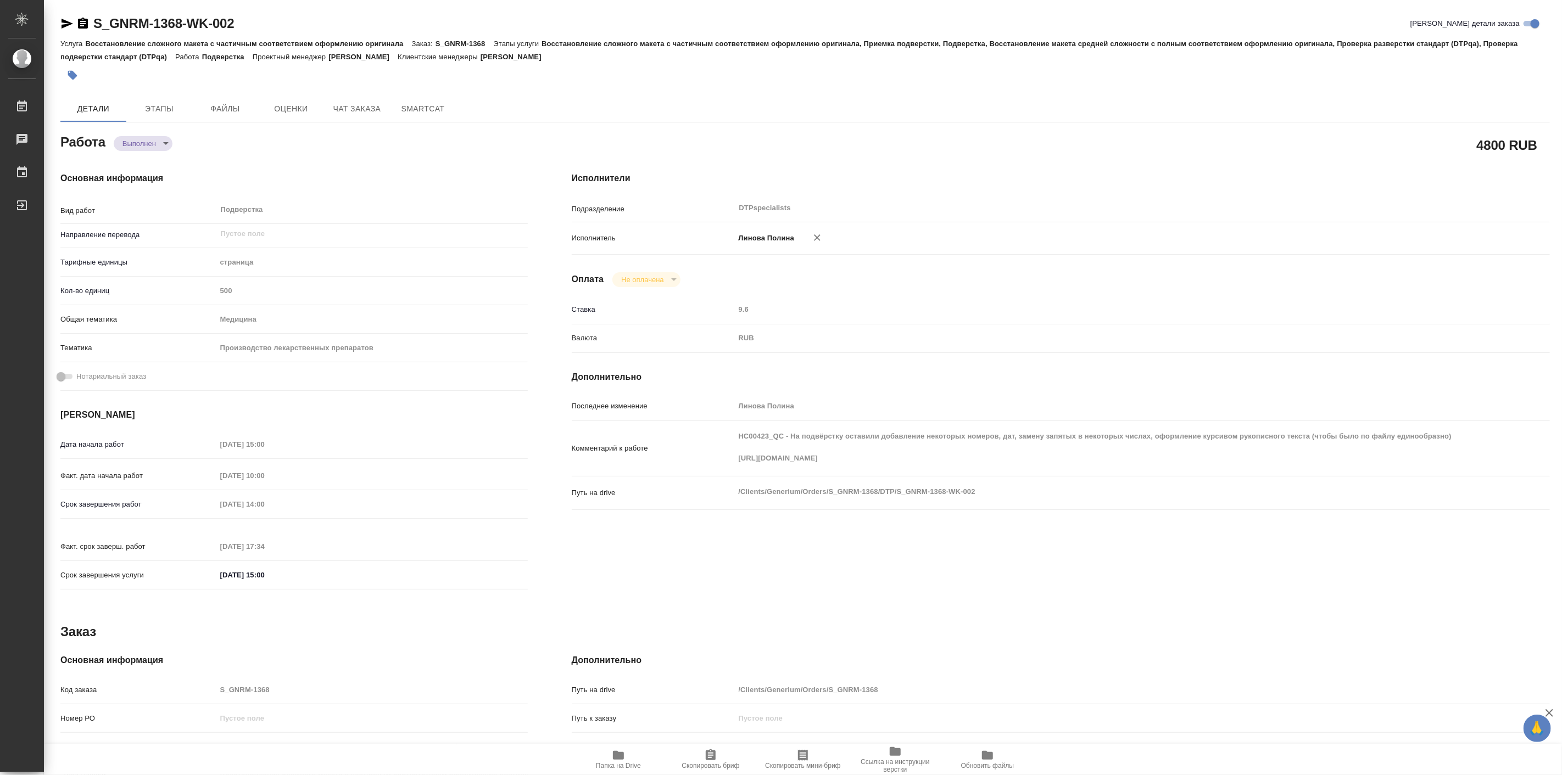
type textarea "x"
drag, startPoint x: 156, startPoint y: 161, endPoint x: 149, endPoint y: 150, distance: 13.1
click at [150, 155] on div "Основная информация Вид работ Подверстка x ​ Направление перевода ​ Тарифные ед…" at bounding box center [293, 384] width 511 height 469
type textarea "x"
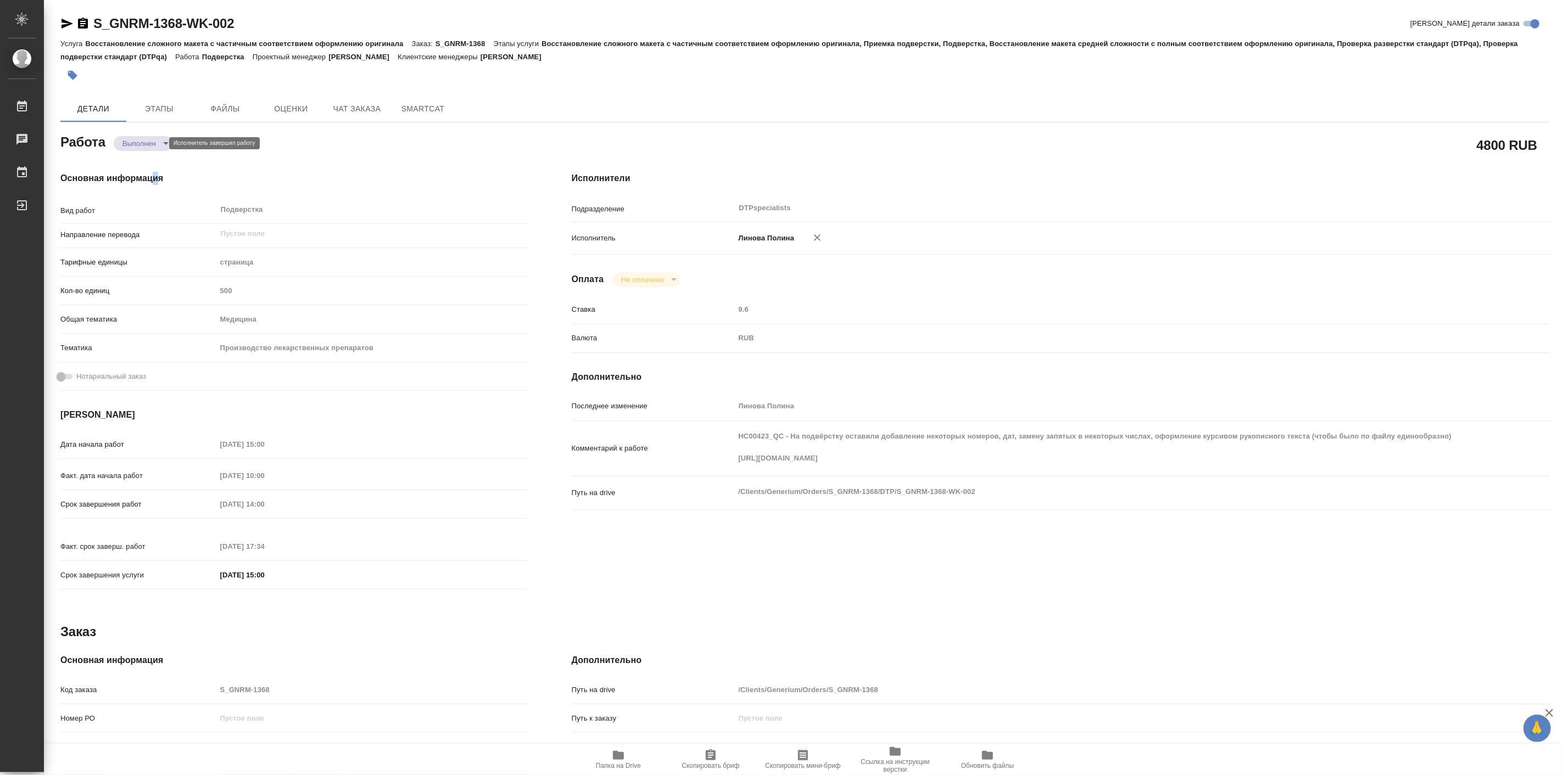
type textarea "x"
click at [147, 143] on body "🙏 .cls-1 fill:#fff; AWATERA Linova Polina Работы 0 Чаты График Выйти S_GNRM-136…" at bounding box center [781, 387] width 1562 height 775
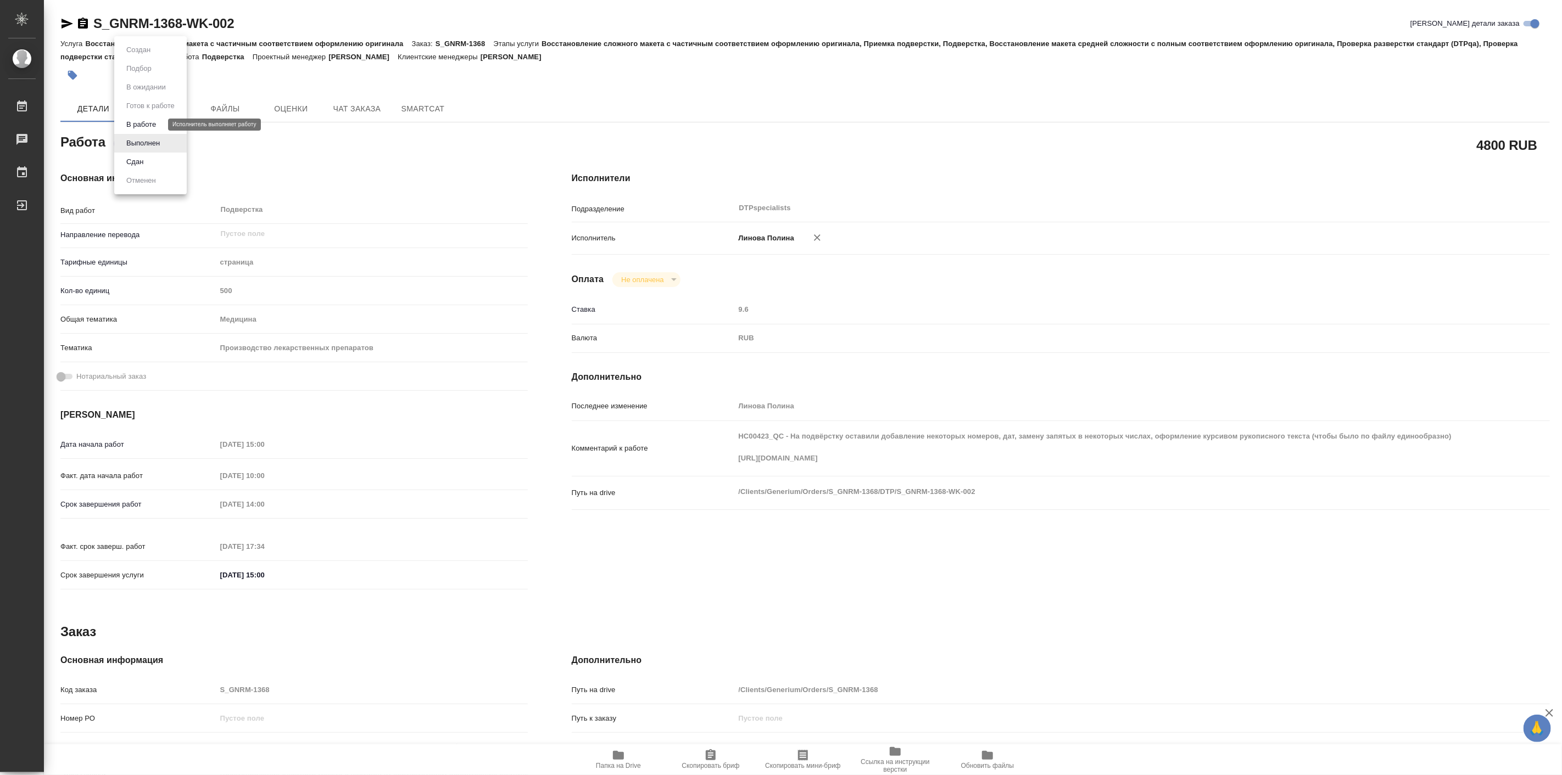
click at [147, 119] on button "В работе" at bounding box center [141, 125] width 36 height 12
type textarea "x"
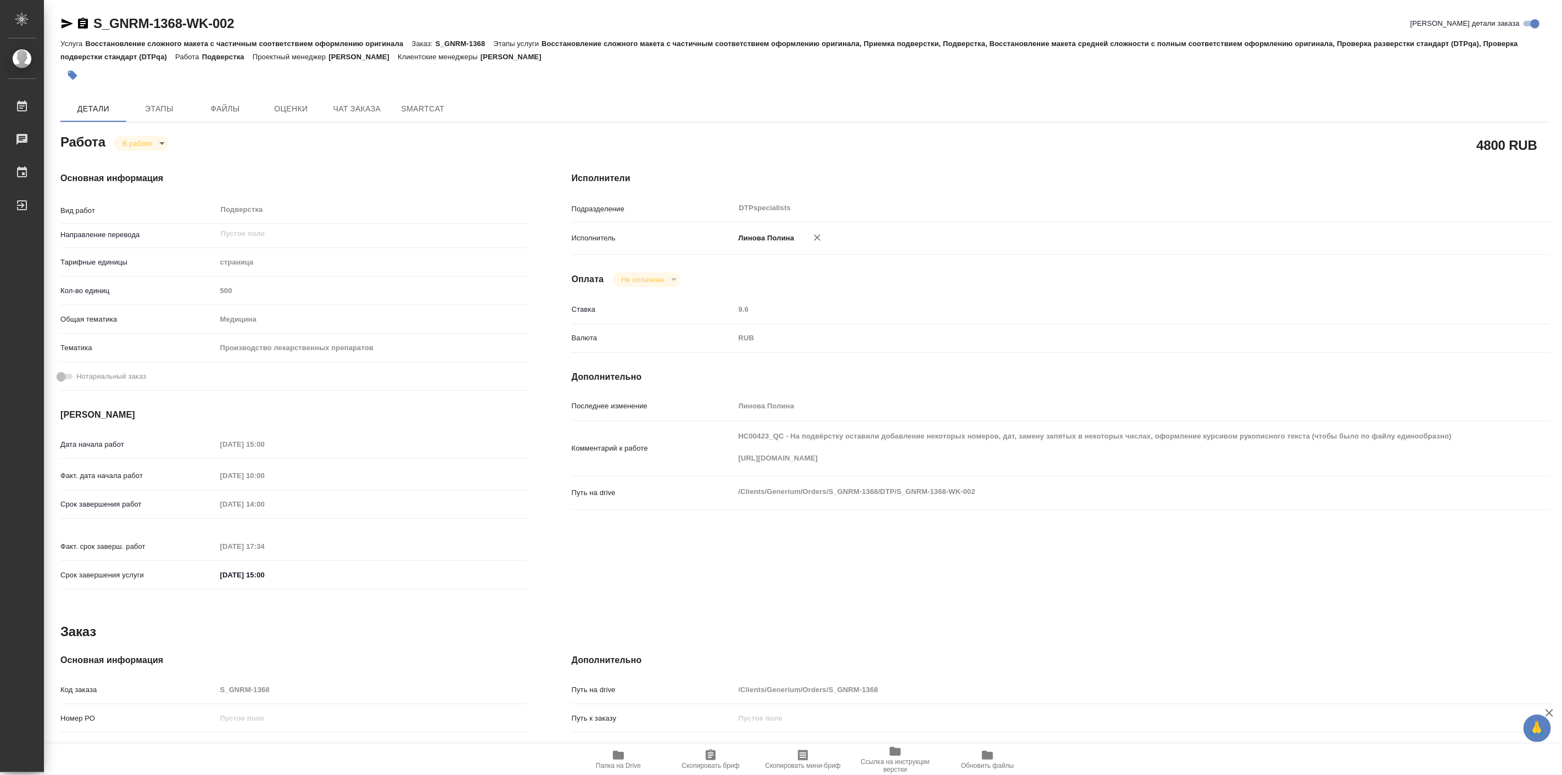
type textarea "x"
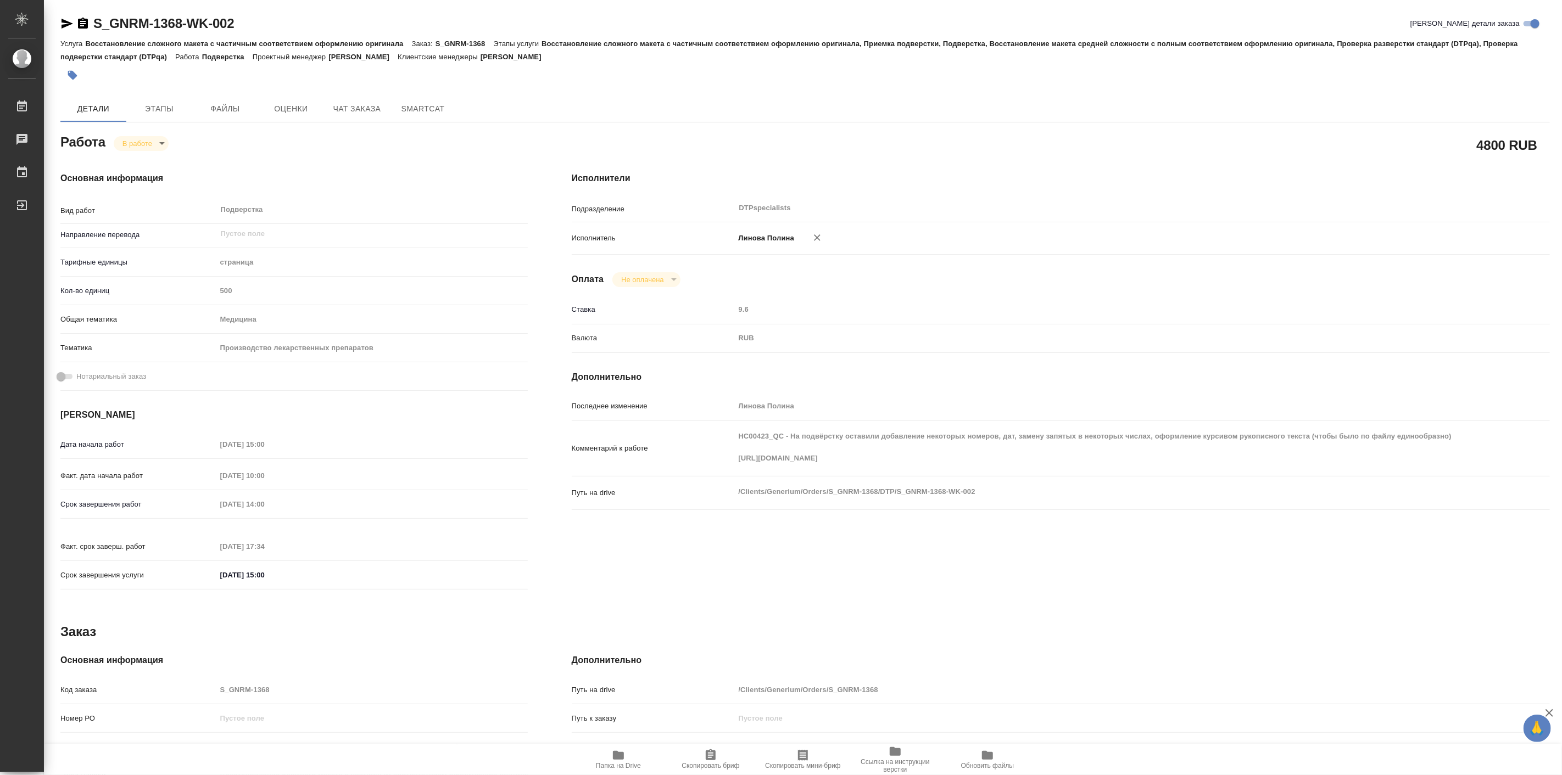
type textarea "x"
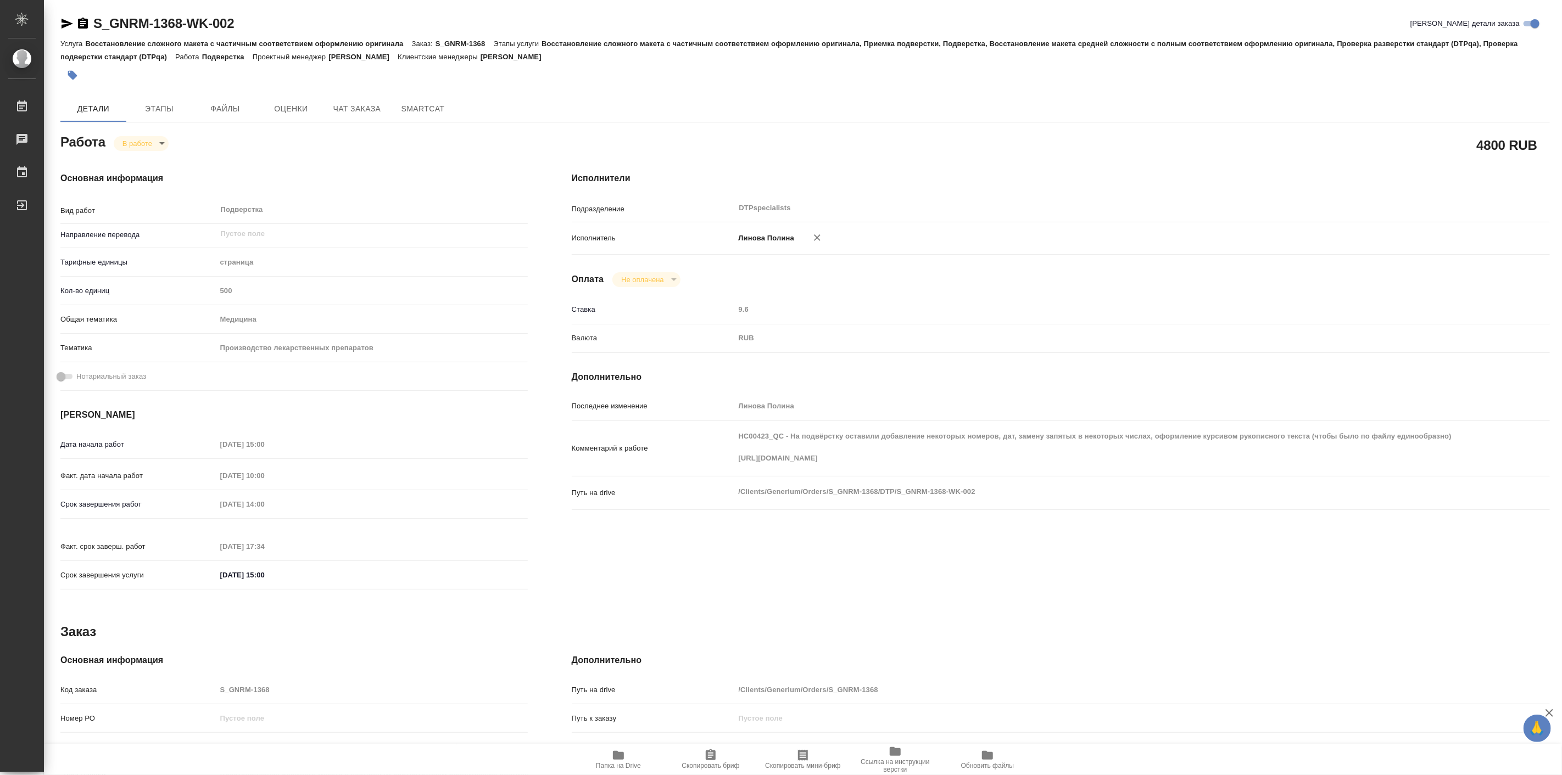
type textarea "x"
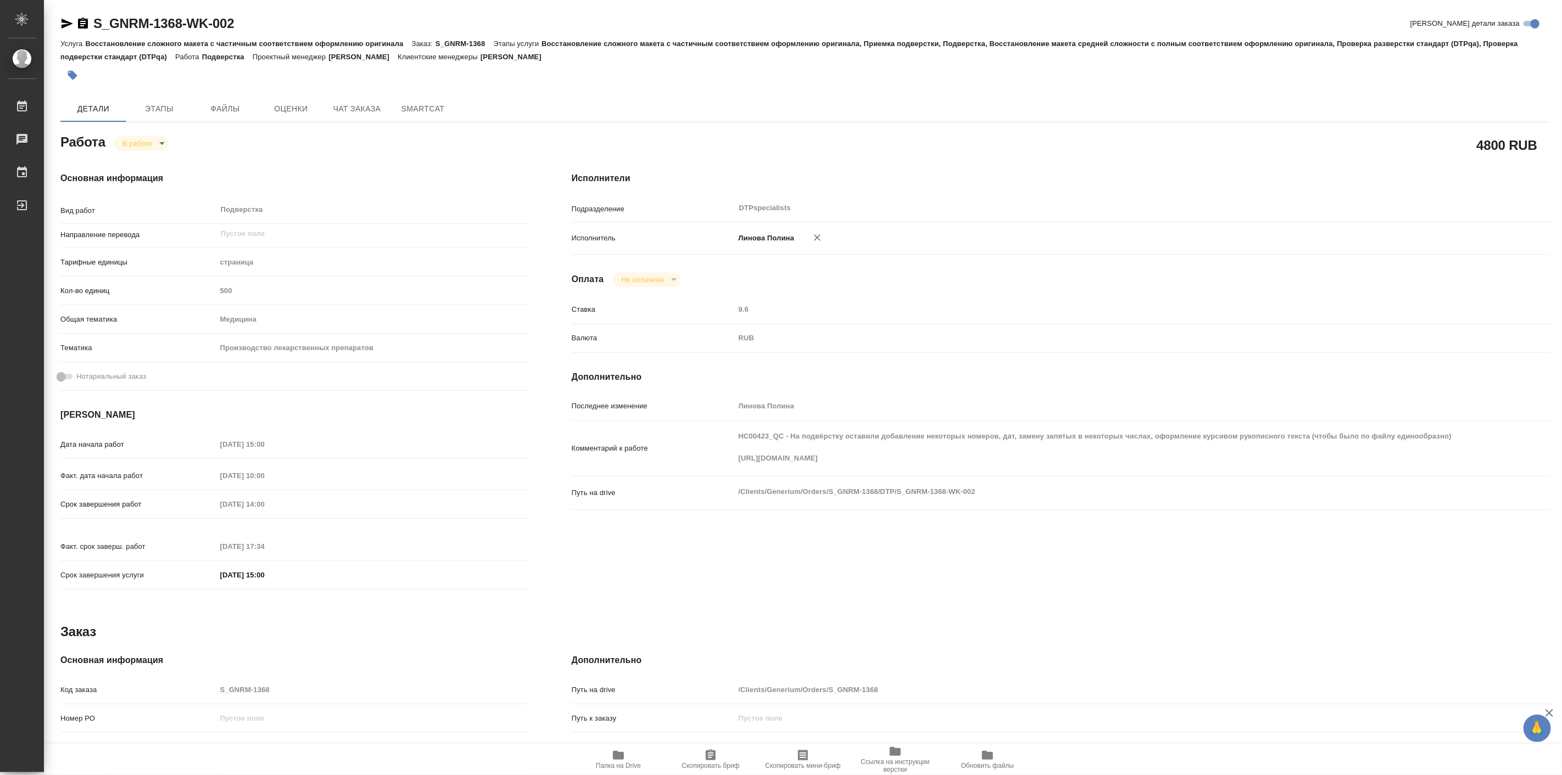
type textarea "x"
click at [1038, 97] on div "Детали Этапы Файлы Оценки Чат заказа SmartCat" at bounding box center [804, 109] width 1489 height 26
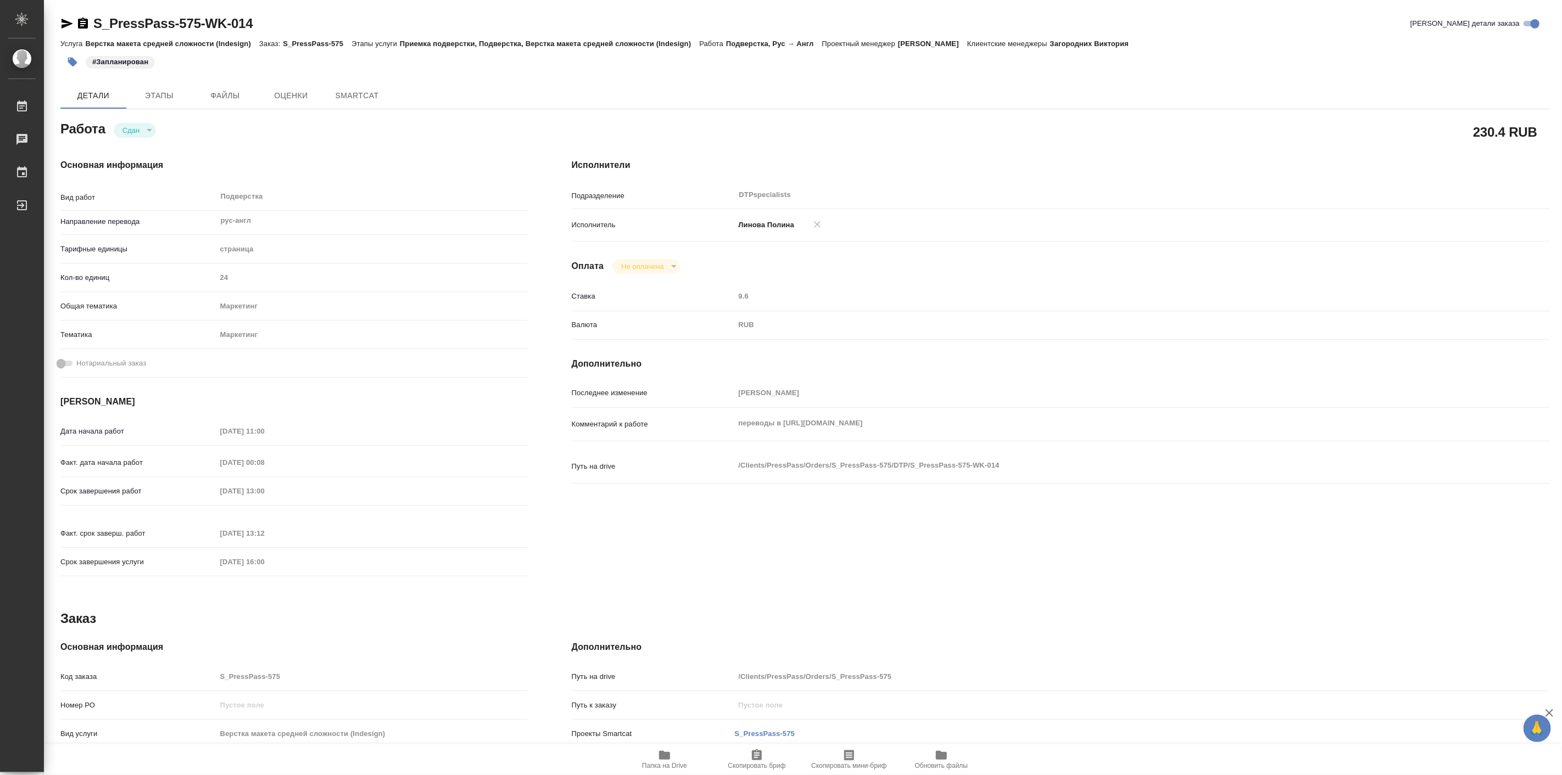
type textarea "x"
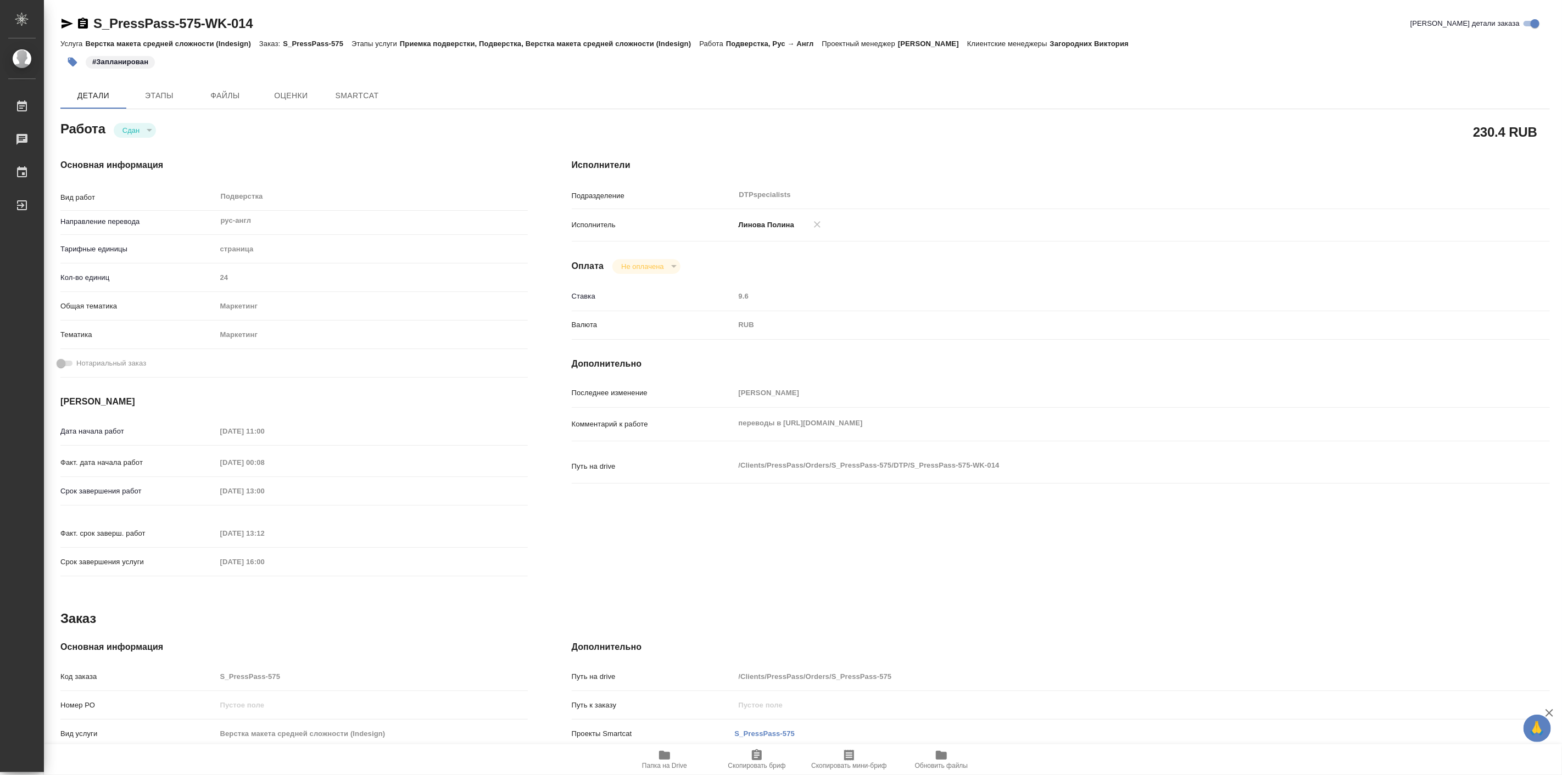
type textarea "x"
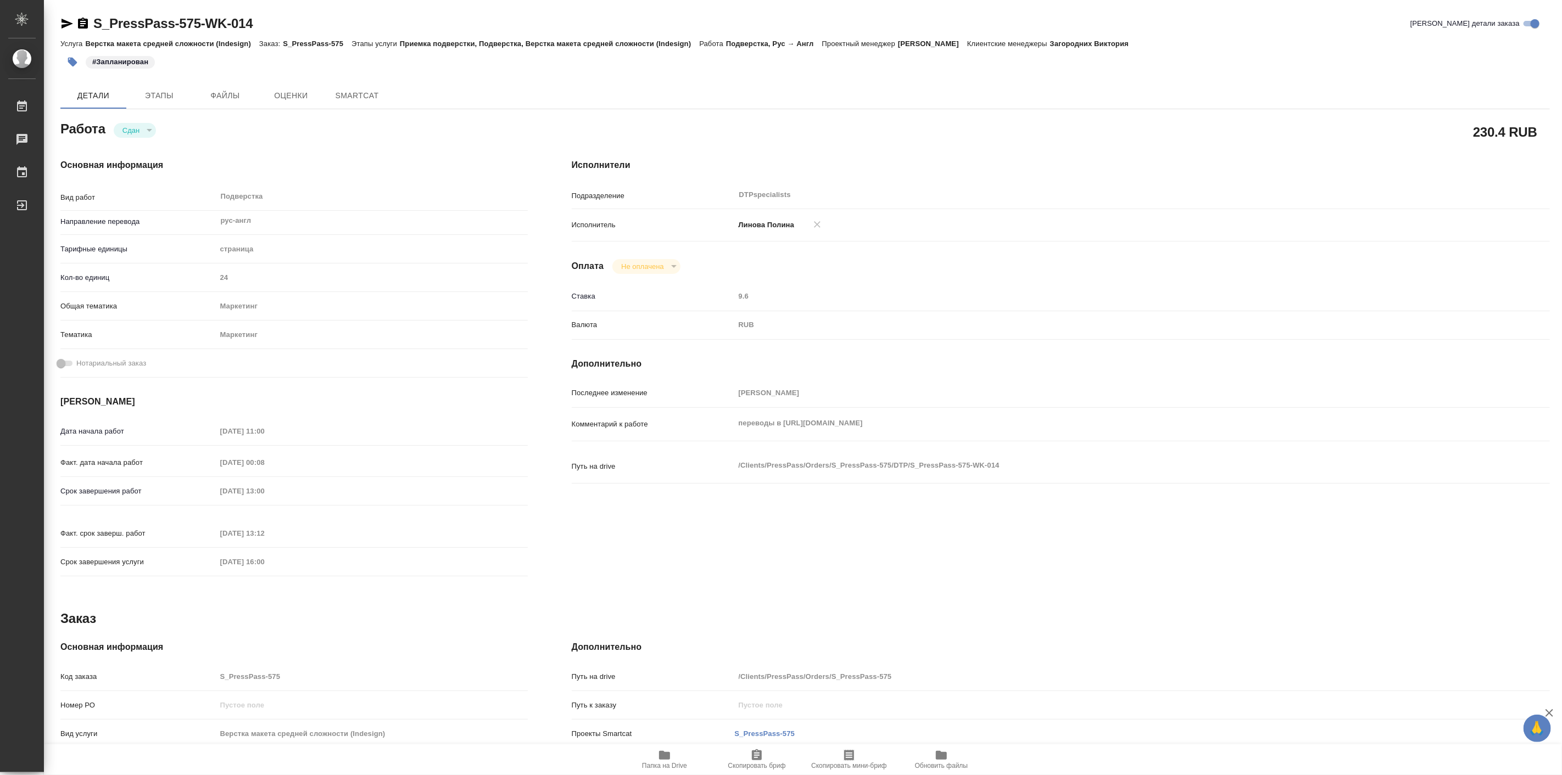
type textarea "x"
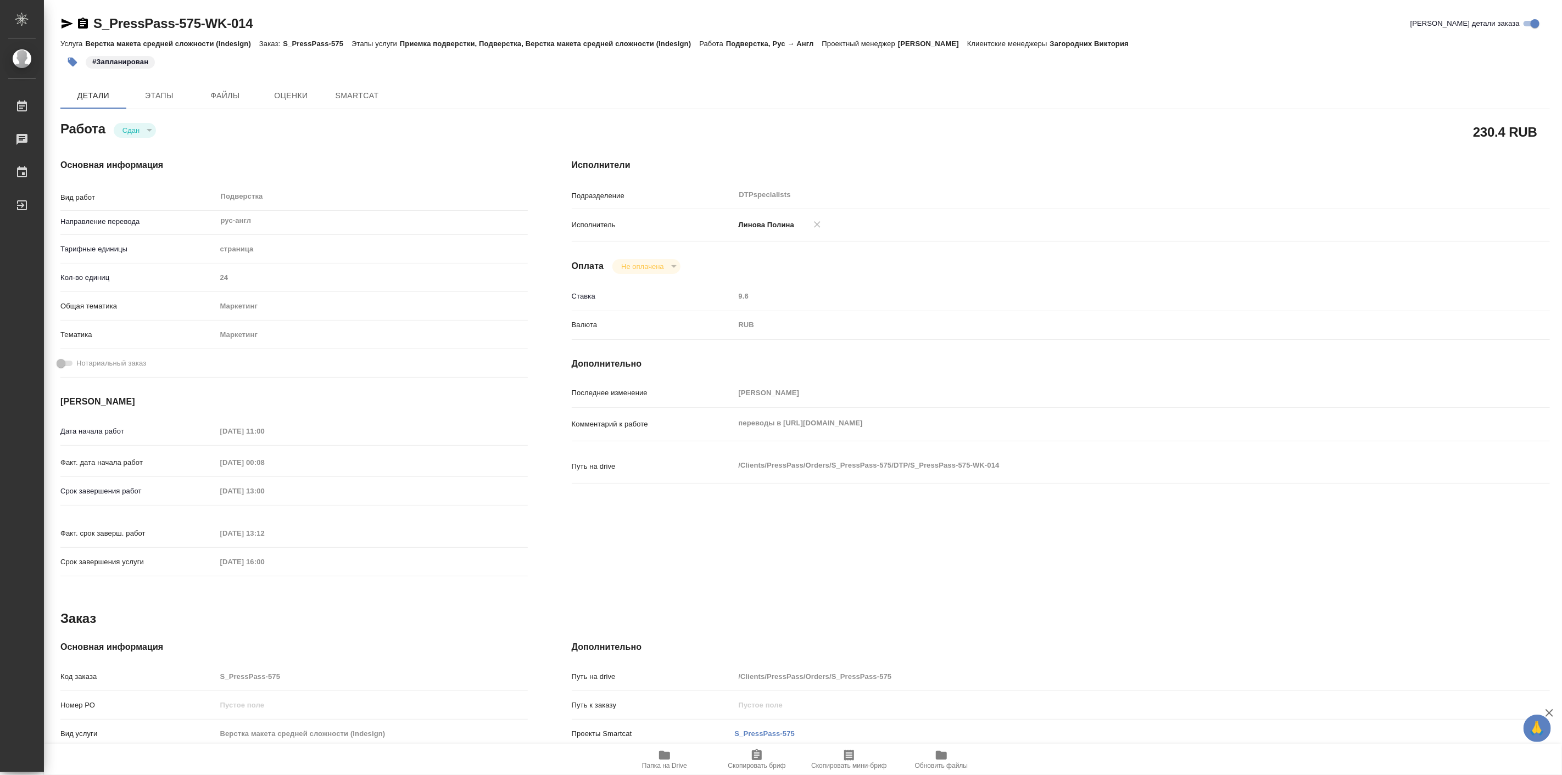
type textarea "x"
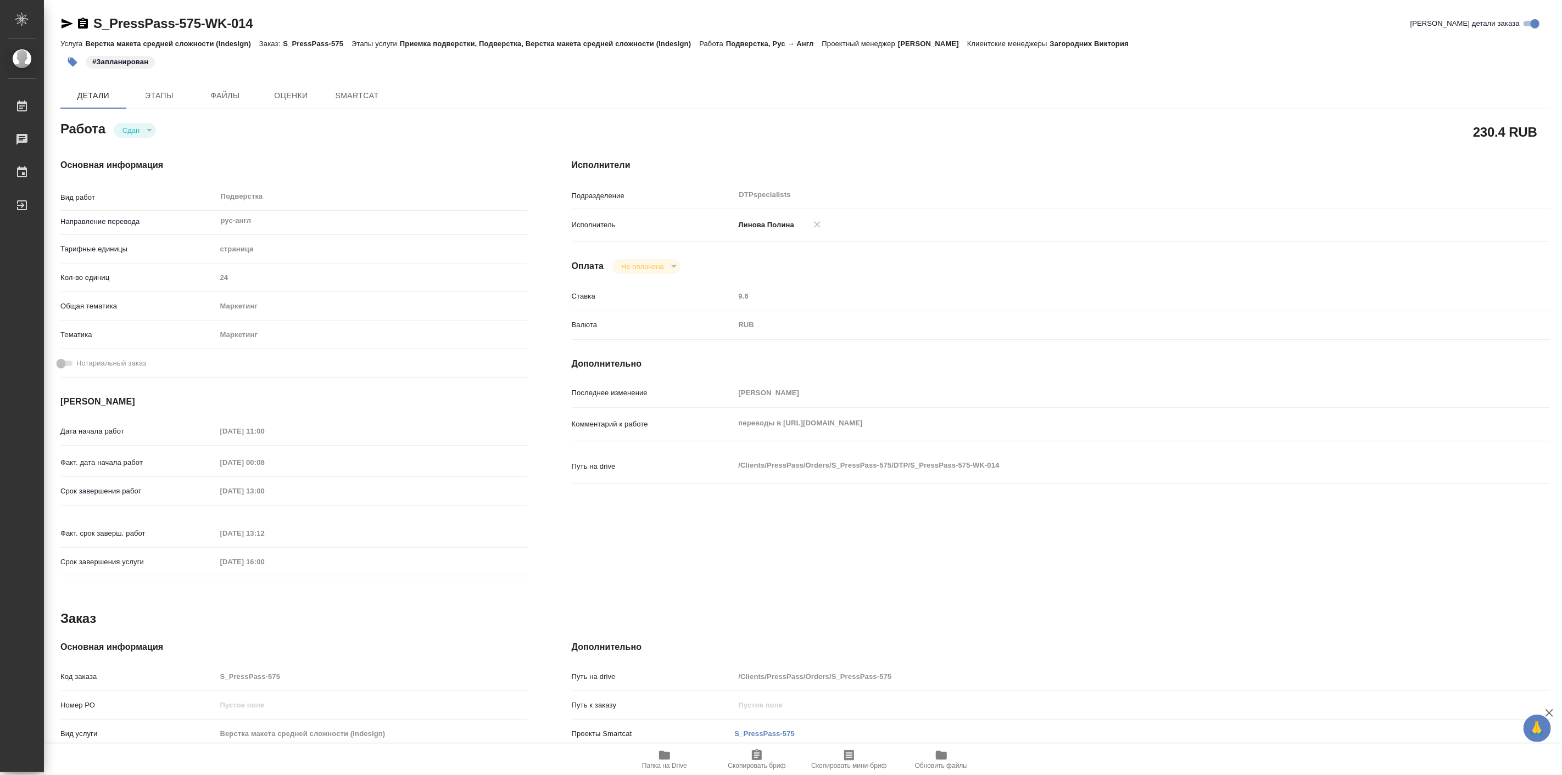
type textarea "x"
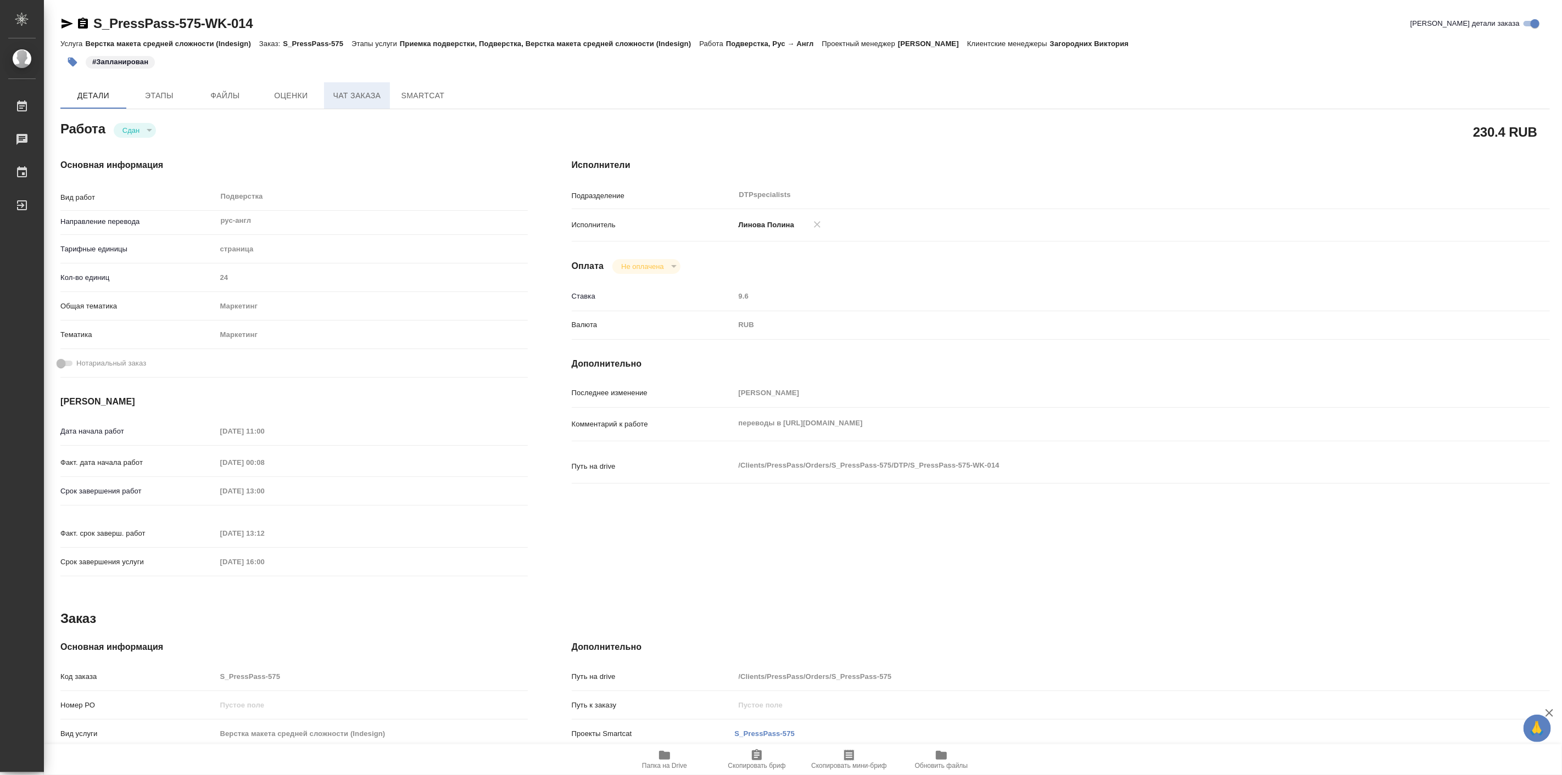
type textarea "x"
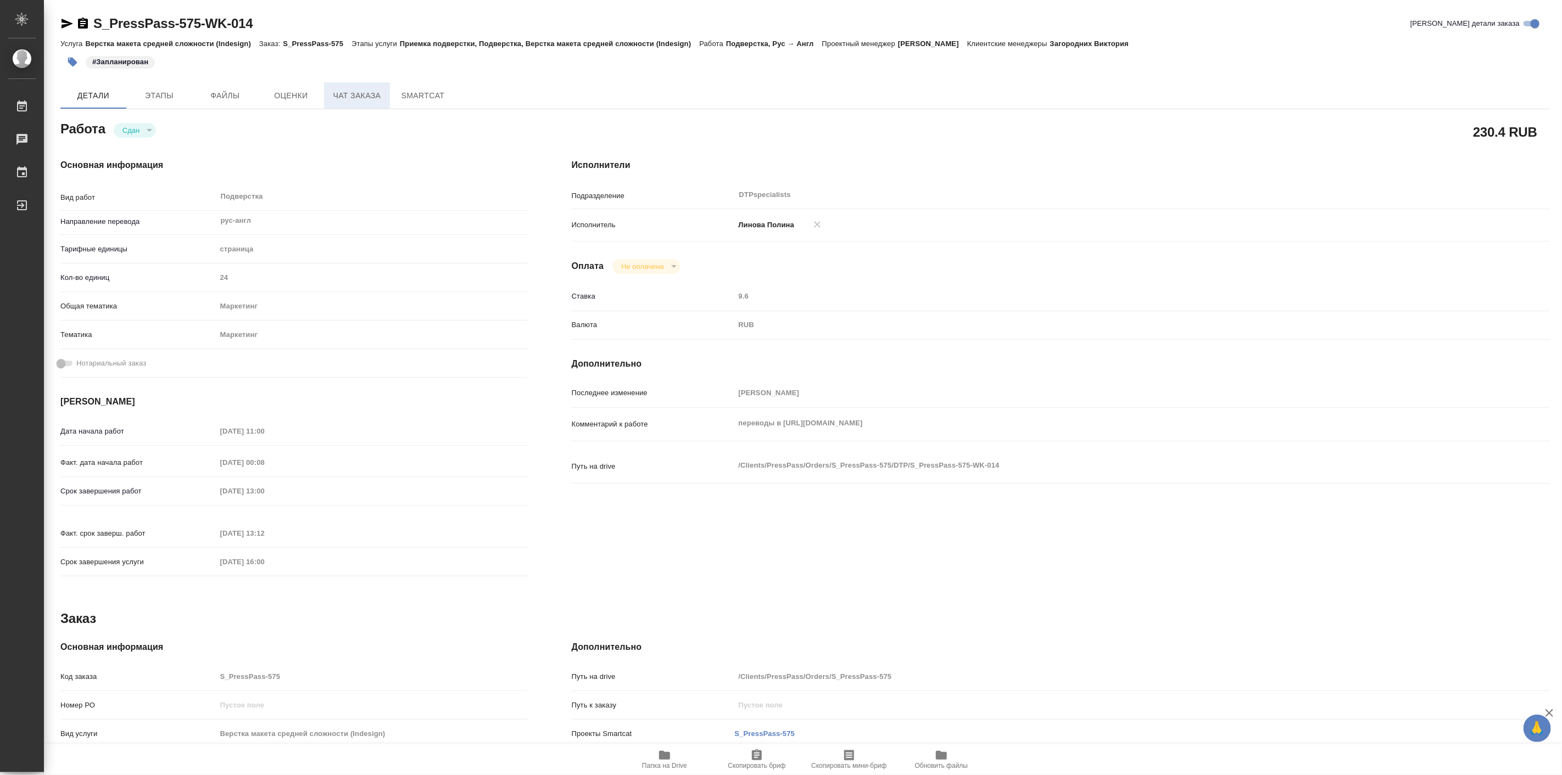
click at [354, 102] on button "Чат заказа" at bounding box center [357, 95] width 66 height 26
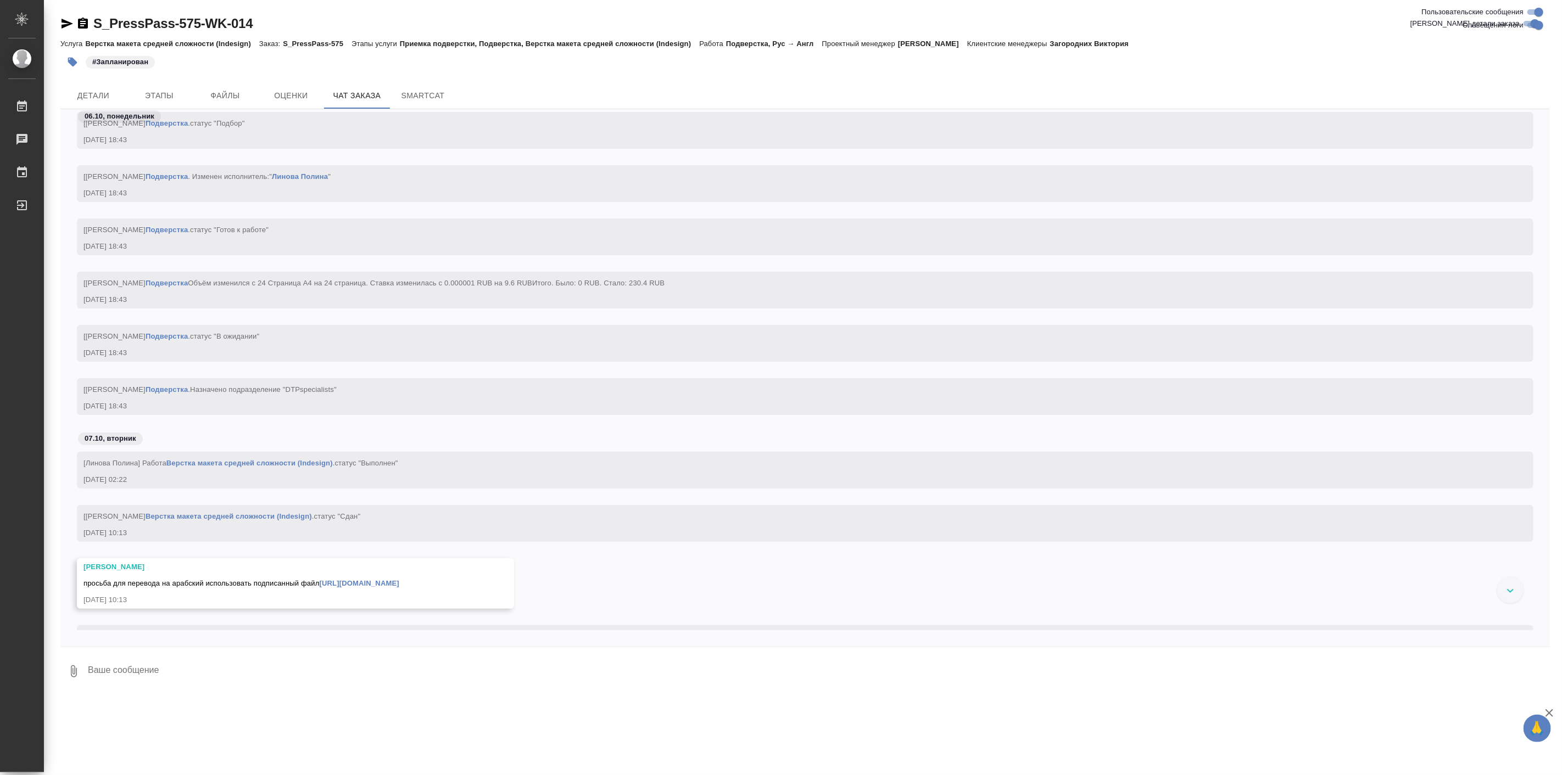
scroll to position [3552, 0]
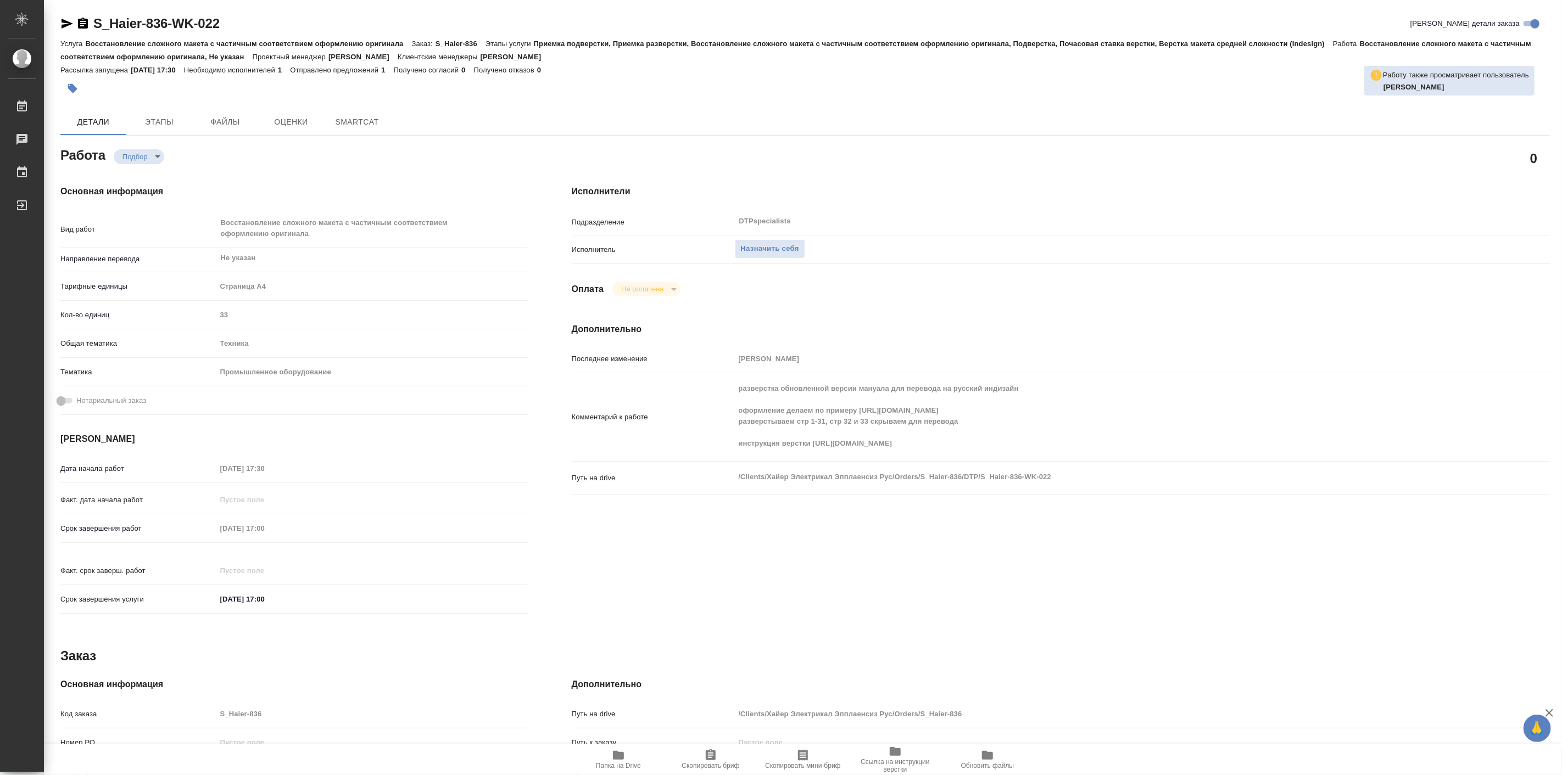
type textarea "x"
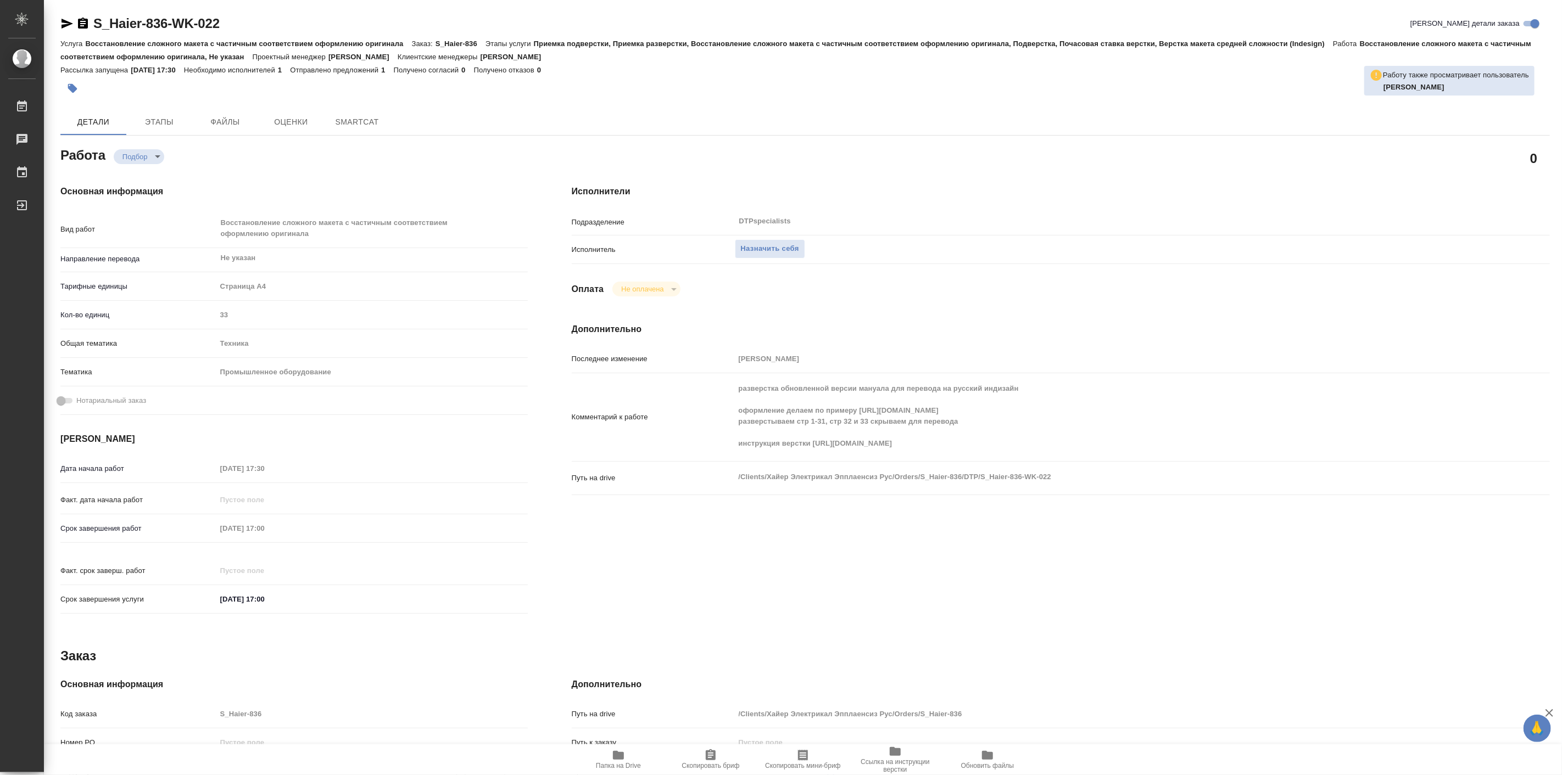
type textarea "x"
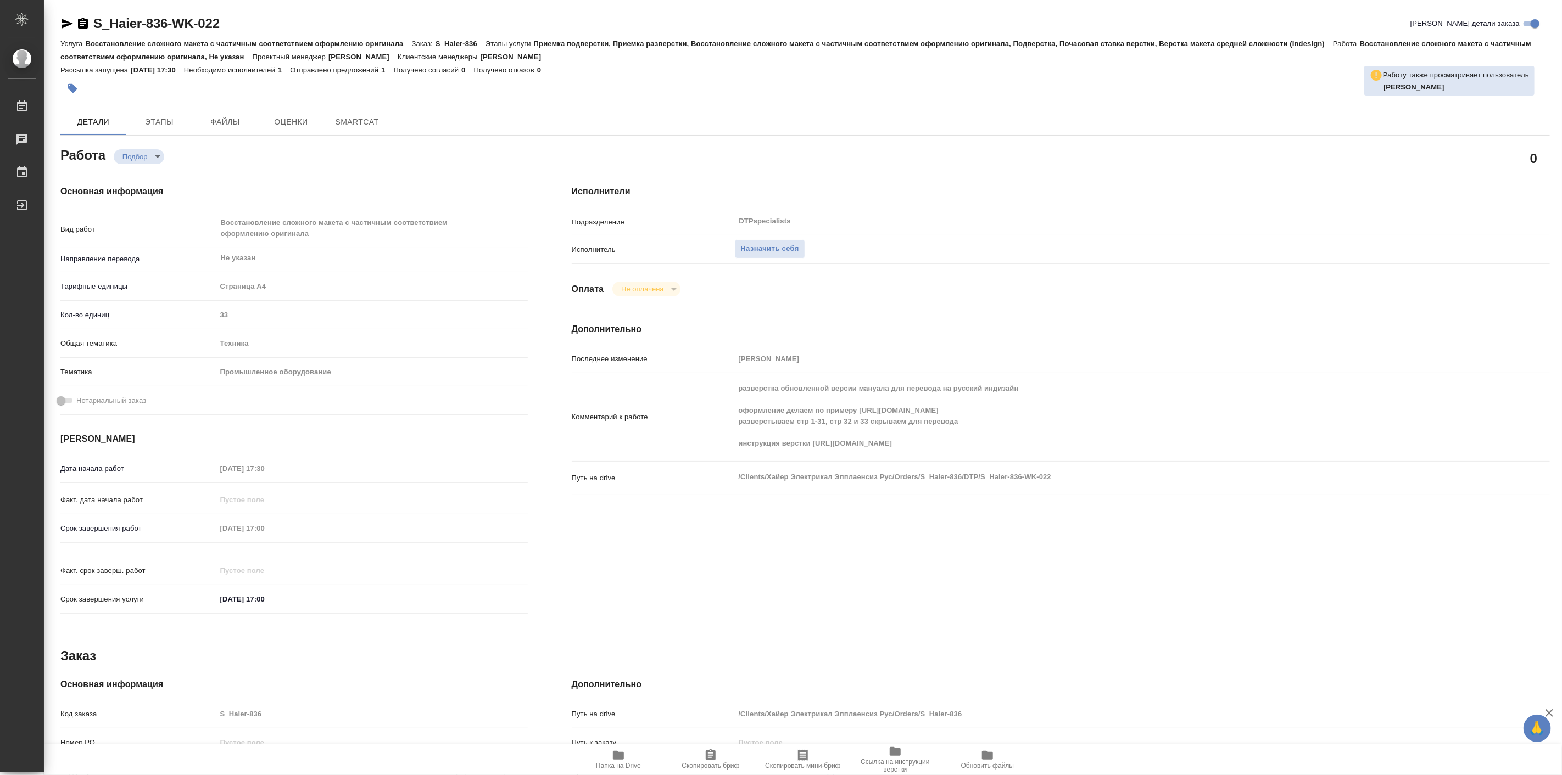
type textarea "x"
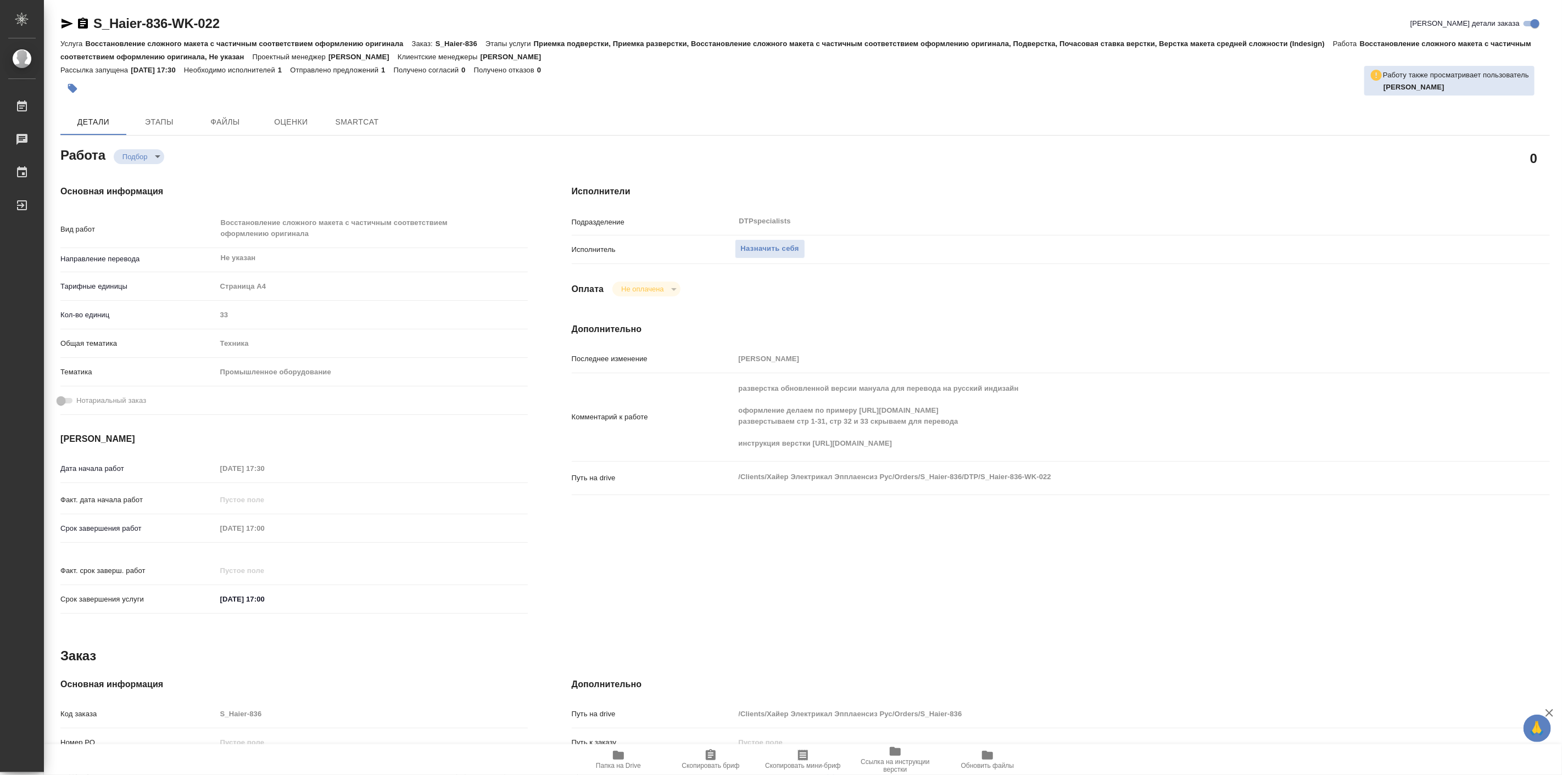
type textarea "x"
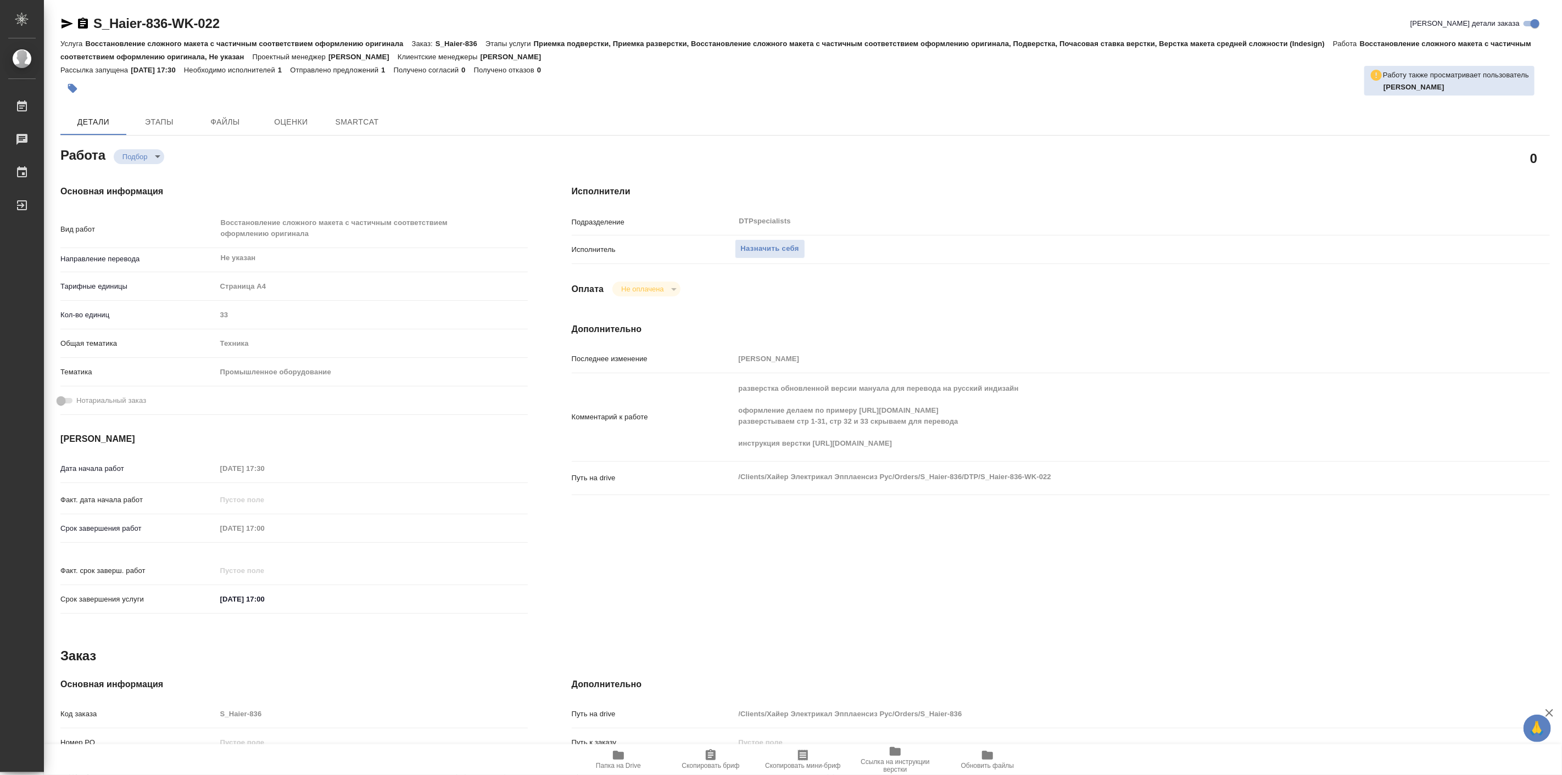
type textarea "x"
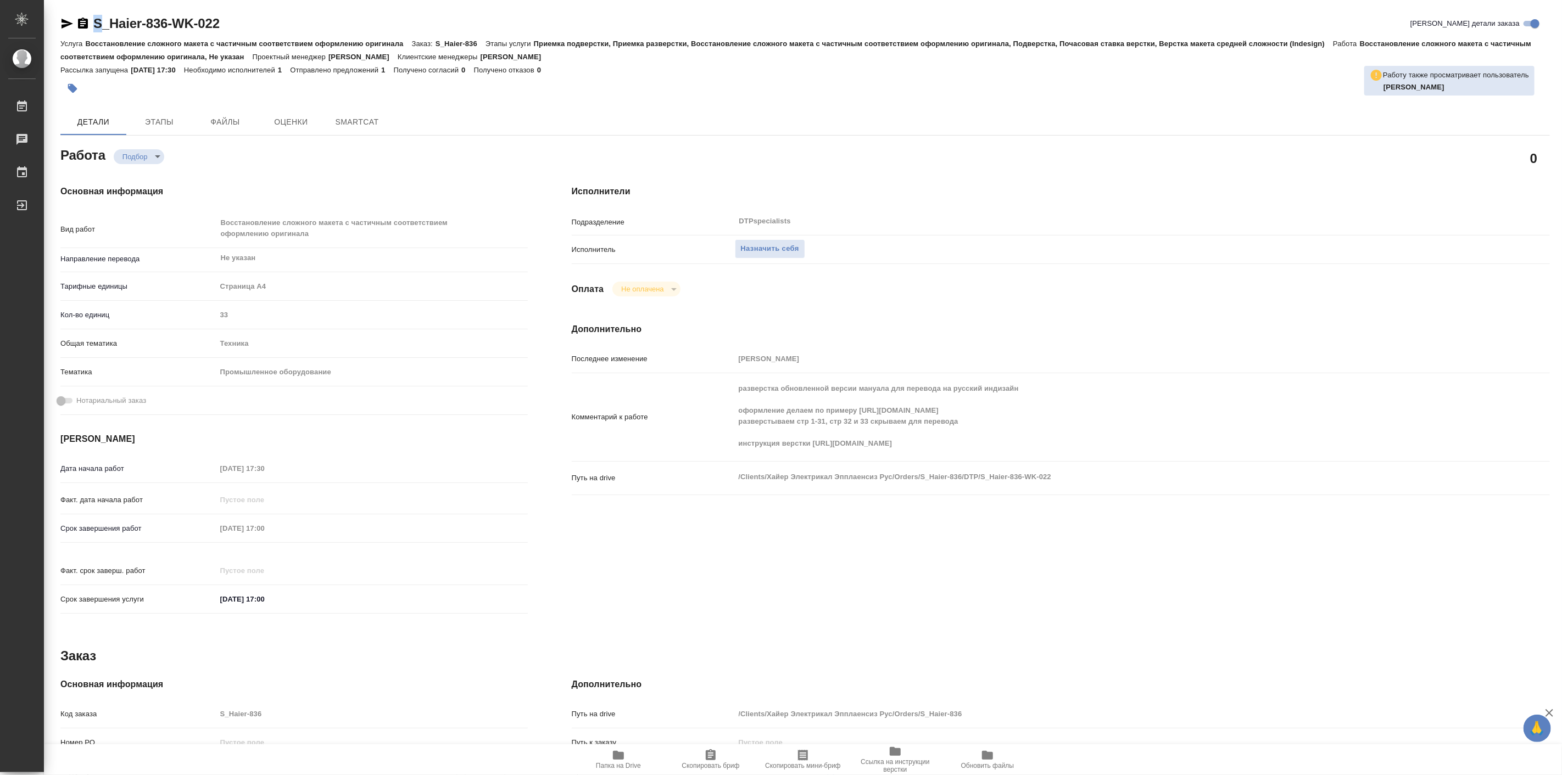
type textarea "x"
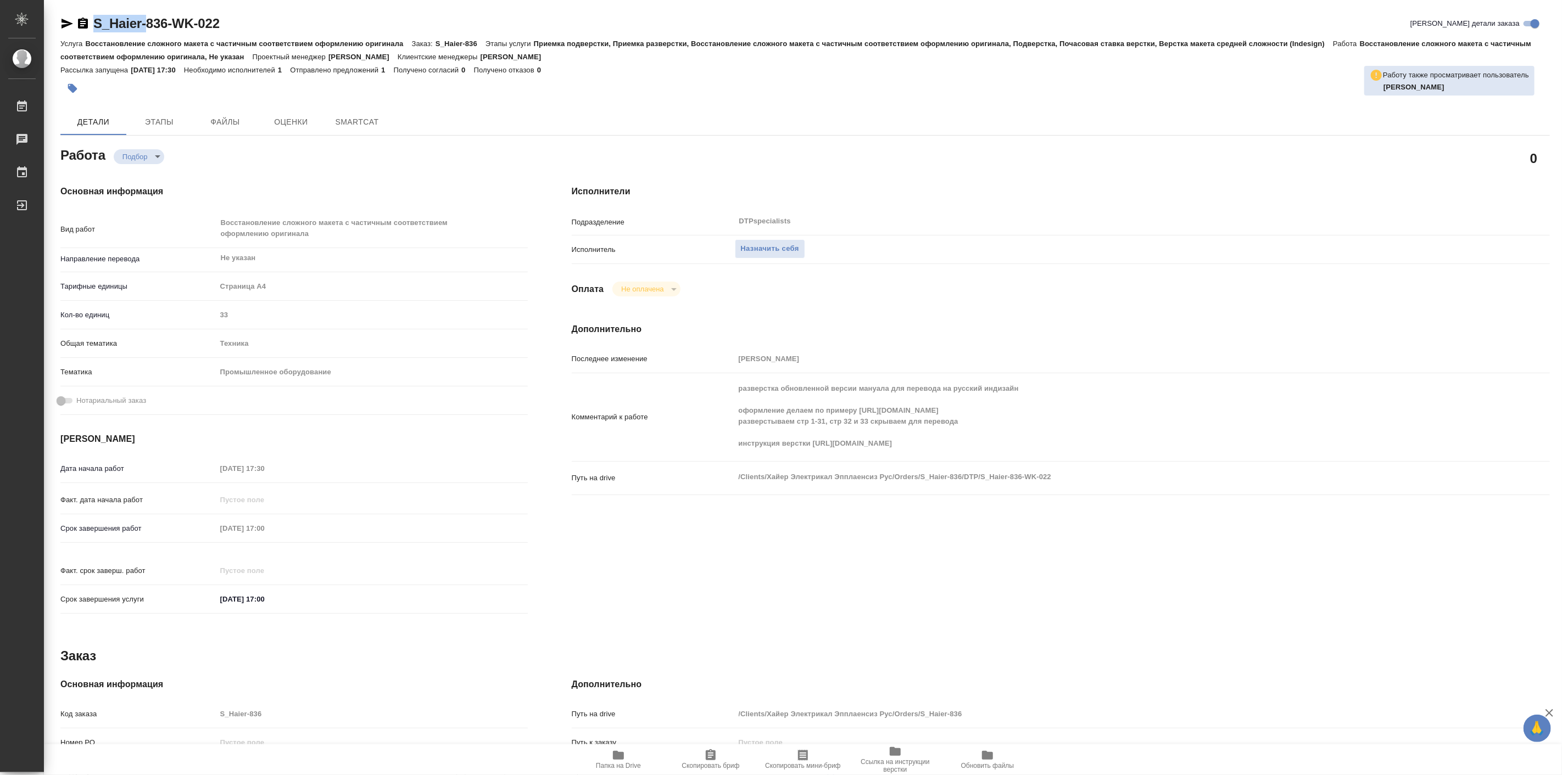
type textarea "x"
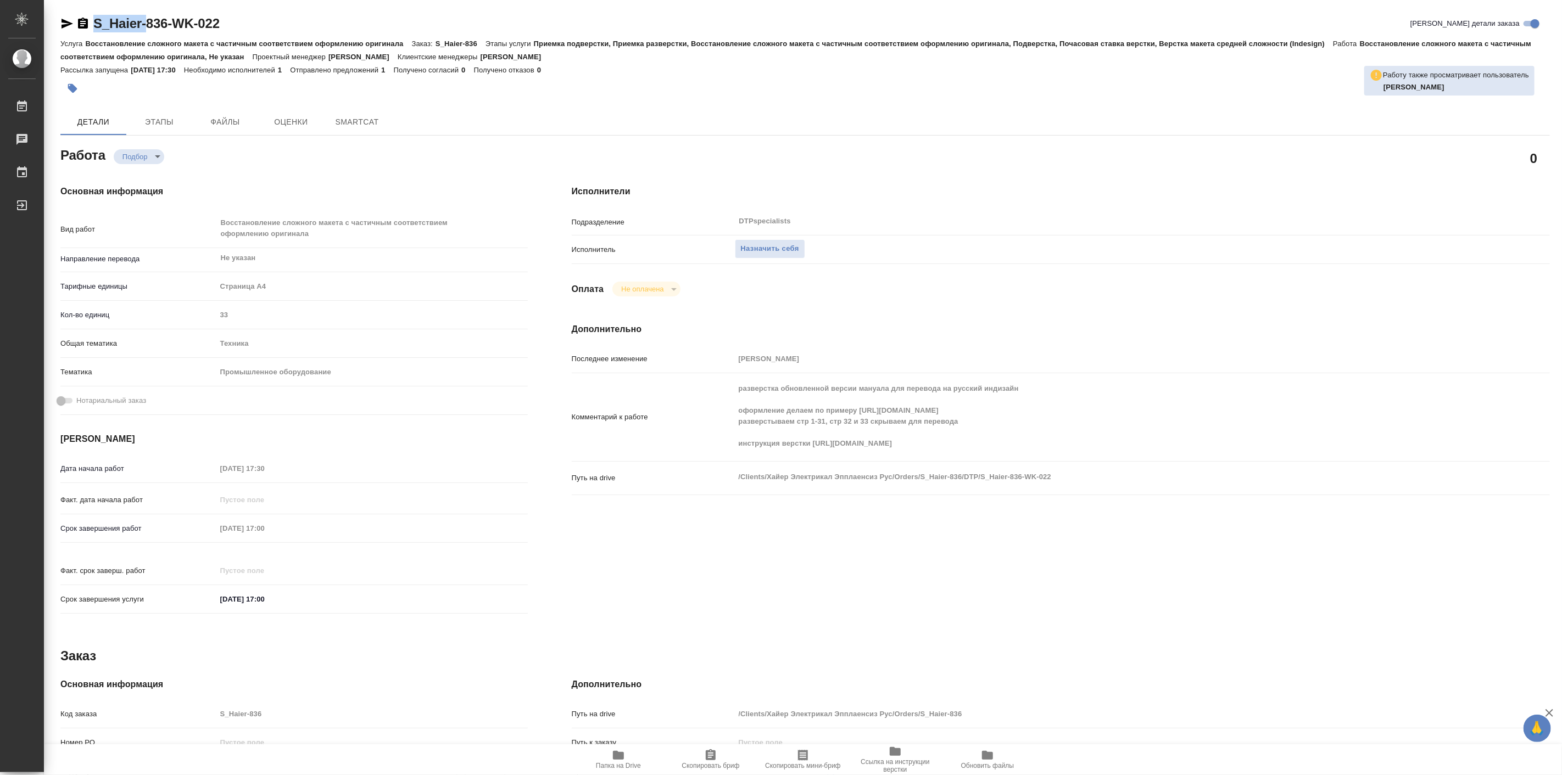
type textarea "x"
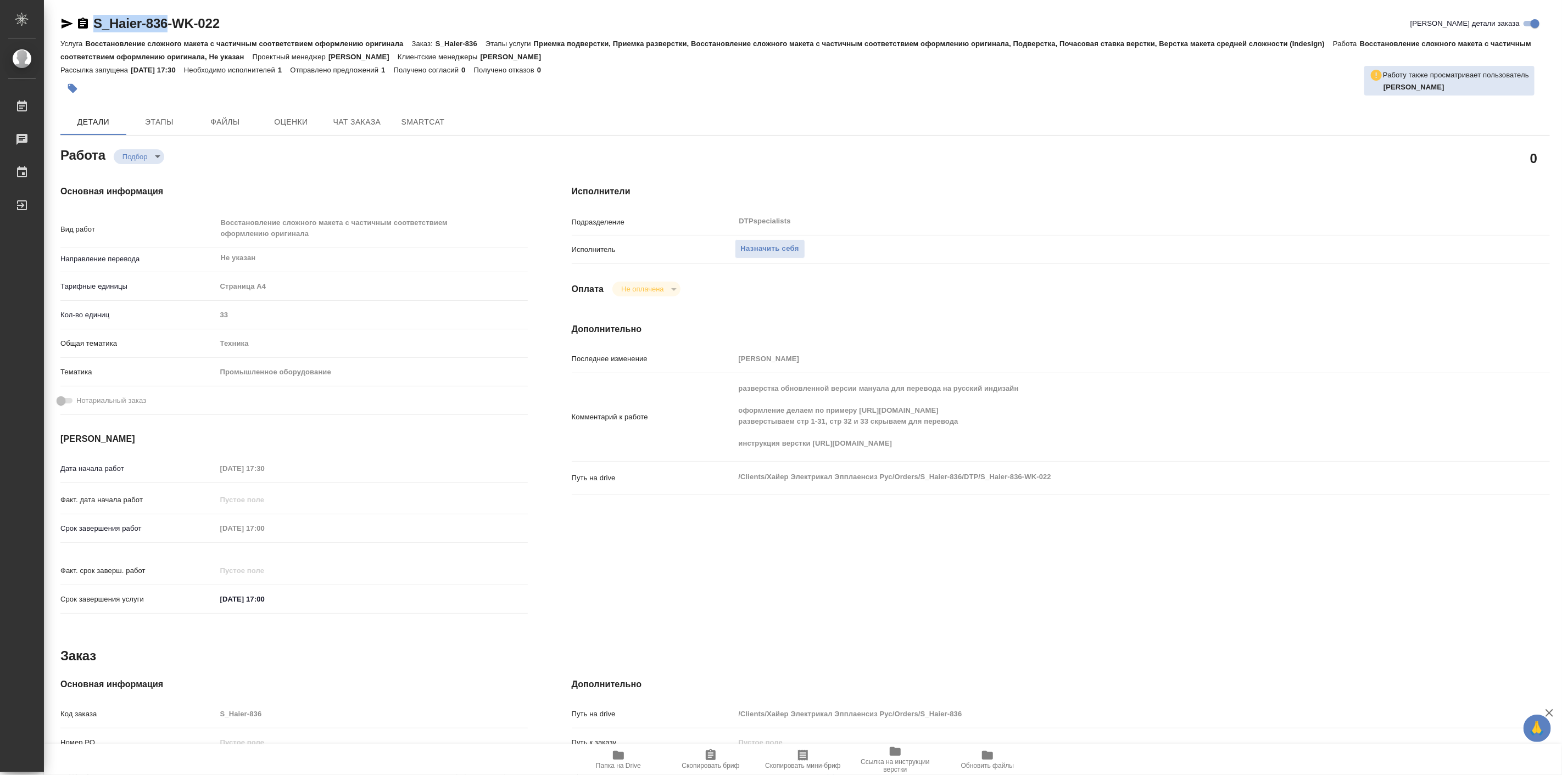
drag, startPoint x: 91, startPoint y: 8, endPoint x: 169, endPoint y: 25, distance: 79.2
click at [169, 25] on div "S_Haier-836-WK-022 Кратко детали заказа Услуга Восстановление сложного макета с…" at bounding box center [805, 486] width 1502 height 972
type textarea "x"
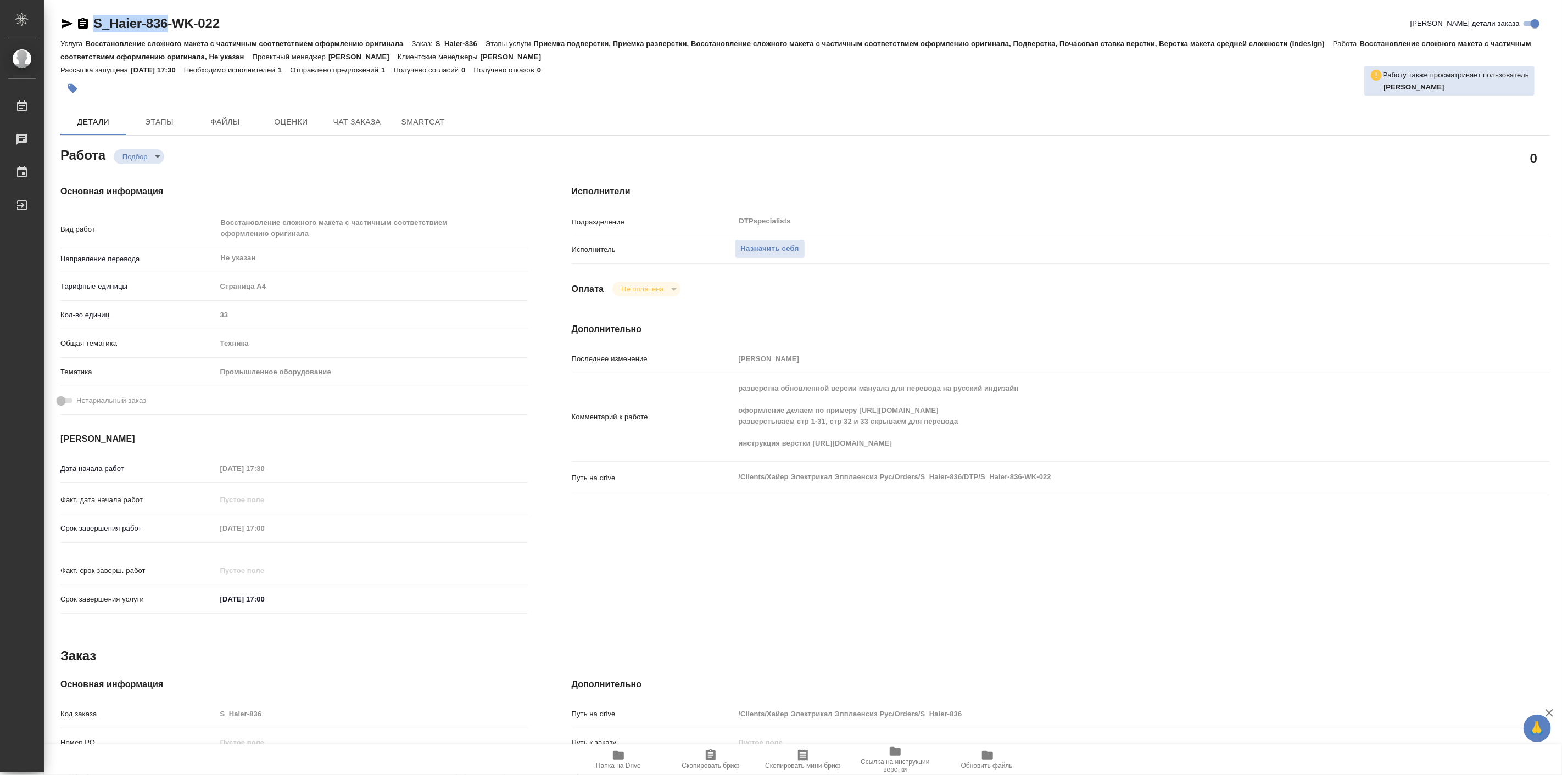
type textarea "x"
copy link "S_Haier-836"
type textarea "x"
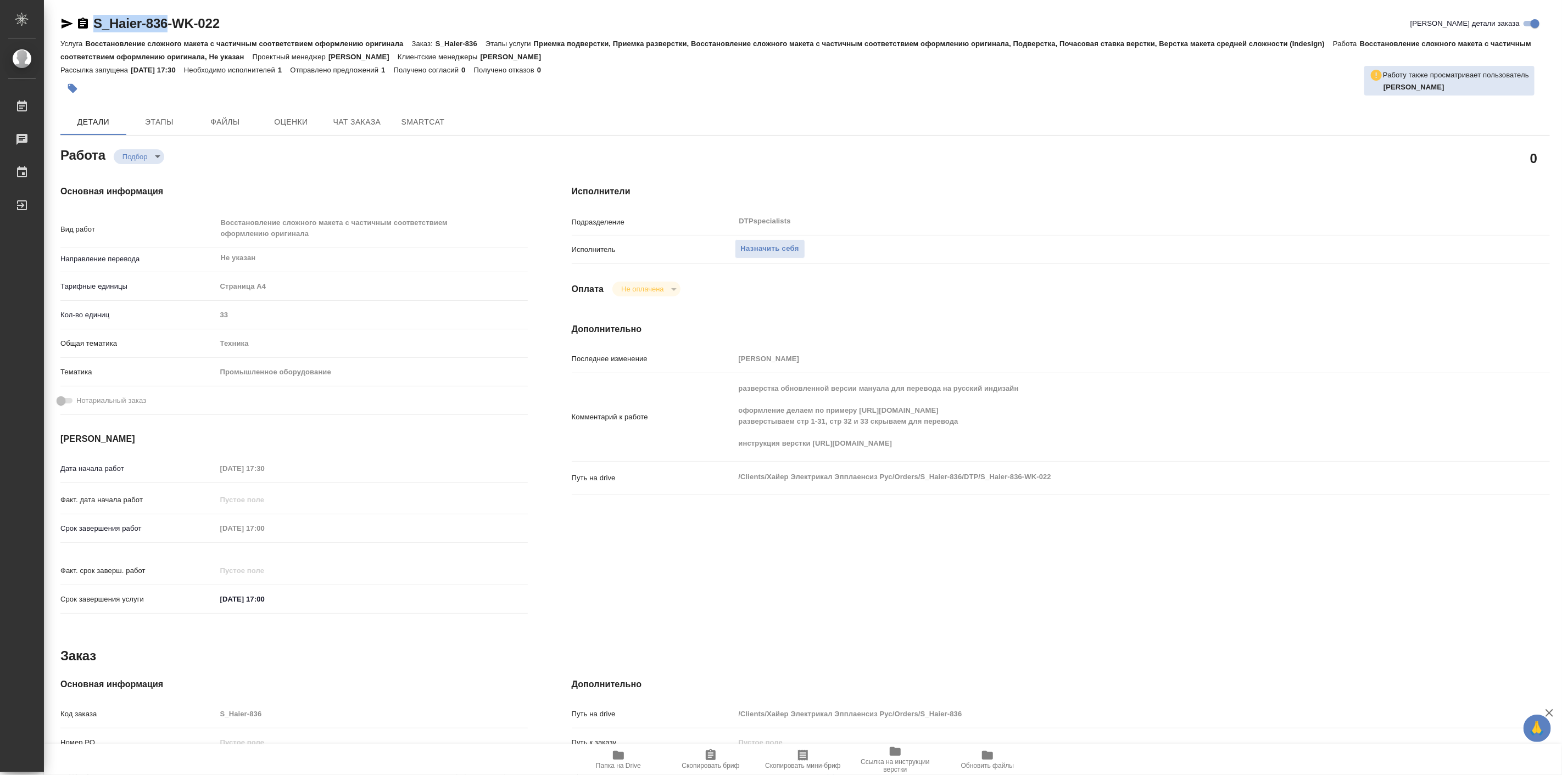
type textarea "x"
click at [621, 759] on icon "button" at bounding box center [618, 755] width 11 height 9
type textarea "x"
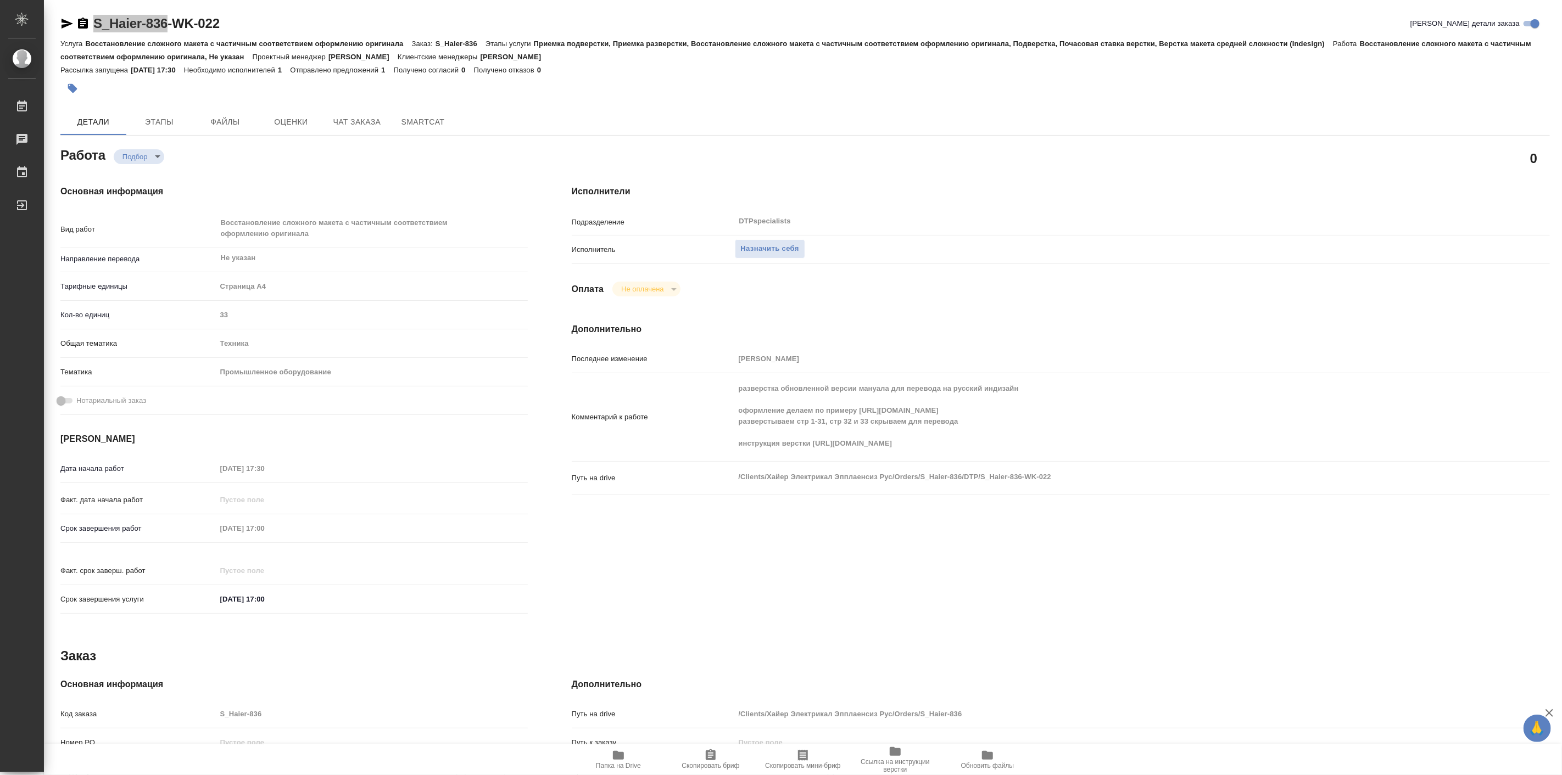
type textarea "x"
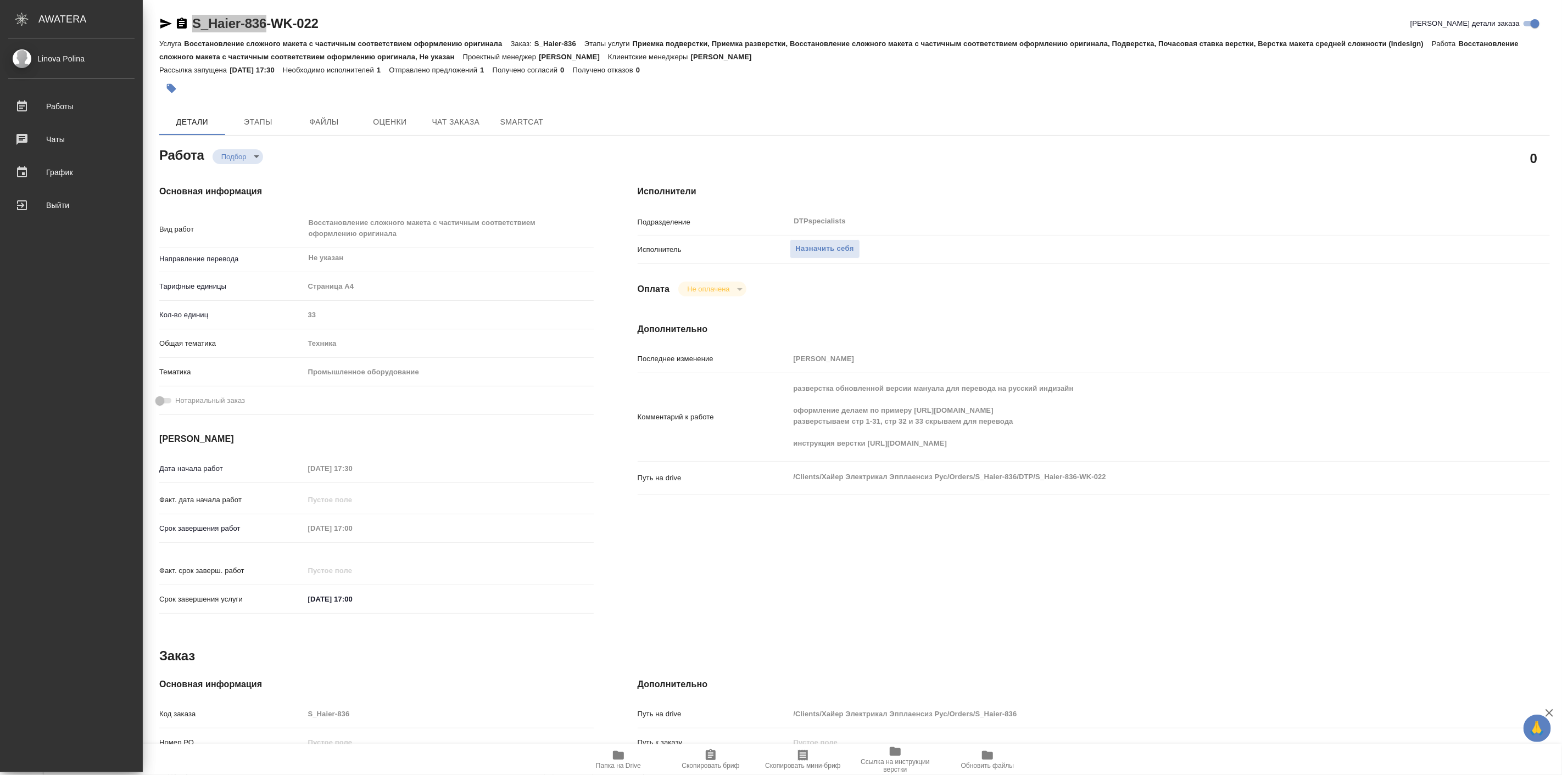
type textarea "x"
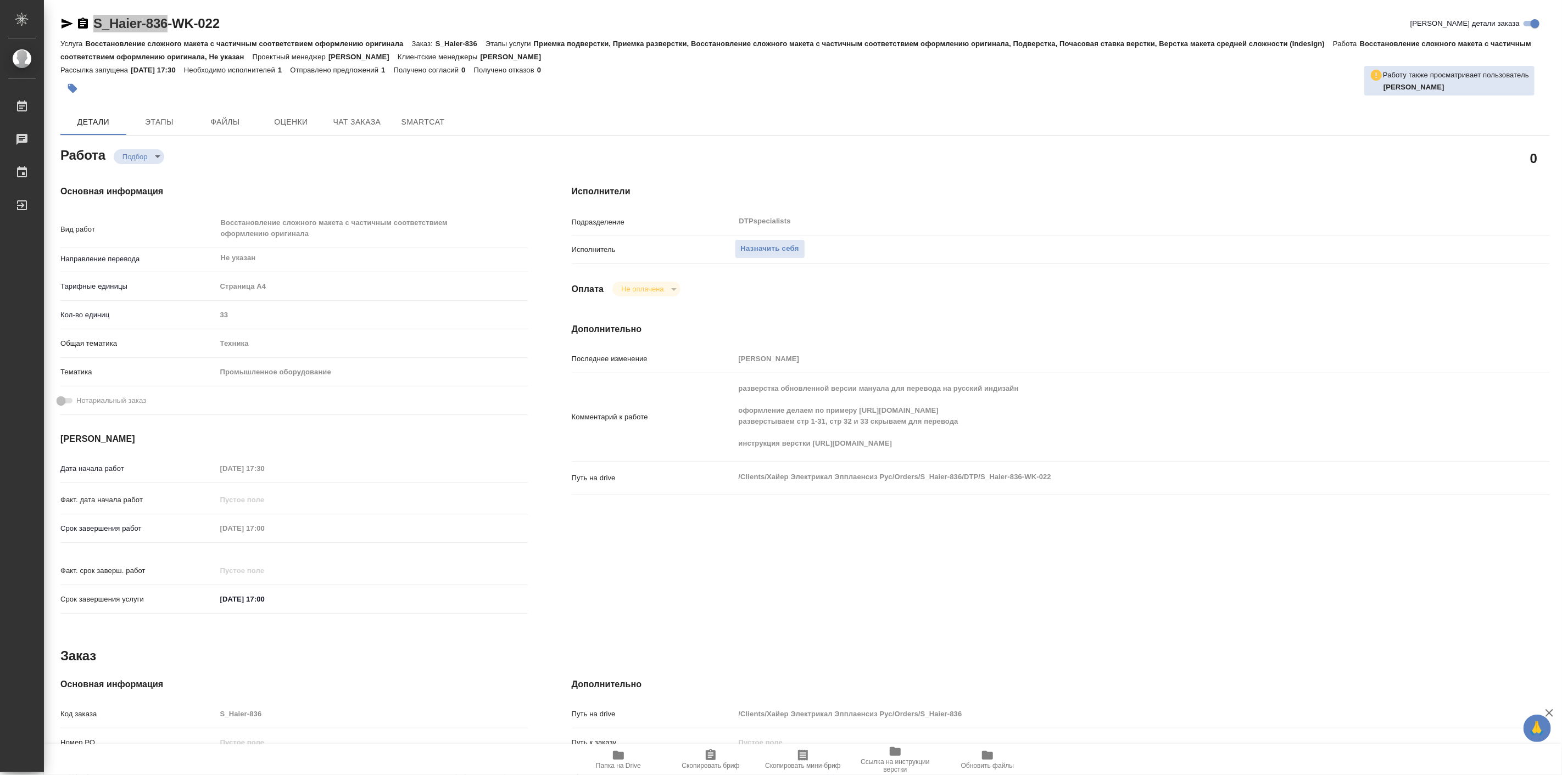
type textarea "x"
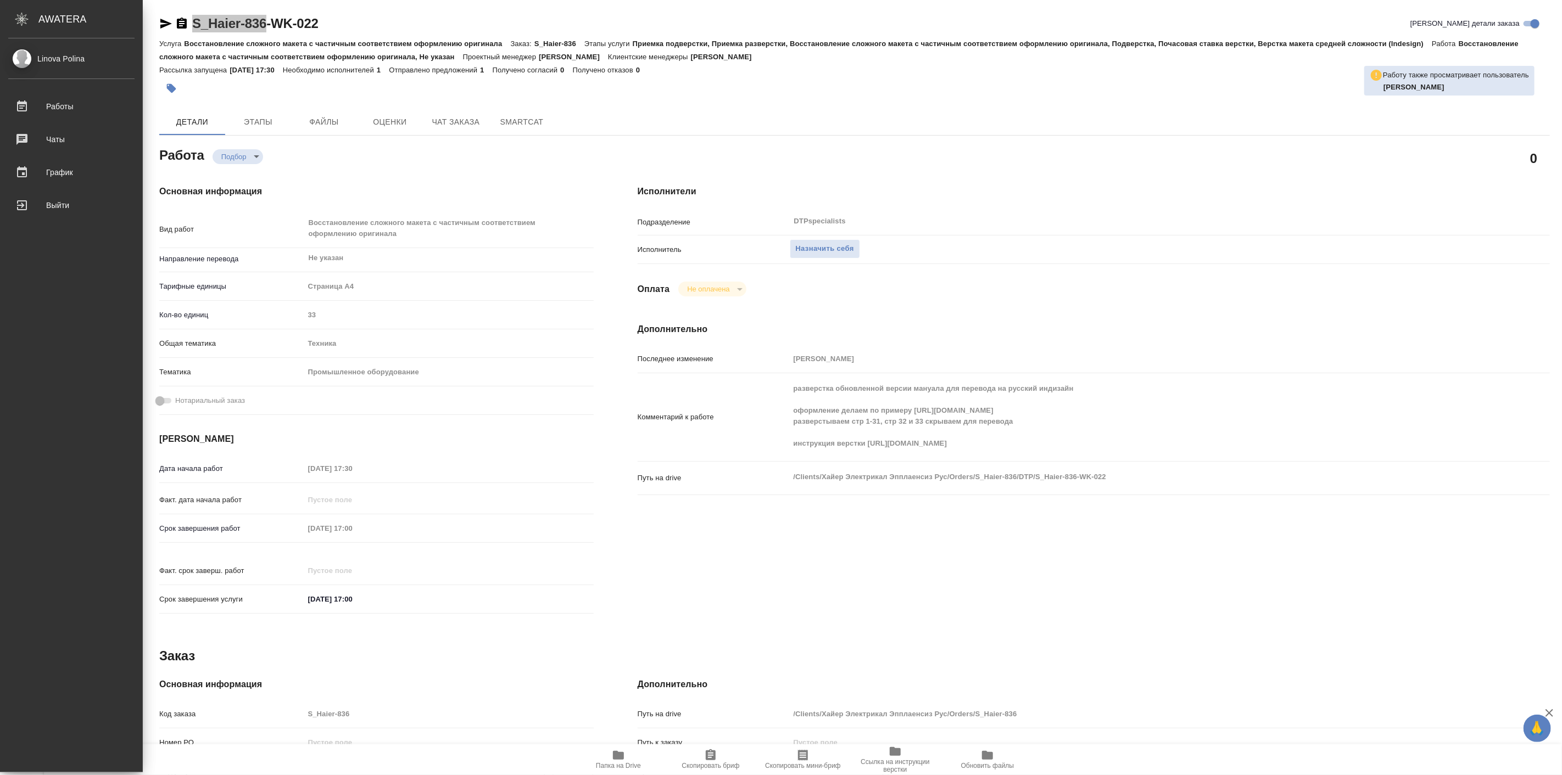
type textarea "x"
